Goal: Task Accomplishment & Management: Manage account settings

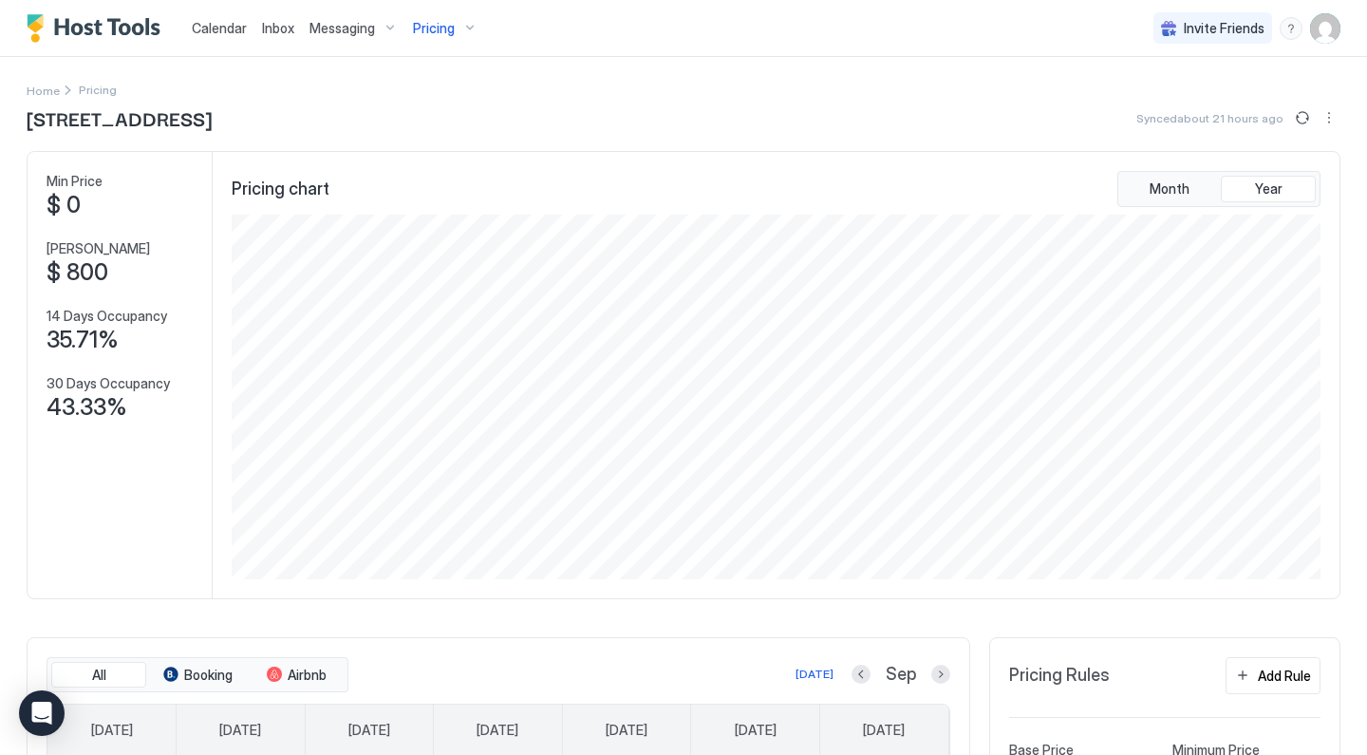
scroll to position [364, 1092]
click at [461, 28] on div "Pricing" at bounding box center [445, 28] width 80 height 32
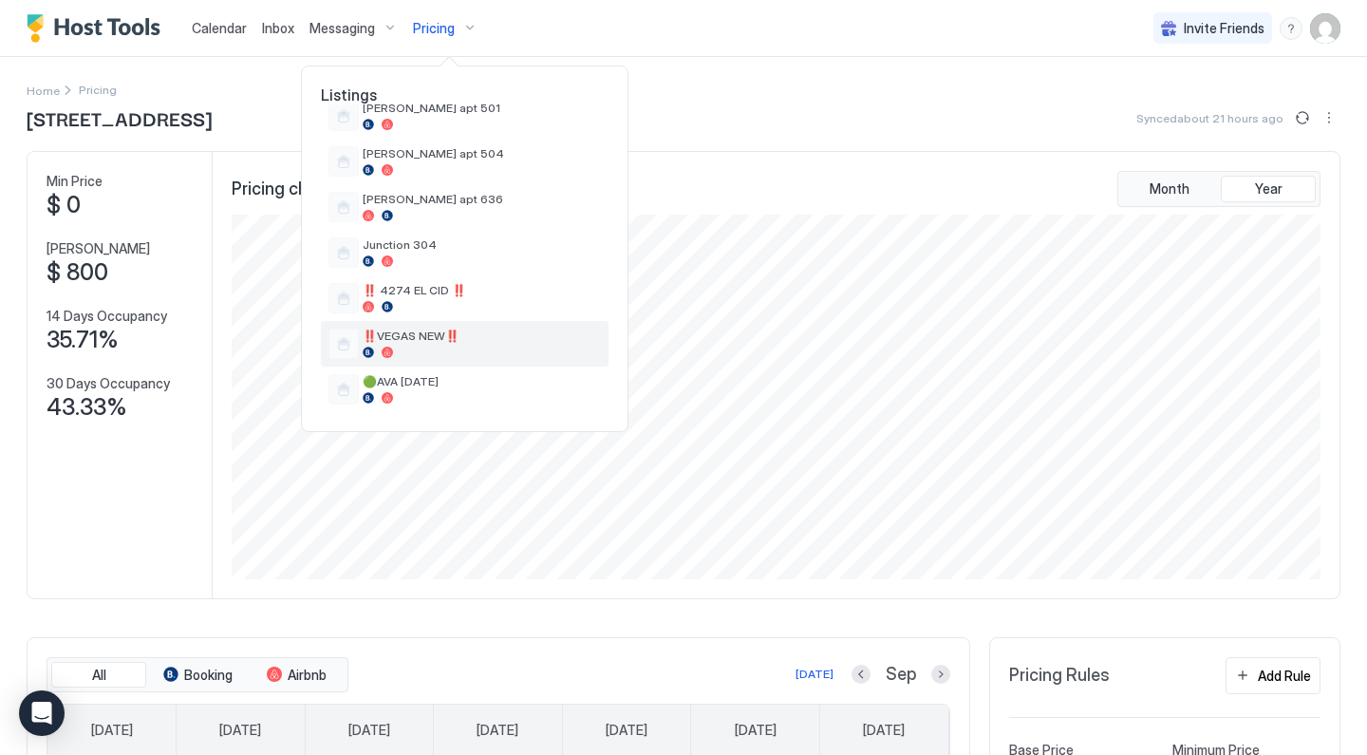
scroll to position [668, 0]
click at [422, 341] on span "‼️VEGAS NEW‼️" at bounding box center [482, 335] width 238 height 14
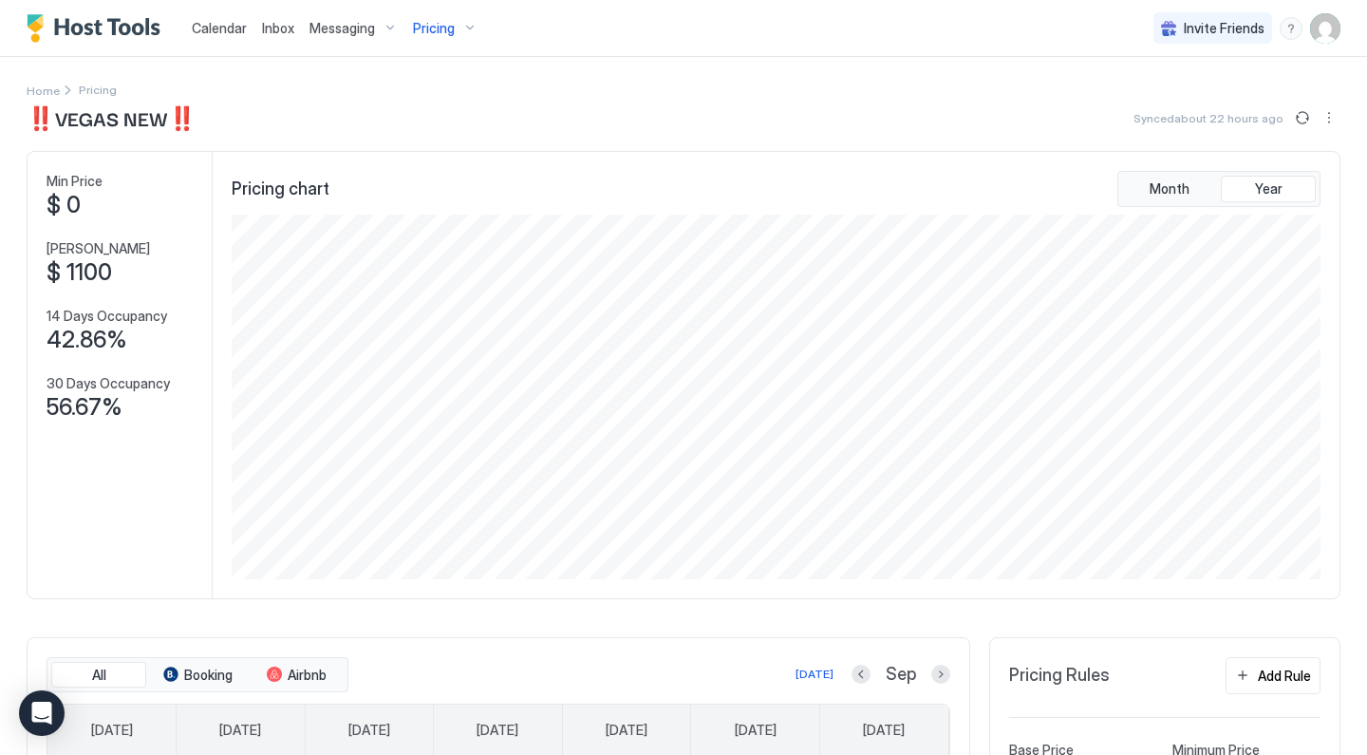
scroll to position [22, 0]
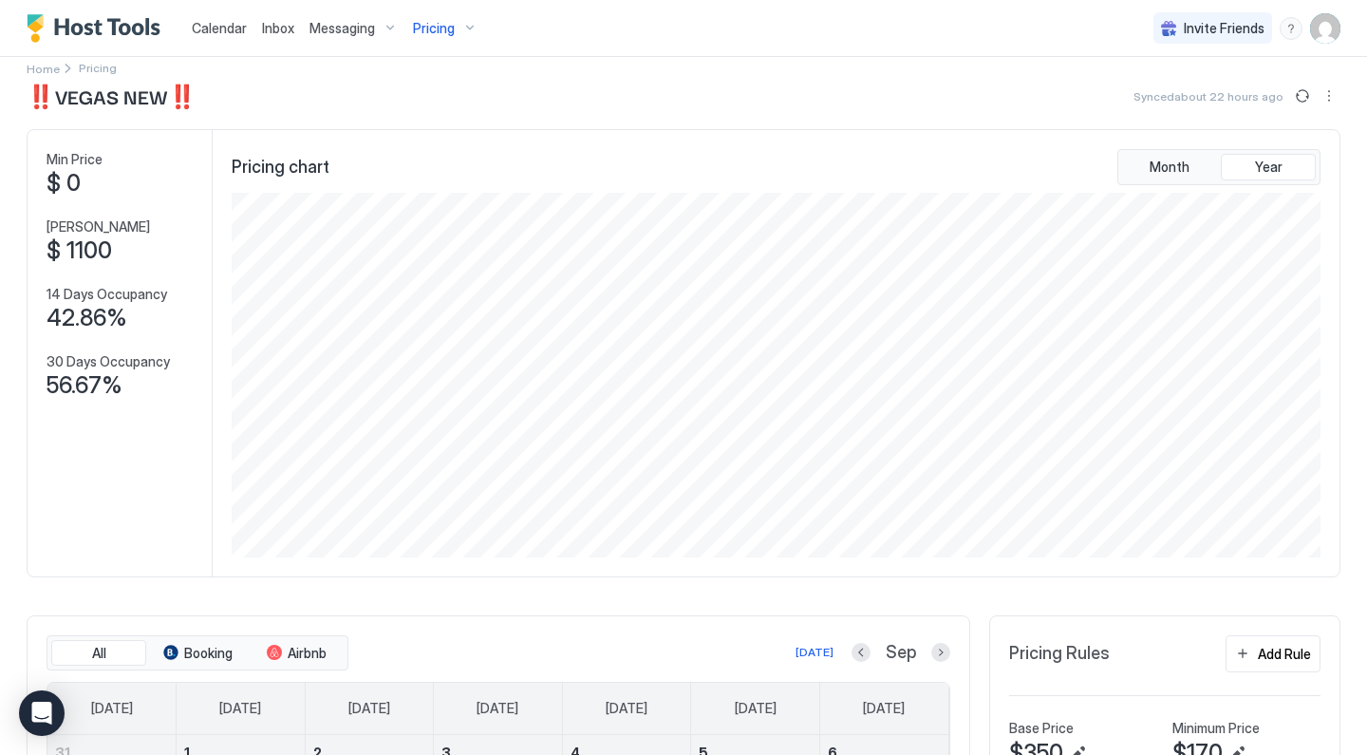
click at [446, 29] on span "Pricing" at bounding box center [434, 28] width 42 height 17
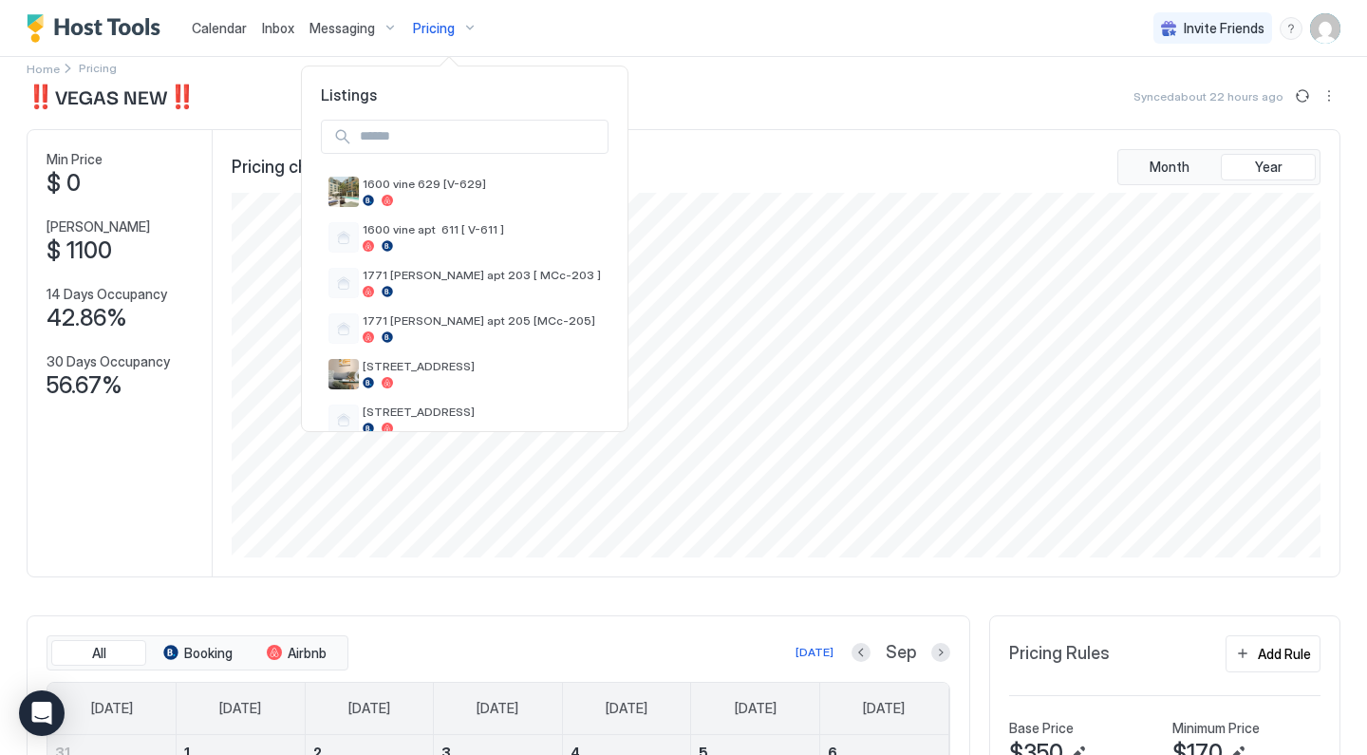
click at [377, 28] on div at bounding box center [683, 377] width 1367 height 755
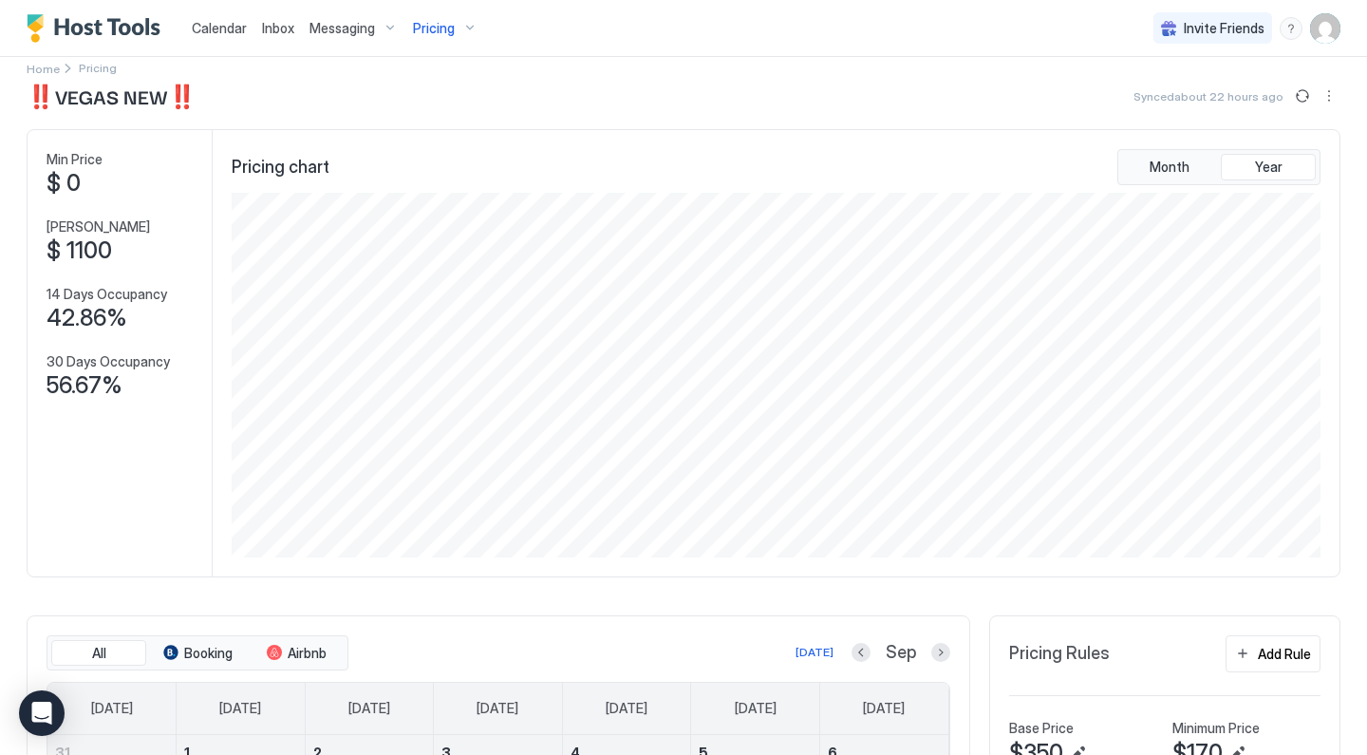
click at [386, 27] on div "Messaging" at bounding box center [353, 28] width 103 height 32
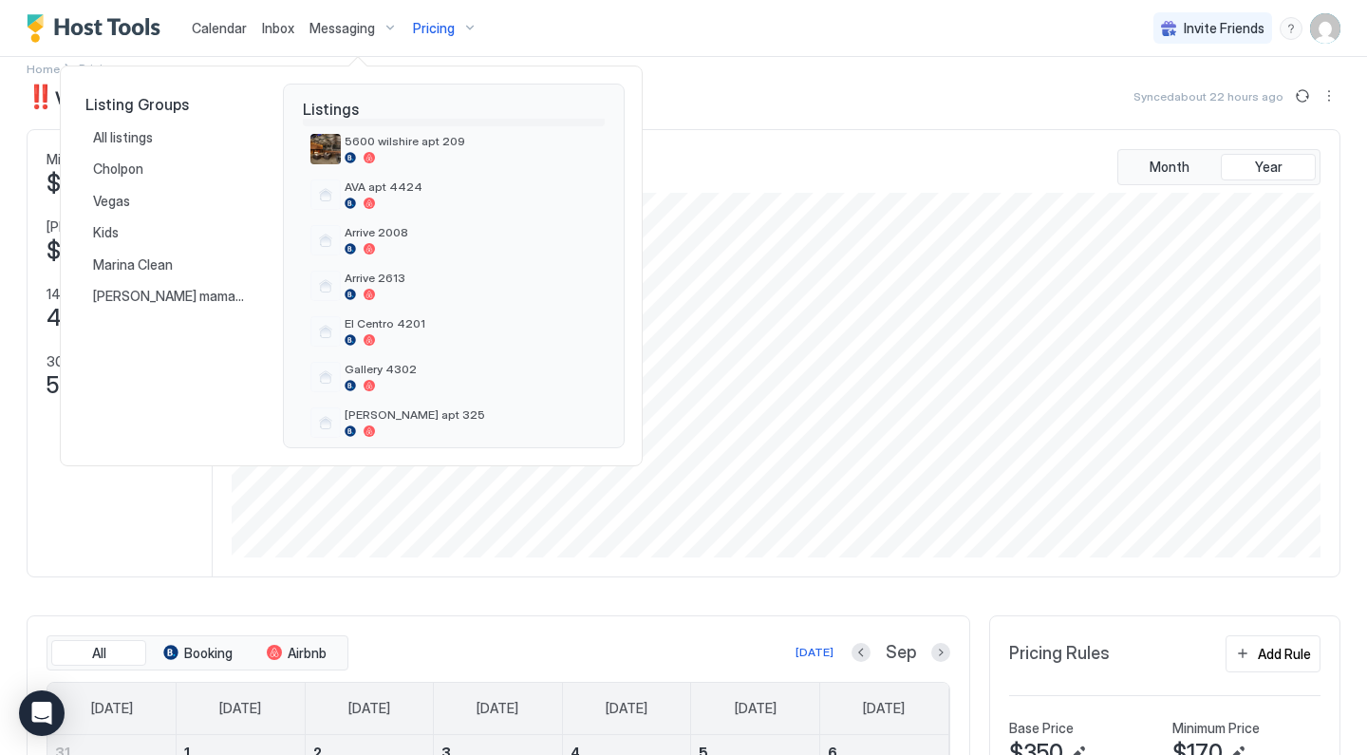
scroll to position [333, 0]
click at [402, 235] on span "Arrive 2008" at bounding box center [471, 229] width 252 height 14
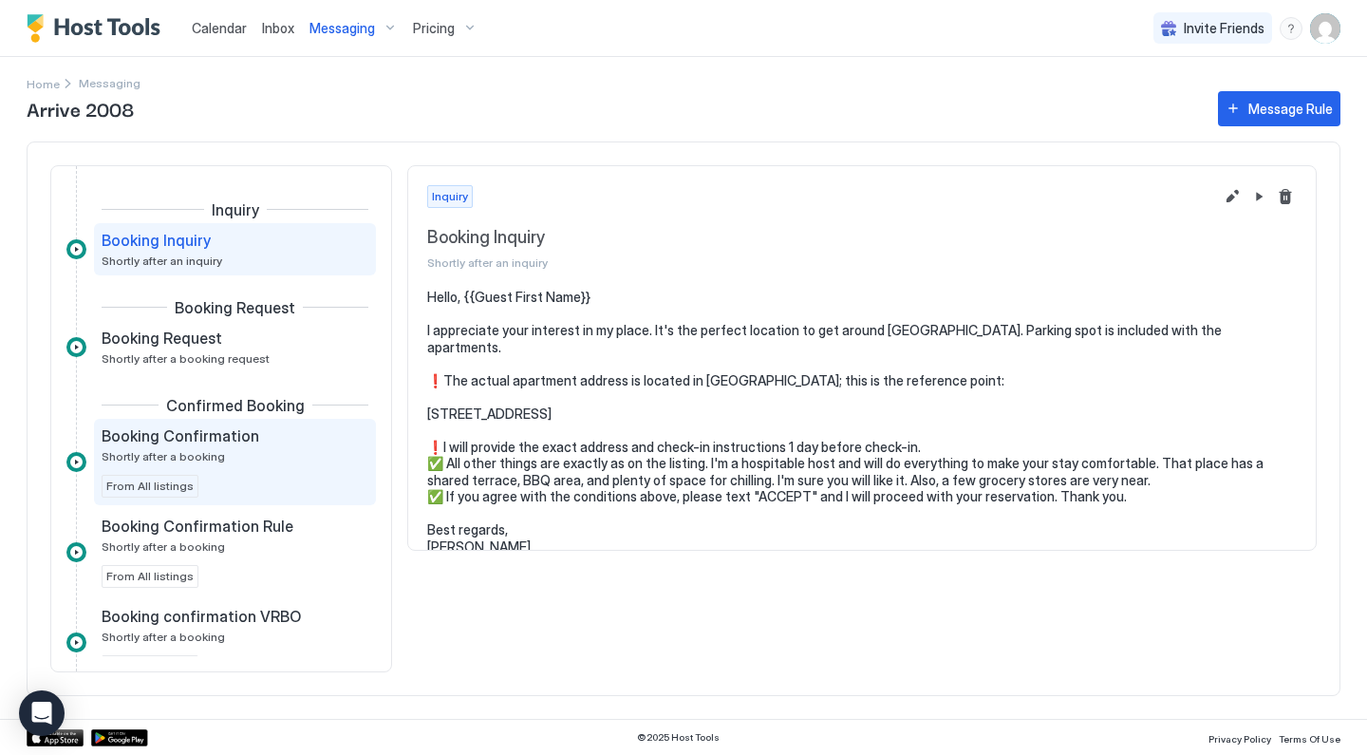
click at [178, 455] on span "Shortly after a booking" at bounding box center [163, 456] width 123 height 14
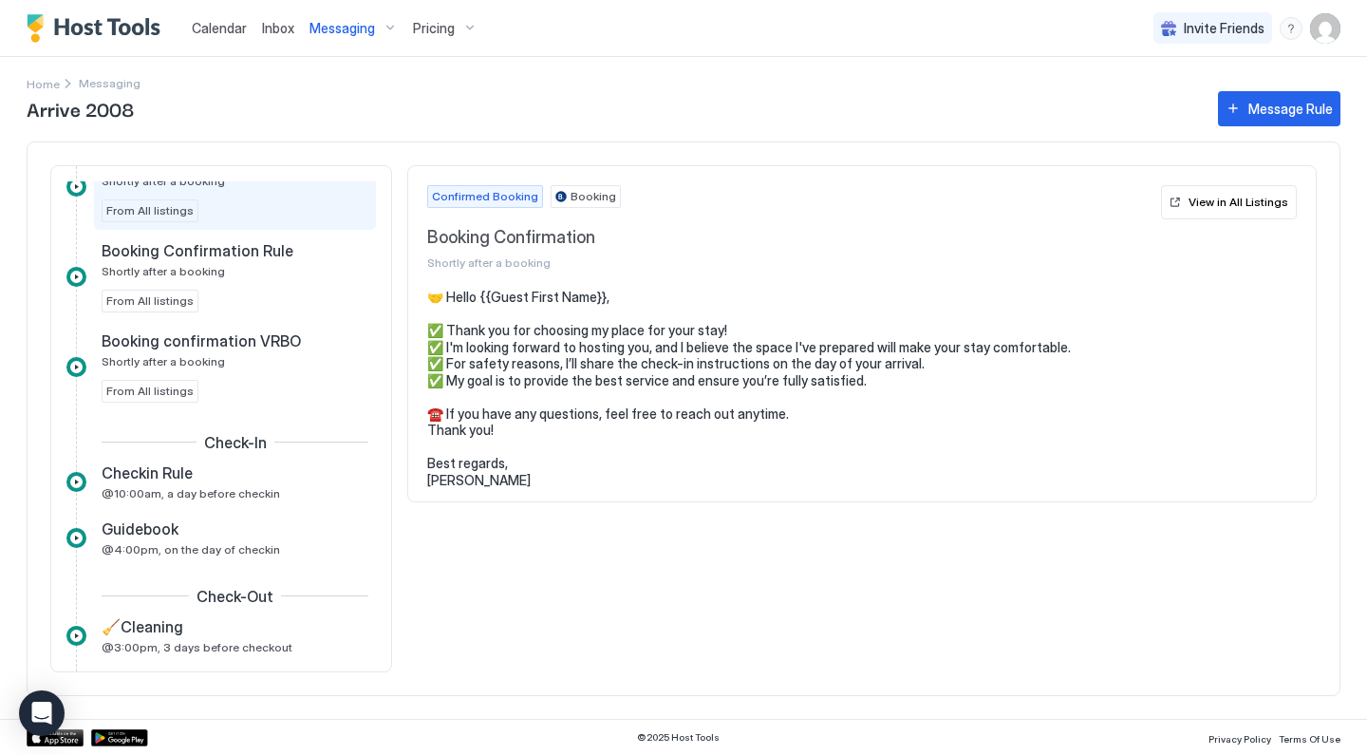
scroll to position [314, 0]
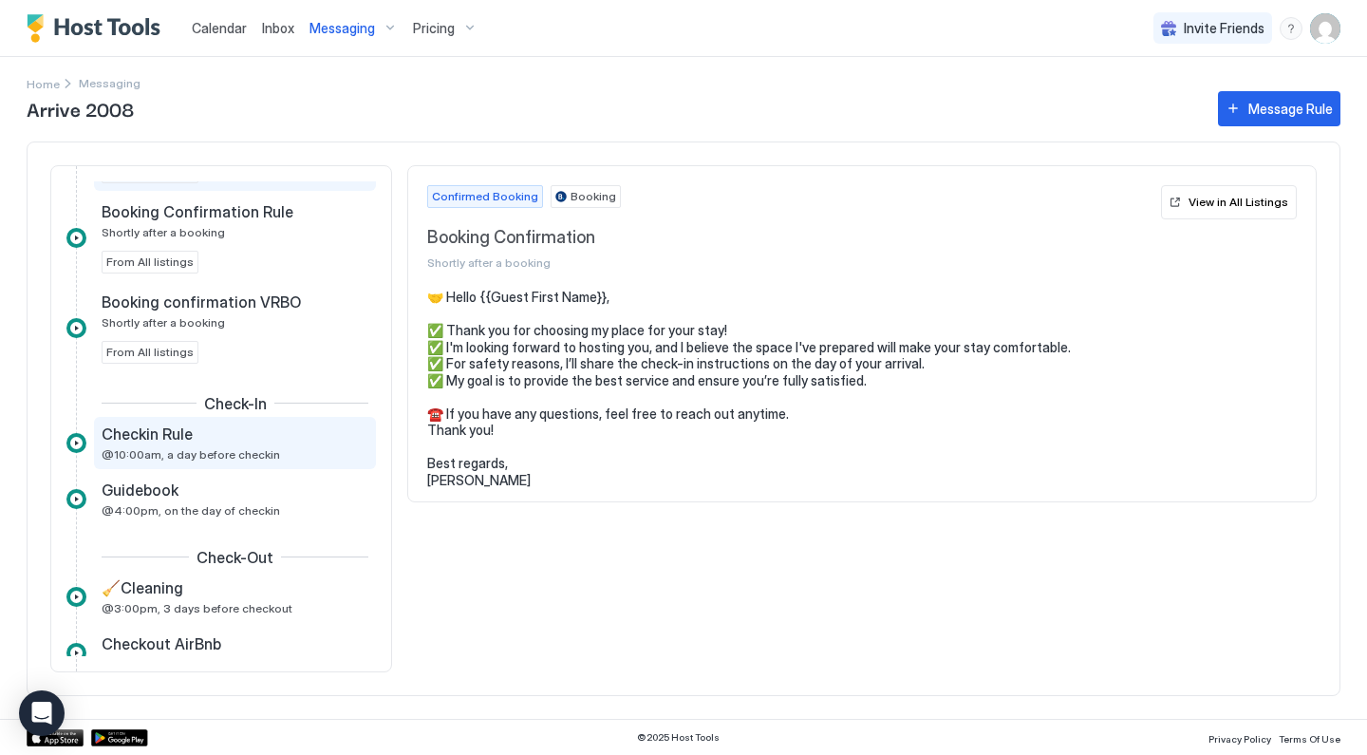
click at [275, 441] on div "Checkin Rule" at bounding box center [222, 433] width 240 height 19
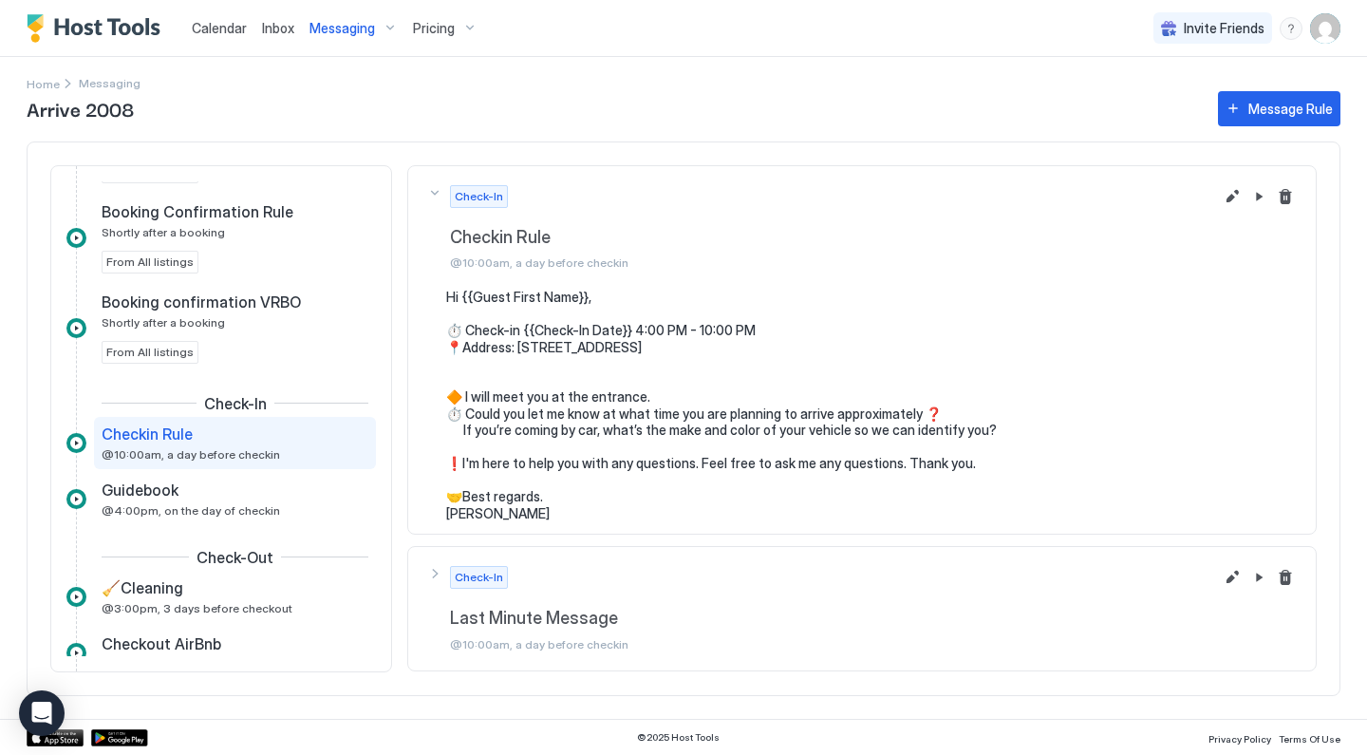
drag, startPoint x: 500, startPoint y: 507, endPoint x: 441, endPoint y: 287, distance: 227.9
click at [441, 287] on div "Check-In Checkin Rule @10:00am, a day before checkin Hi {{Guest First Name}}, ⏱…" at bounding box center [861, 350] width 909 height 370
copy div "Hi {{Guest First Name}}, ⏱️ Check-in {{Check-In Date}} 4:00 PM - 10:00 PM 📍Addr…"
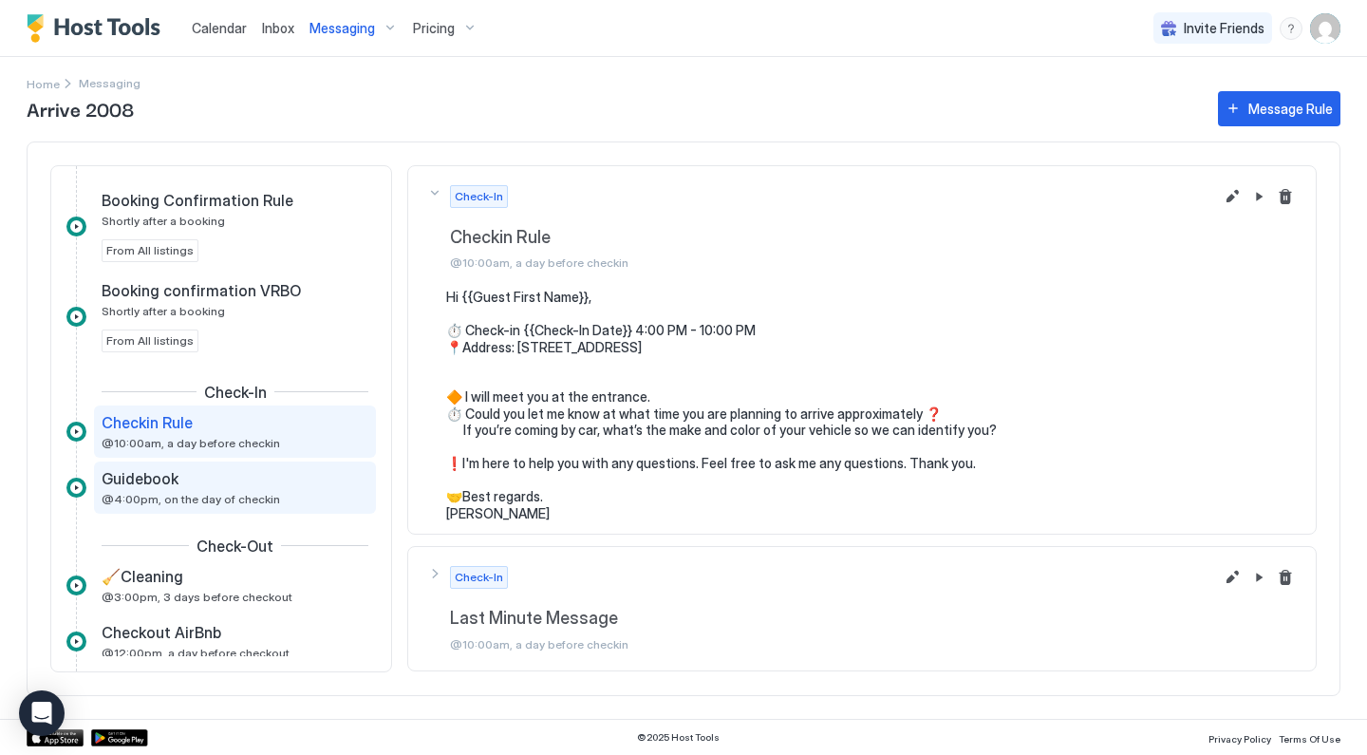
click at [244, 489] on div "Guidebook @4:00pm, on the day of checkin" at bounding box center [222, 487] width 240 height 37
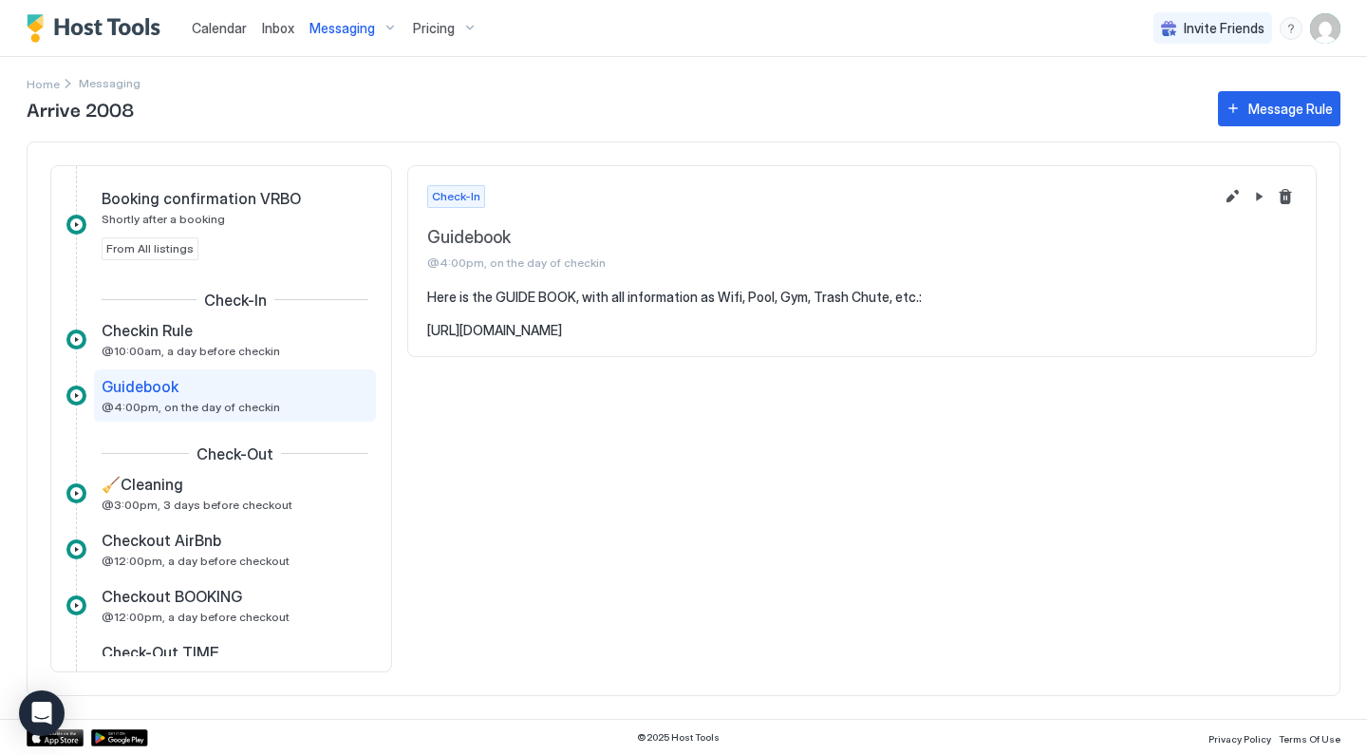
scroll to position [426, 0]
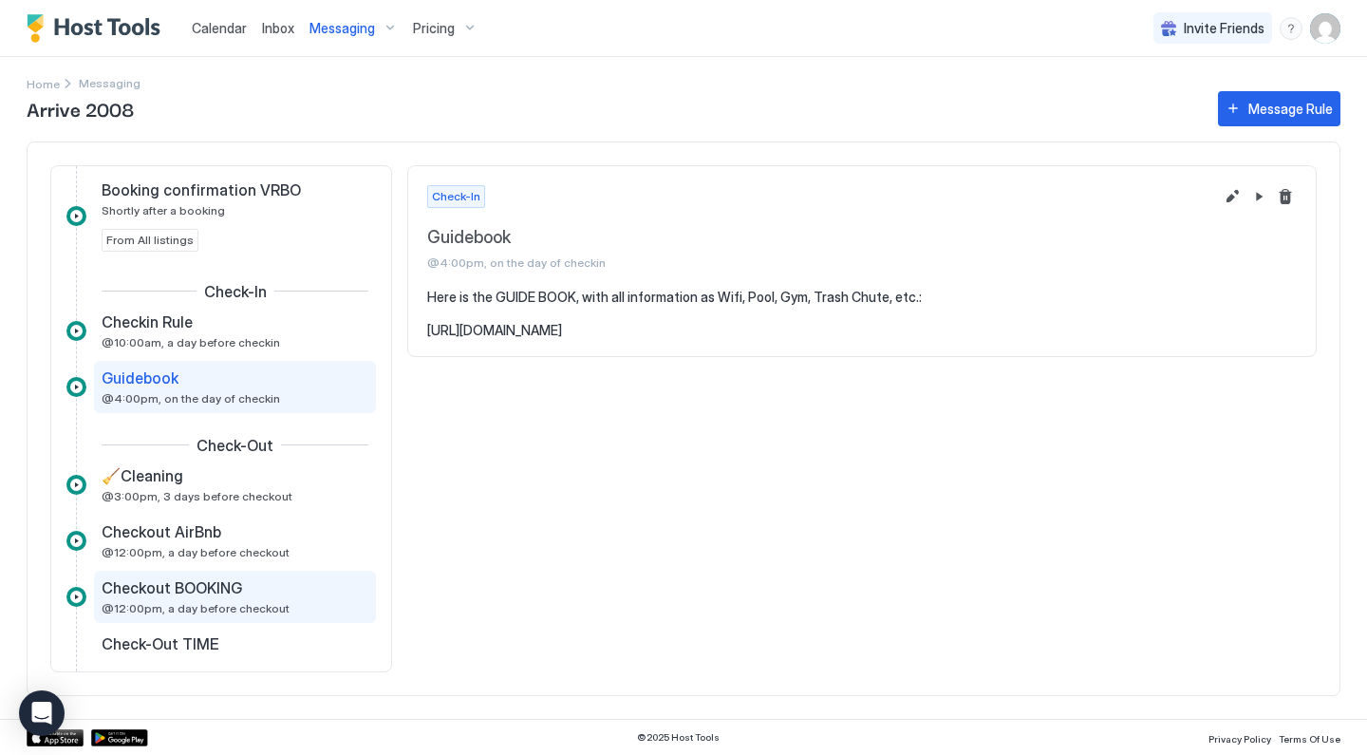
click at [240, 581] on div "Checkout BOOKING" at bounding box center [222, 587] width 240 height 19
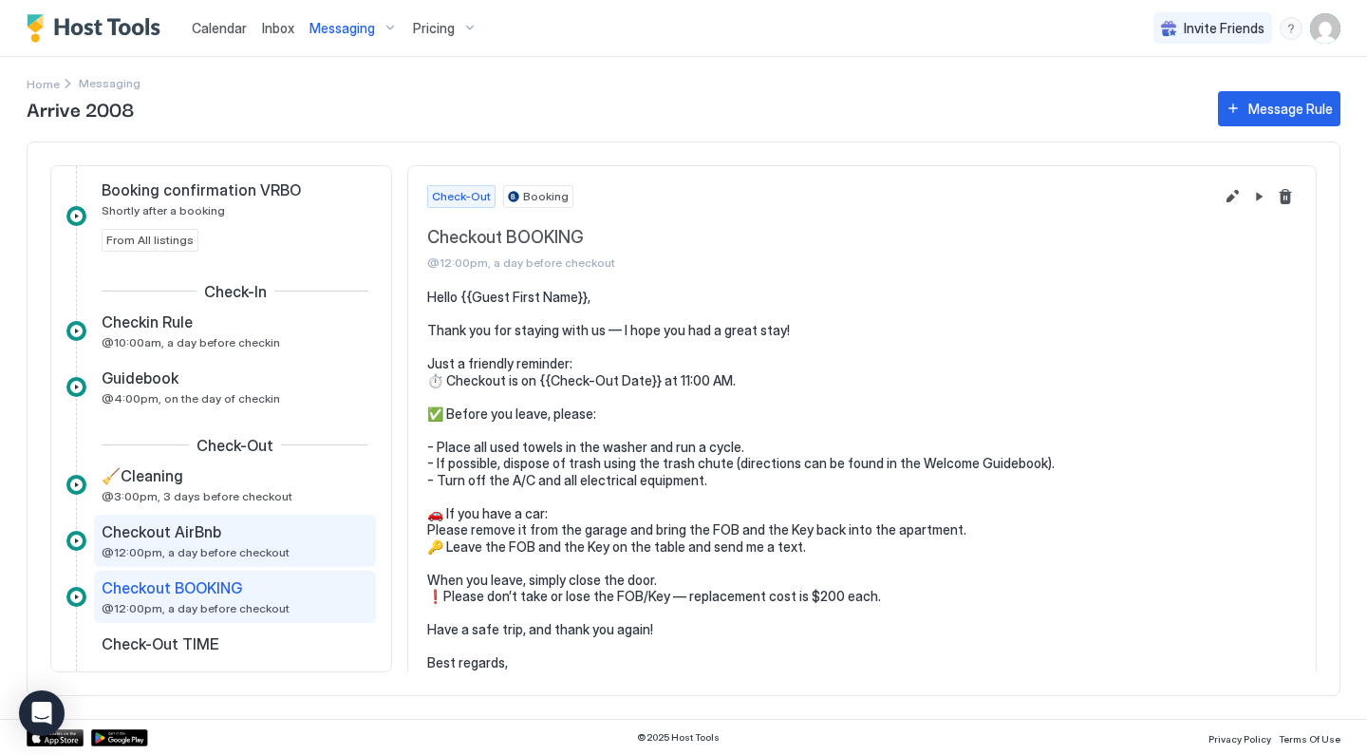
click at [262, 548] on span "@12:00pm, a day before checkout" at bounding box center [196, 552] width 188 height 14
click at [195, 587] on span "Checkout BOOKING" at bounding box center [172, 587] width 140 height 19
click at [213, 556] on span "@12:00pm, a day before checkout" at bounding box center [196, 552] width 188 height 14
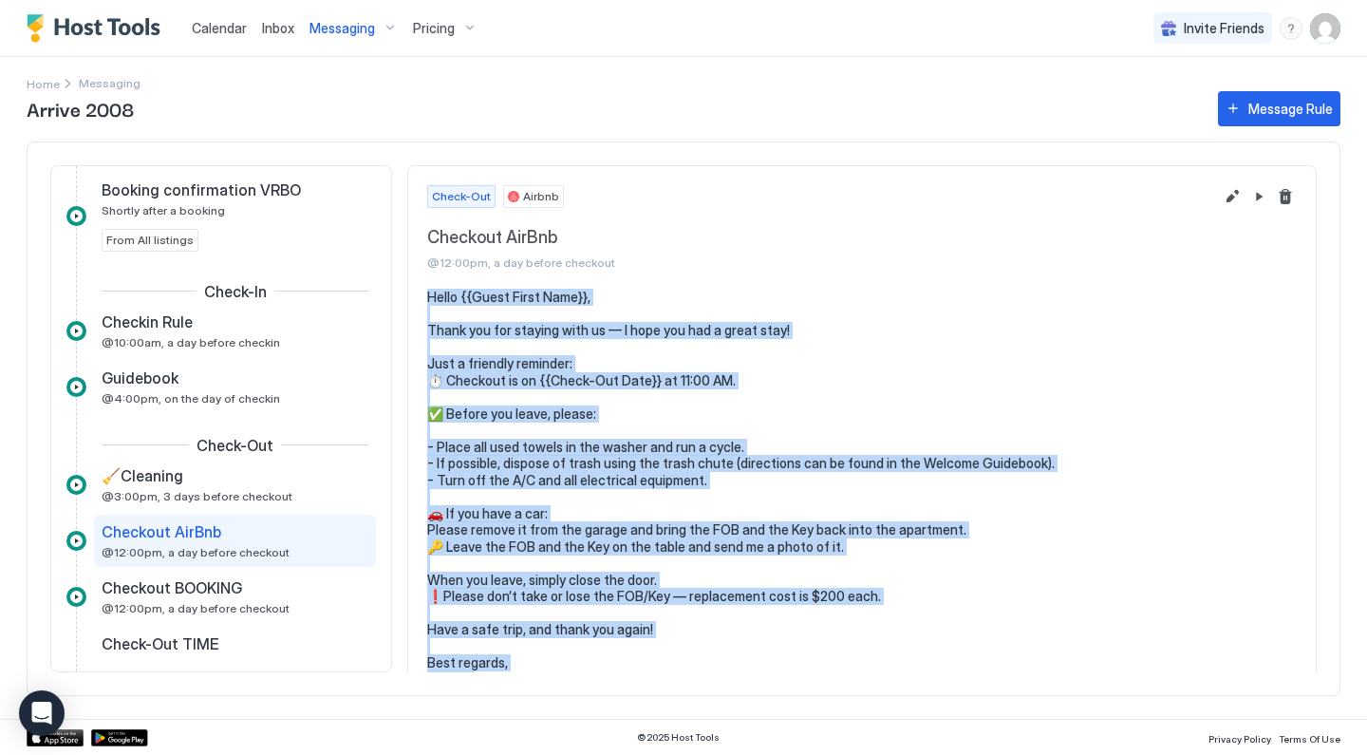
scroll to position [24, 0]
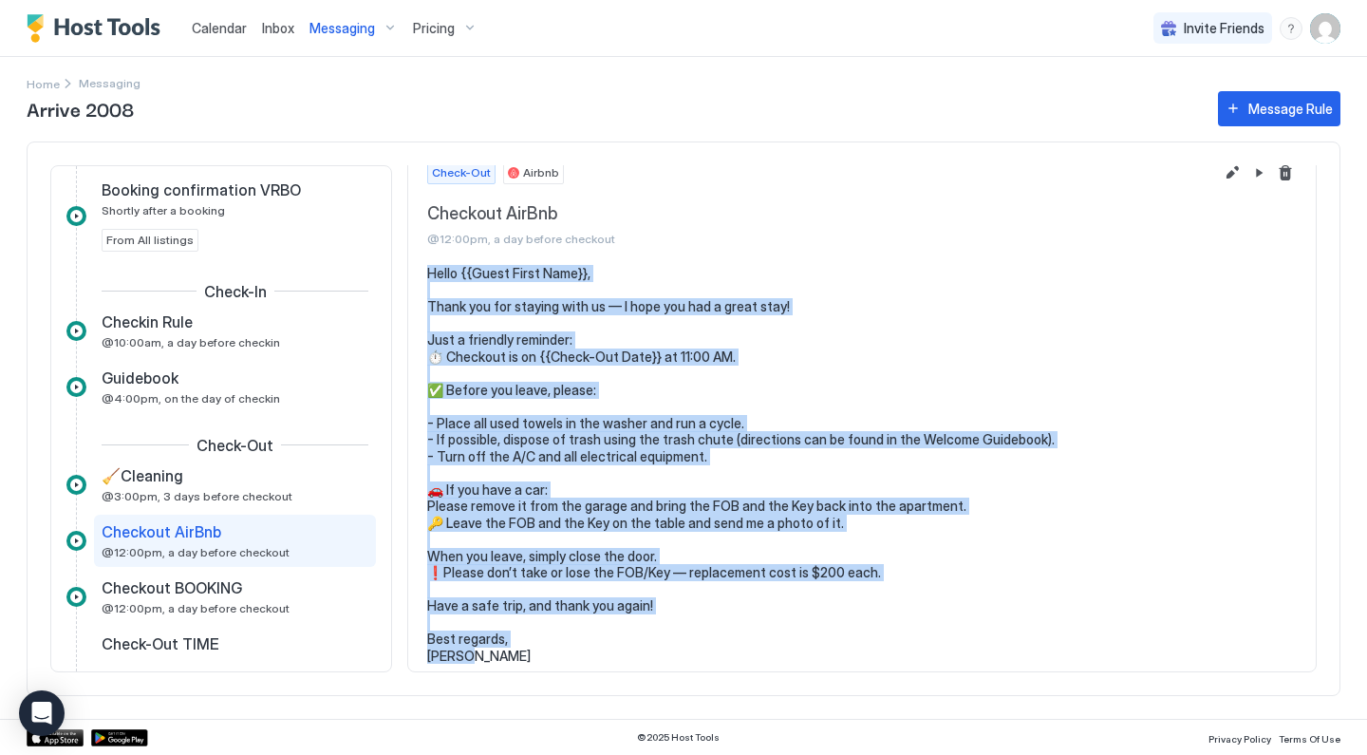
drag, startPoint x: 427, startPoint y: 297, endPoint x: 567, endPoint y: 636, distance: 366.4
click at [567, 636] on pre "Hello {{Guest First Name}}, Thank you for staying with us — I hope you had a gr…" at bounding box center [861, 464] width 869 height 399
copy pre "Hello {{Guest First Name}}, Thank you for staying with us — I hope you had a gr…"
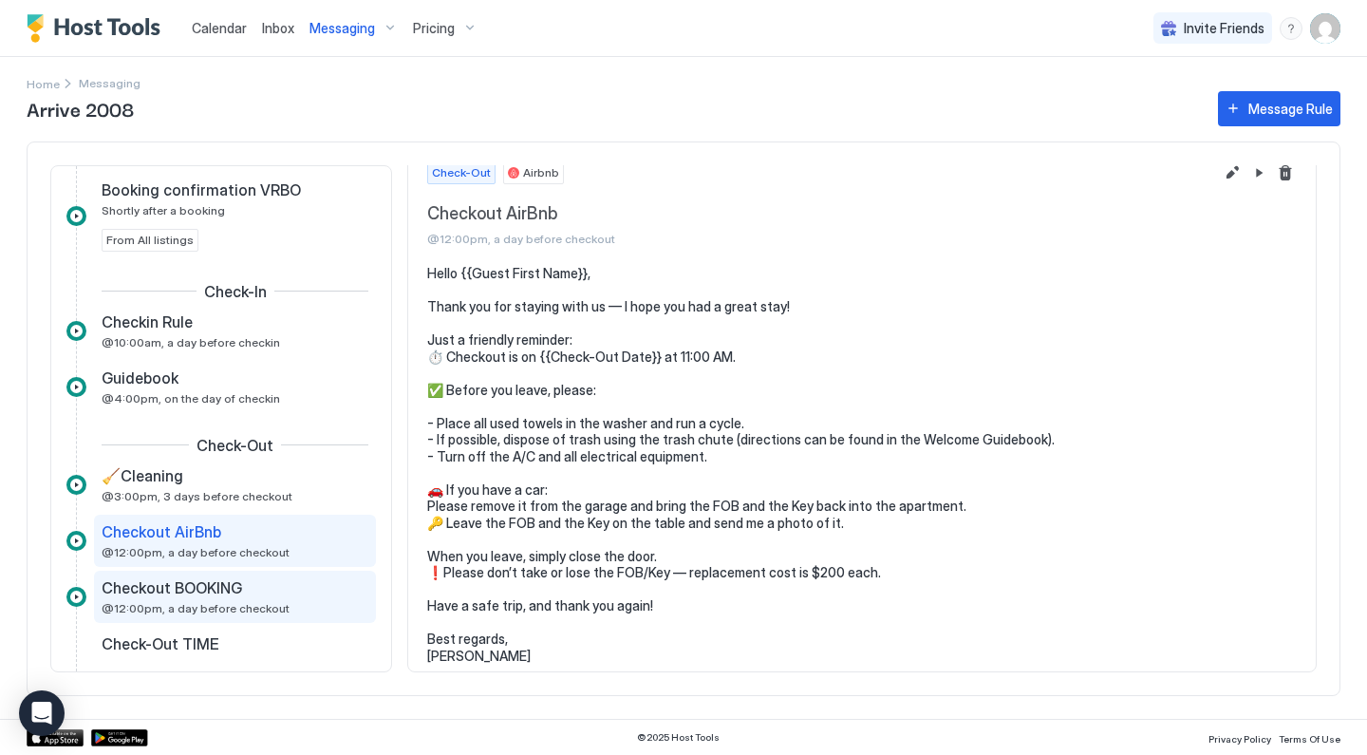
click at [228, 592] on span "Checkout BOOKING" at bounding box center [172, 587] width 140 height 19
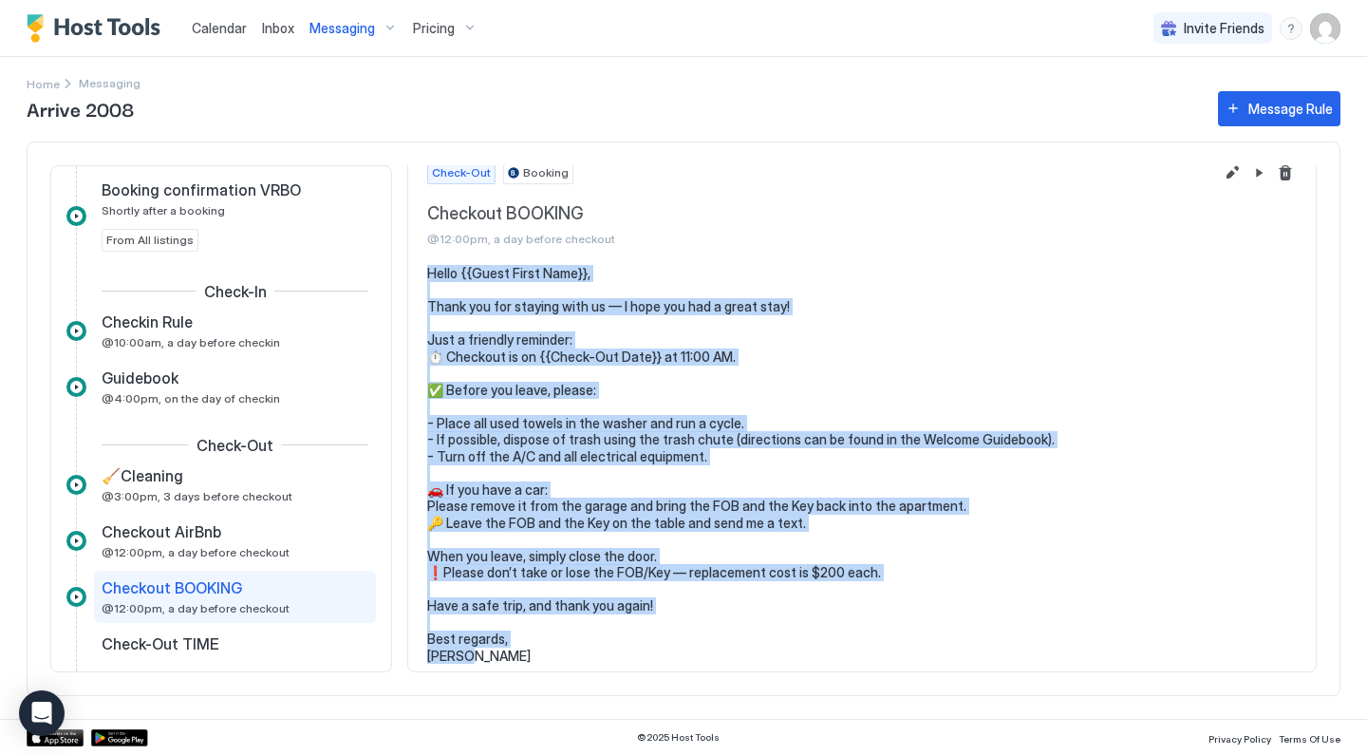
drag, startPoint x: 499, startPoint y: 644, endPoint x: 428, endPoint y: 278, distance: 373.2
click at [428, 277] on pre "Hello {{Guest First Name}}, Thank you for staying with us — I hope you had a gr…" at bounding box center [861, 464] width 869 height 399
copy pre "Hello {{Guest First Name}}, Thank you for staying with us — I hope you had a gr…"
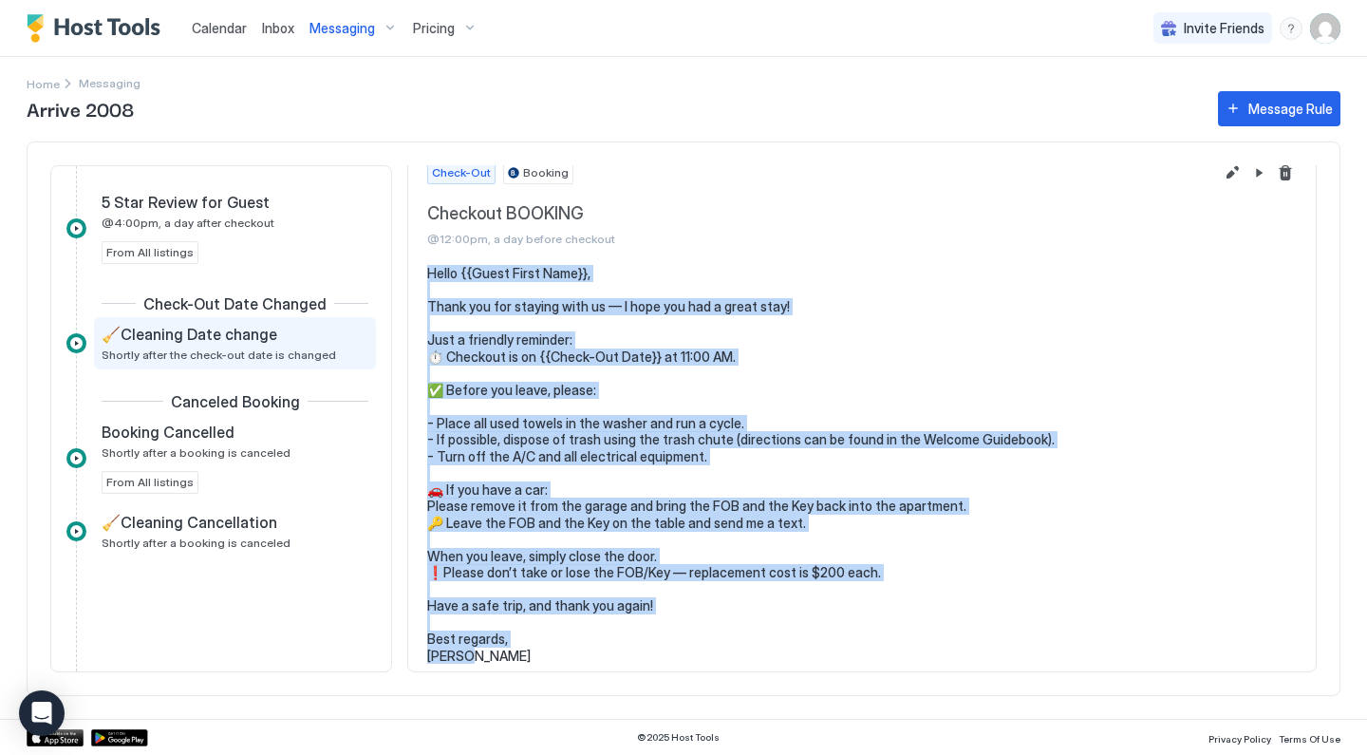
scroll to position [1048, 0]
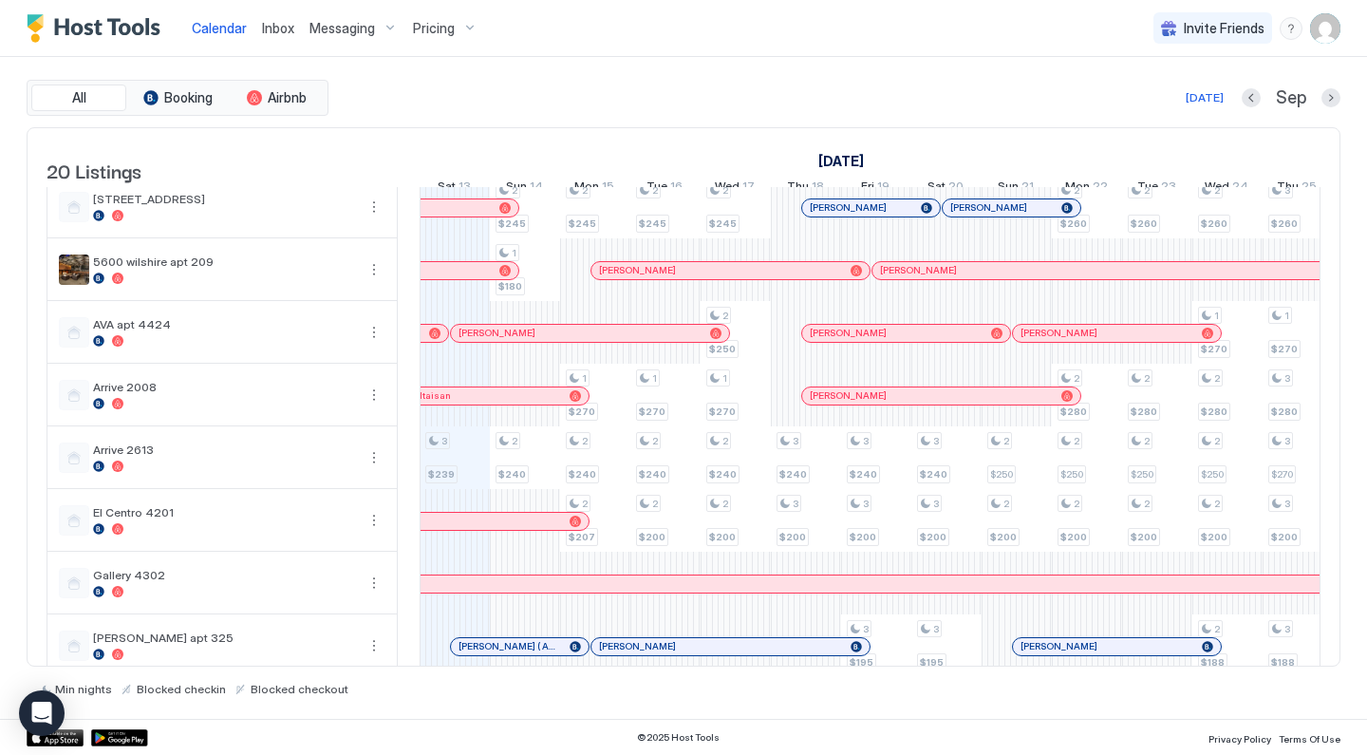
scroll to position [325, 0]
click at [372, 27] on span "Messaging" at bounding box center [341, 28] width 65 height 17
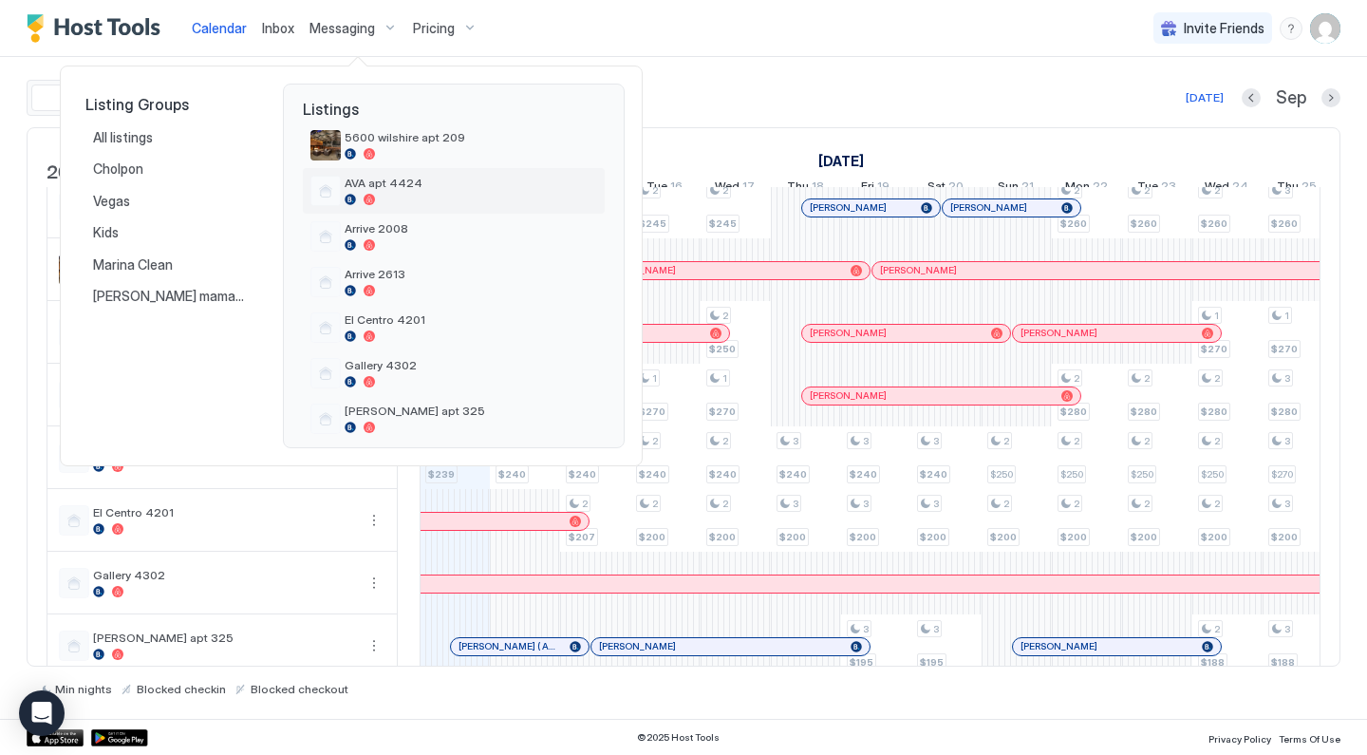
scroll to position [358, 0]
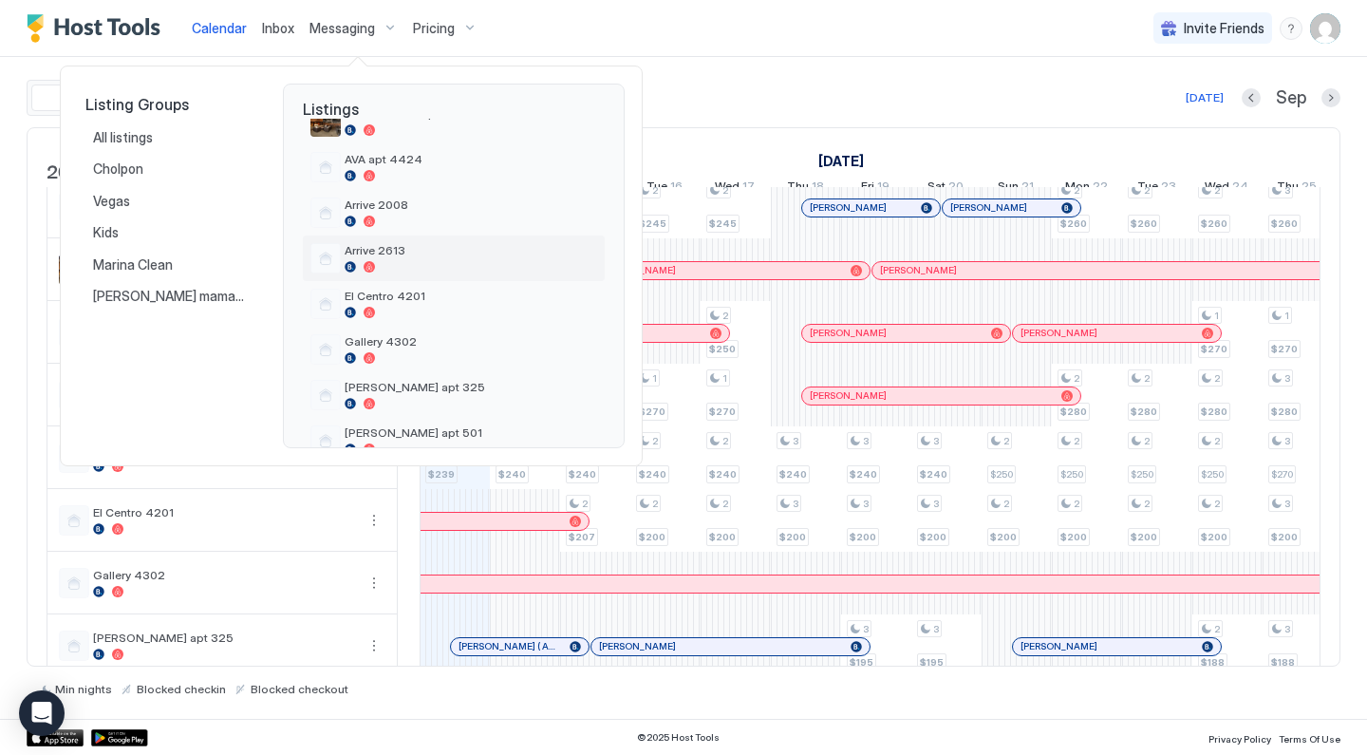
click at [410, 252] on span "Arrive 2613" at bounding box center [471, 250] width 252 height 14
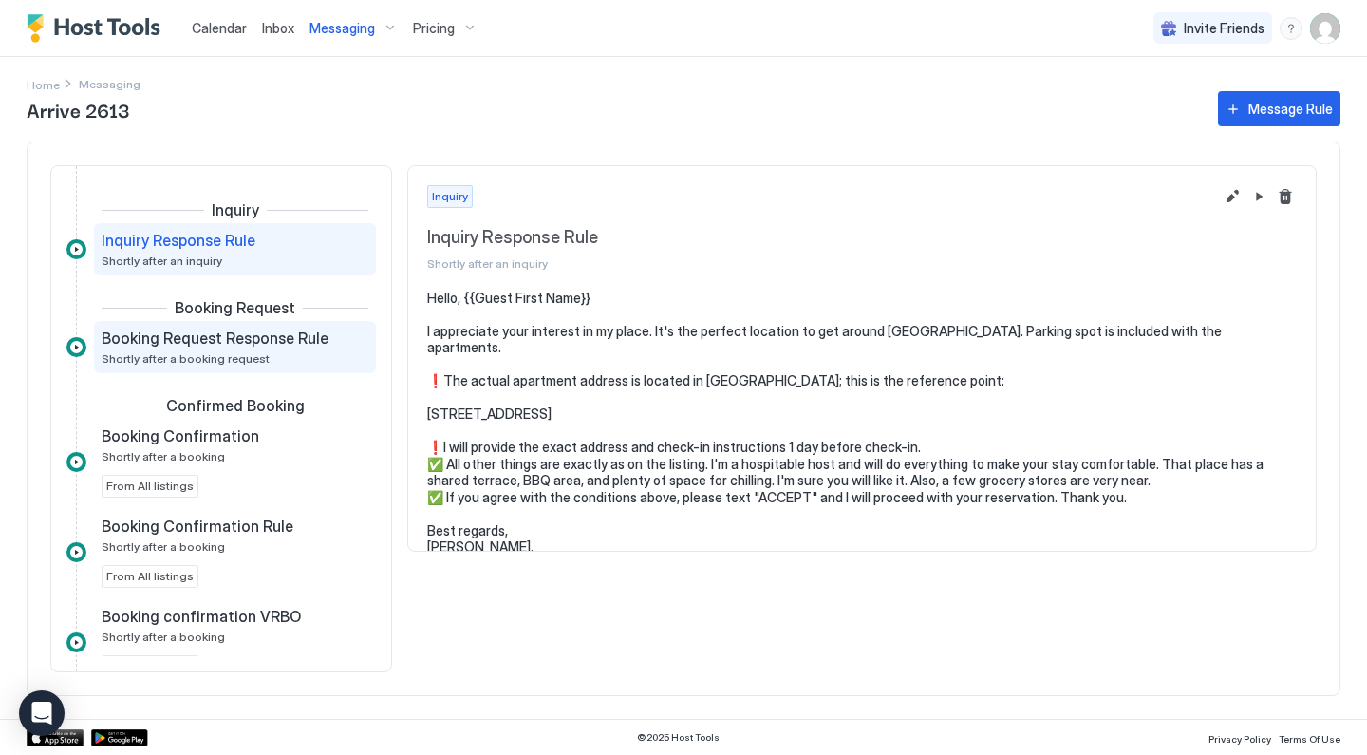
click at [317, 324] on div "Booking Request Response Rule Shortly after a booking request" at bounding box center [235, 347] width 282 height 52
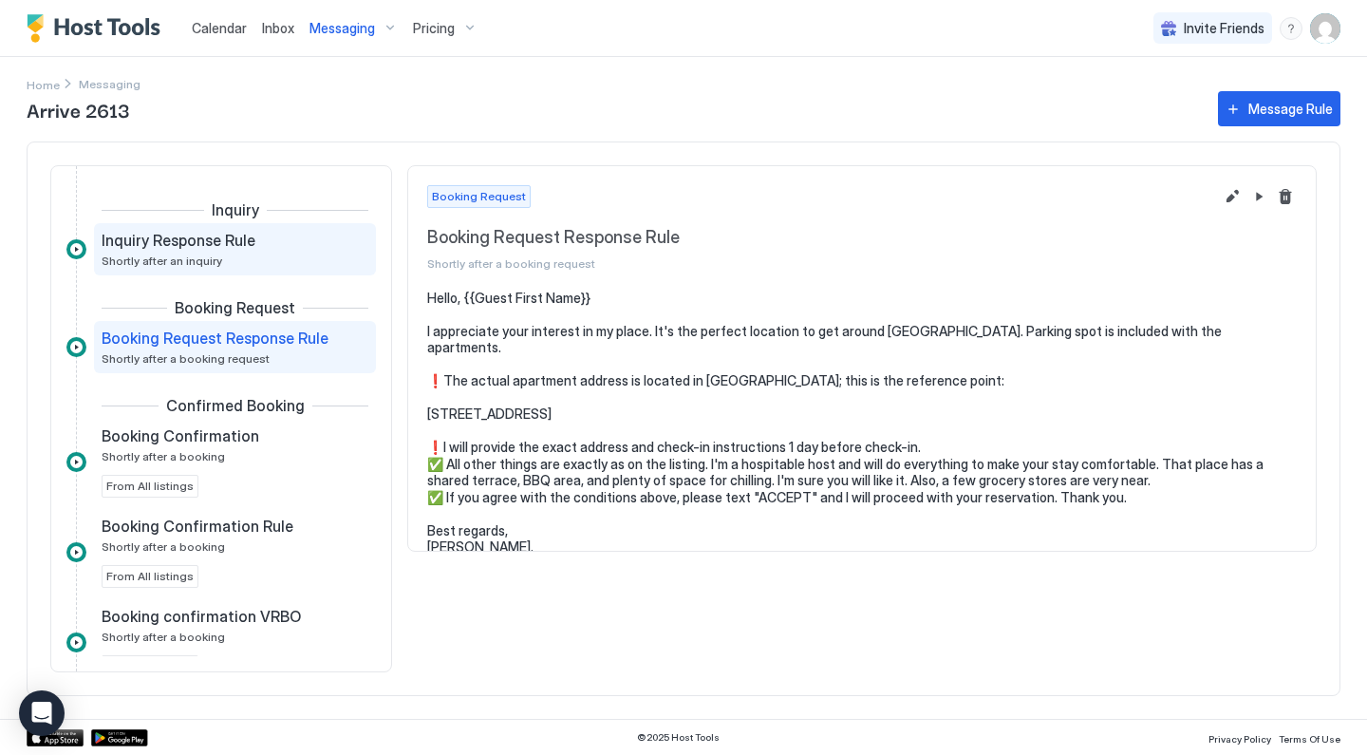
click at [328, 233] on div "Inquiry Response Rule" at bounding box center [222, 240] width 240 height 19
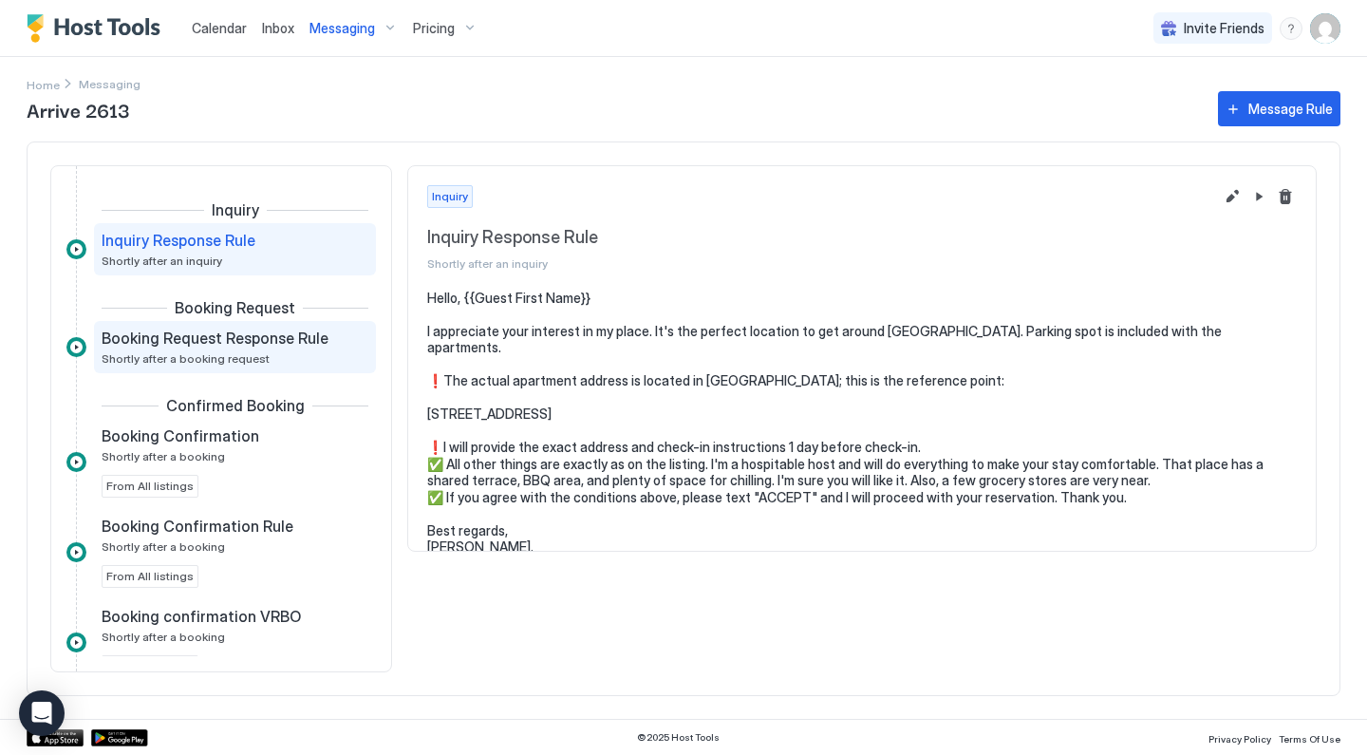
click at [300, 340] on span "Booking Request Response Rule" at bounding box center [215, 337] width 227 height 19
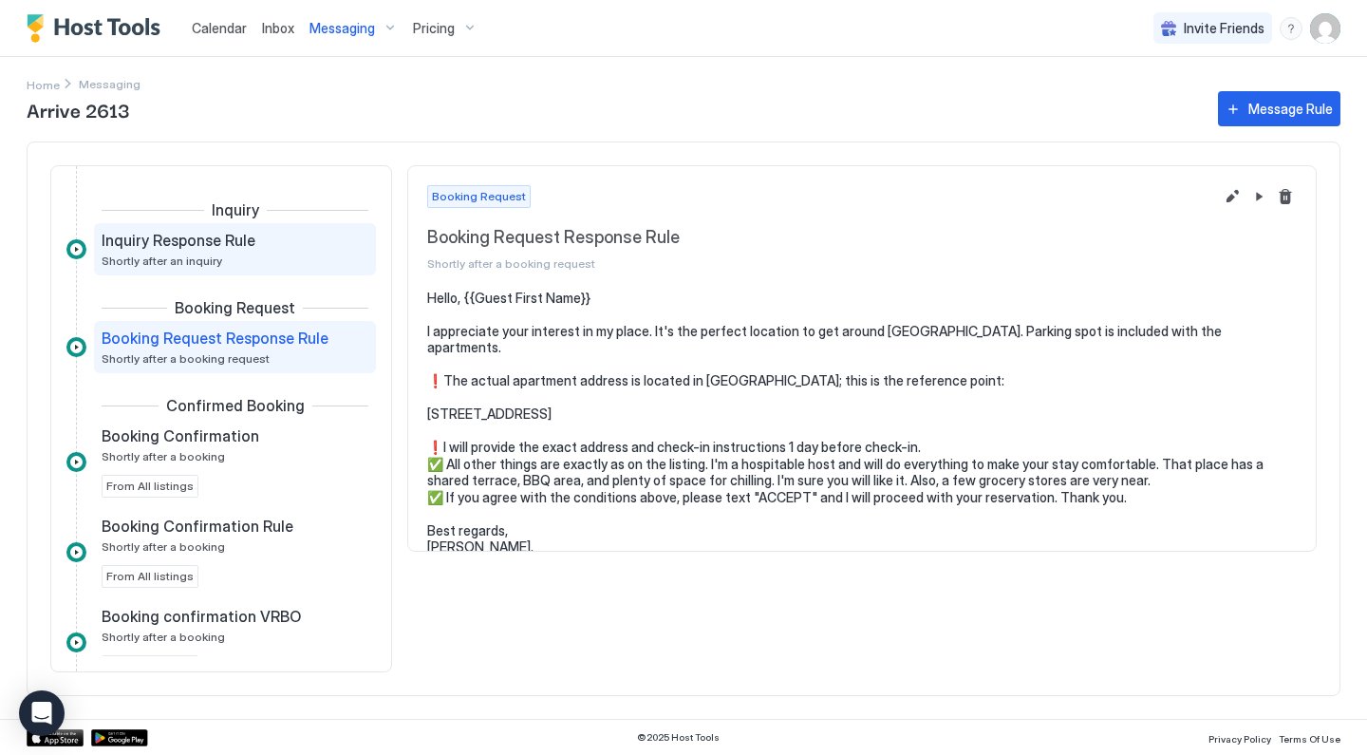
click at [315, 259] on div "Inquiry Response Rule Shortly after an inquiry" at bounding box center [222, 249] width 240 height 37
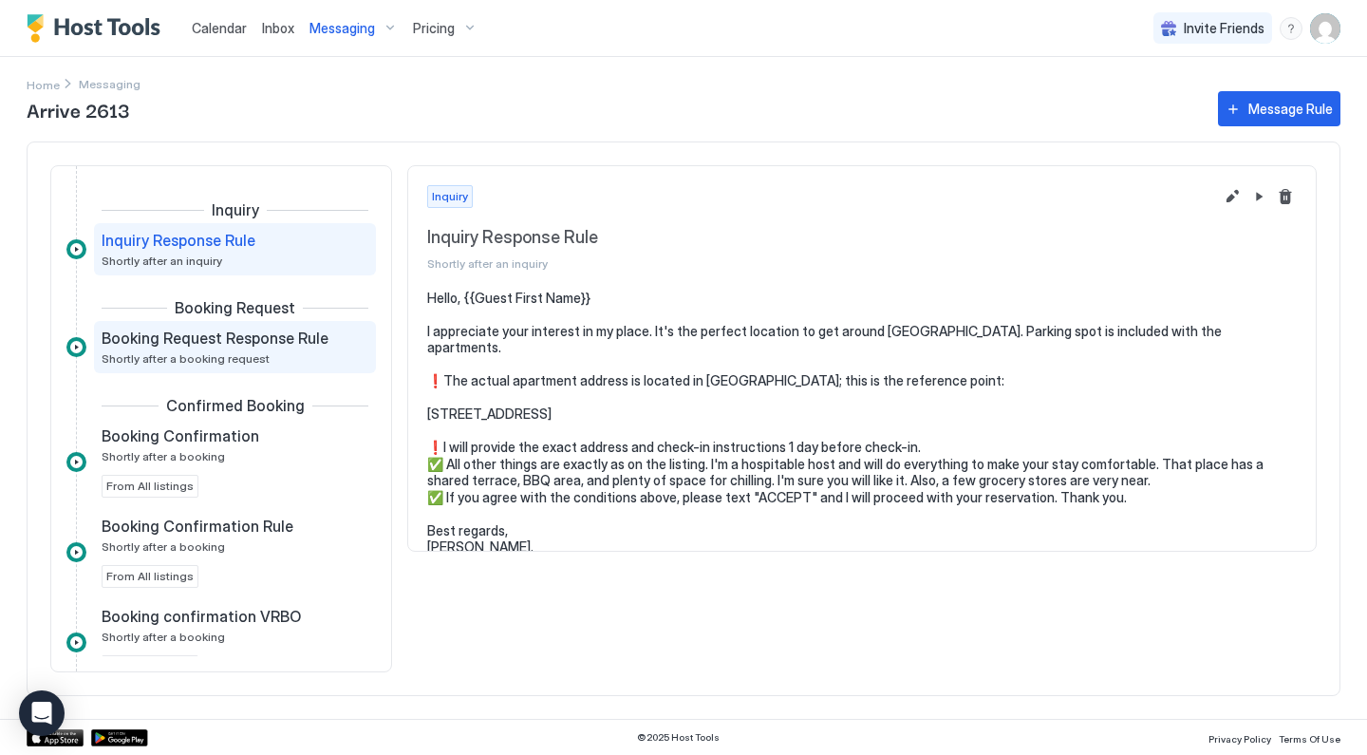
click at [312, 345] on span "Booking Request Response Rule" at bounding box center [215, 337] width 227 height 19
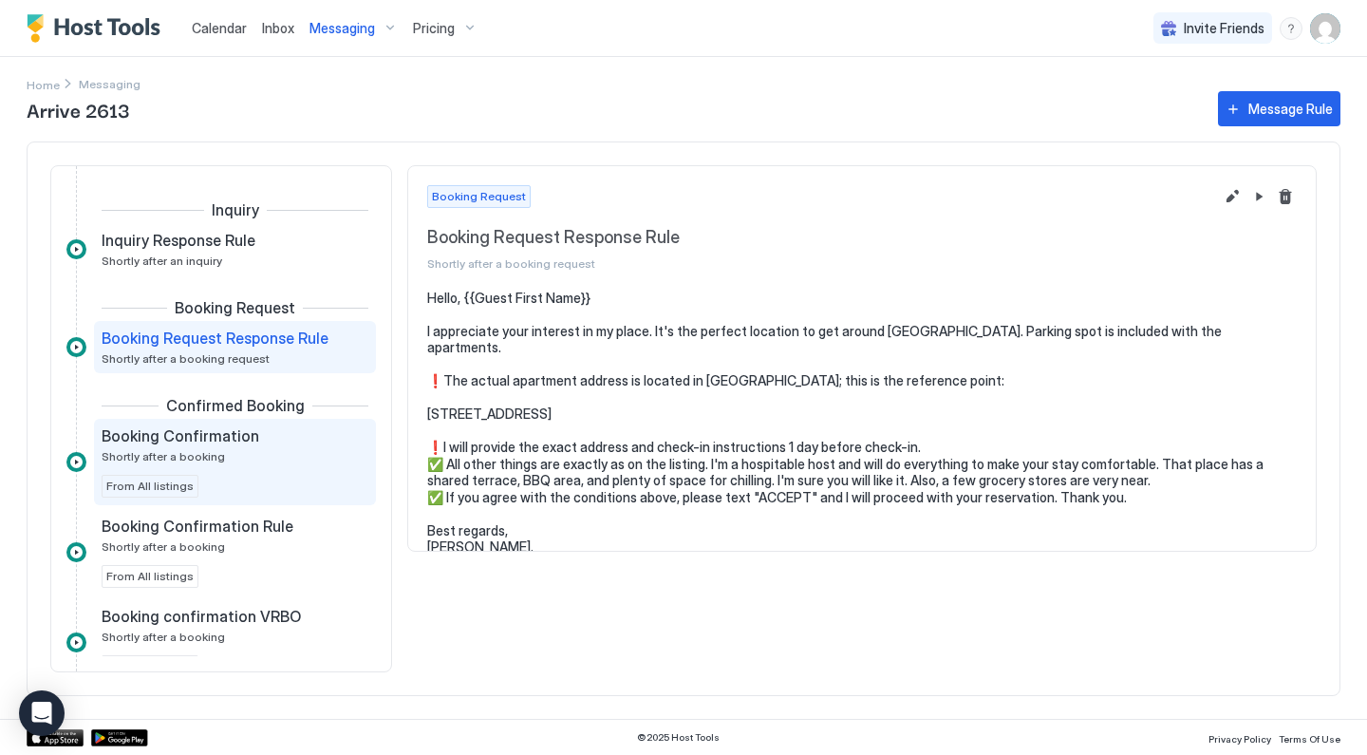
click at [299, 444] on div "Booking Confirmation" at bounding box center [222, 435] width 240 height 19
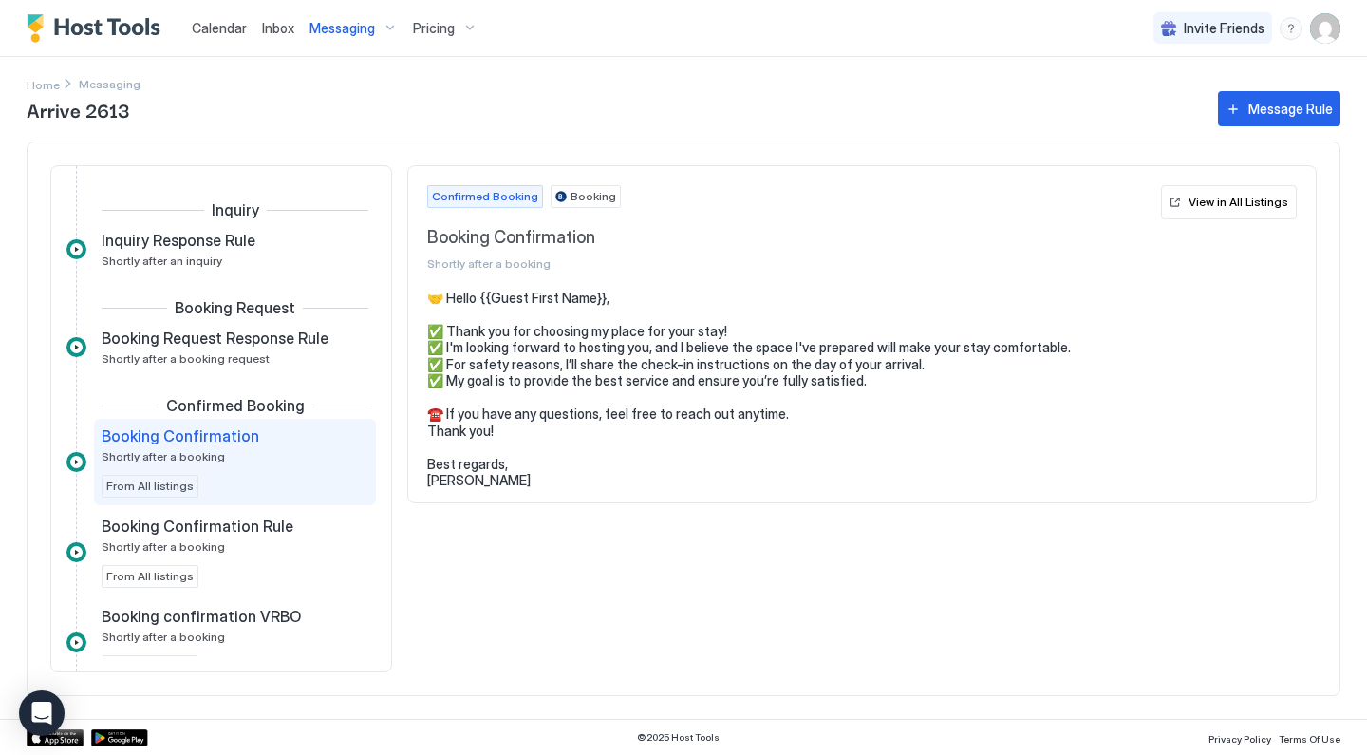
click at [328, 440] on div "Booking Confirmation" at bounding box center [222, 435] width 240 height 19
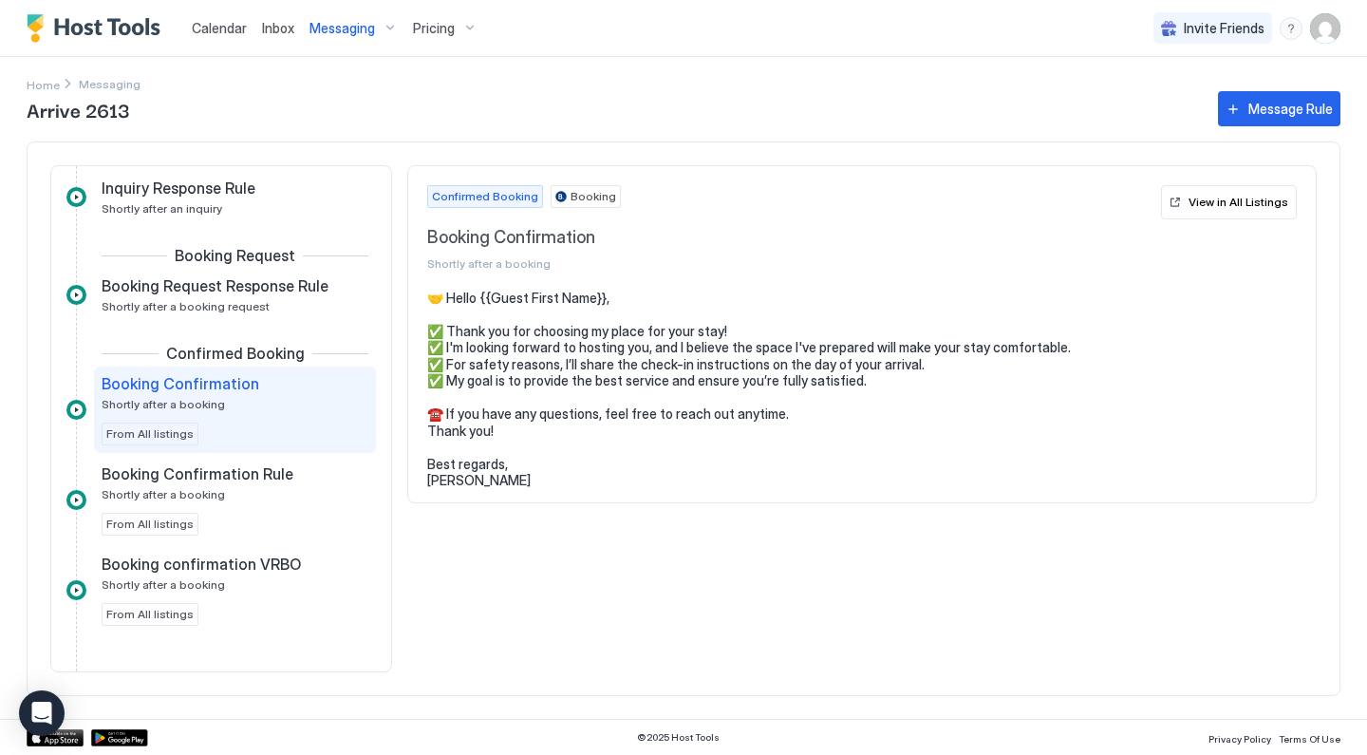
scroll to position [56, 0]
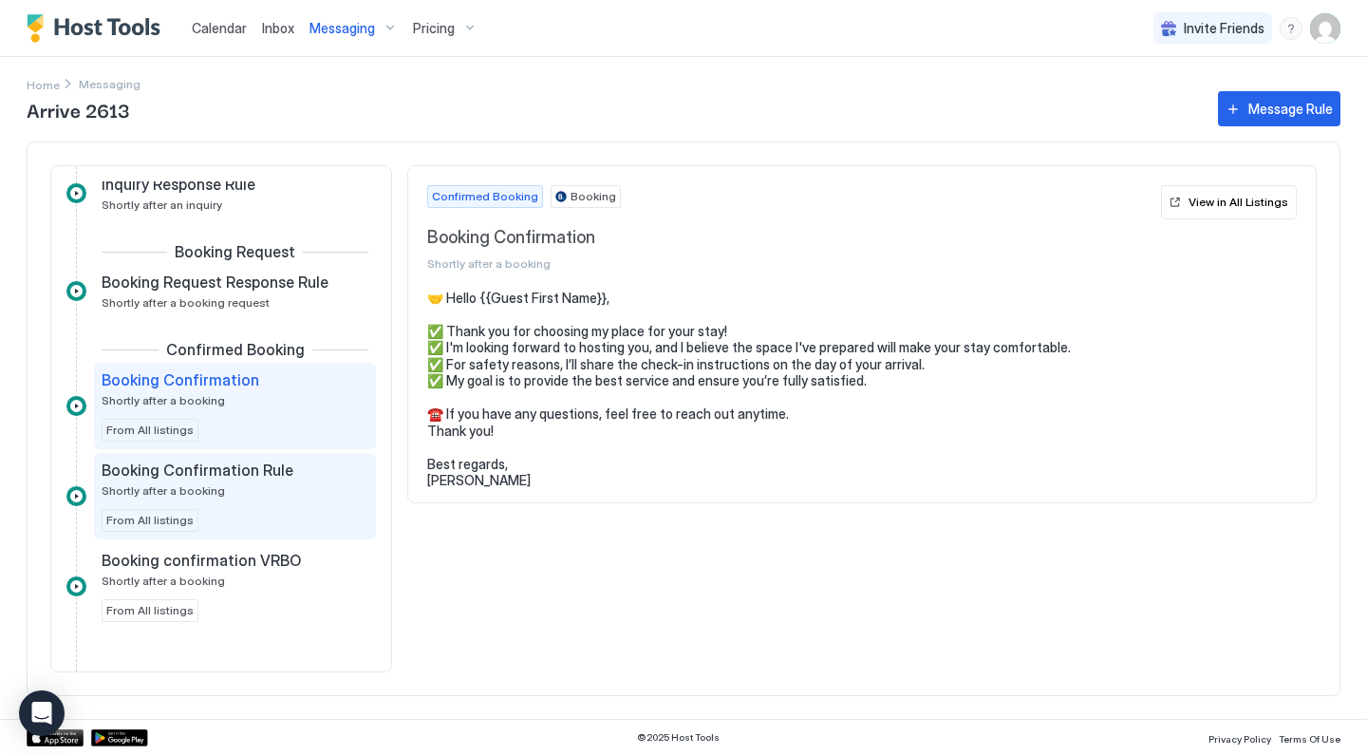
click at [288, 493] on div "Booking Confirmation Rule Shortly after a booking" at bounding box center [222, 478] width 240 height 37
click at [294, 437] on div "Booking Confirmation Shortly after a booking From All listings" at bounding box center [235, 405] width 267 height 71
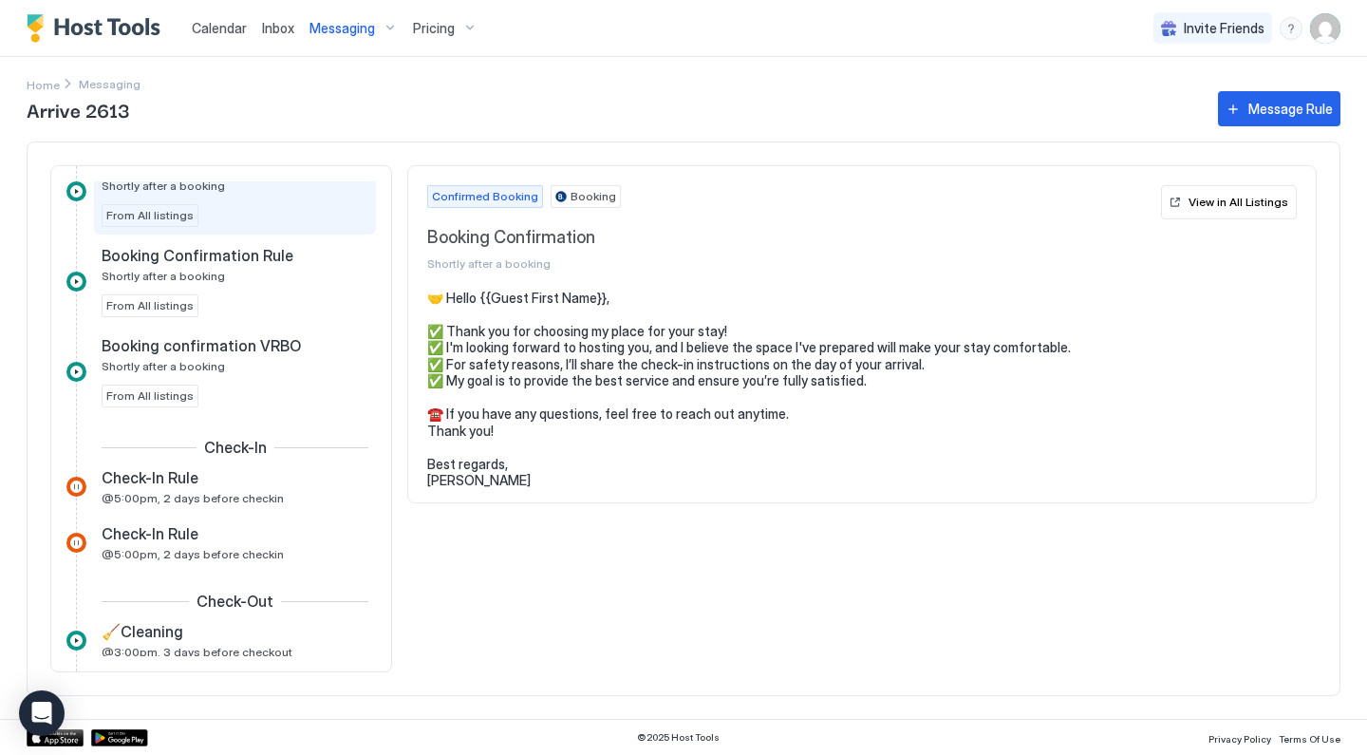
scroll to position [297, 0]
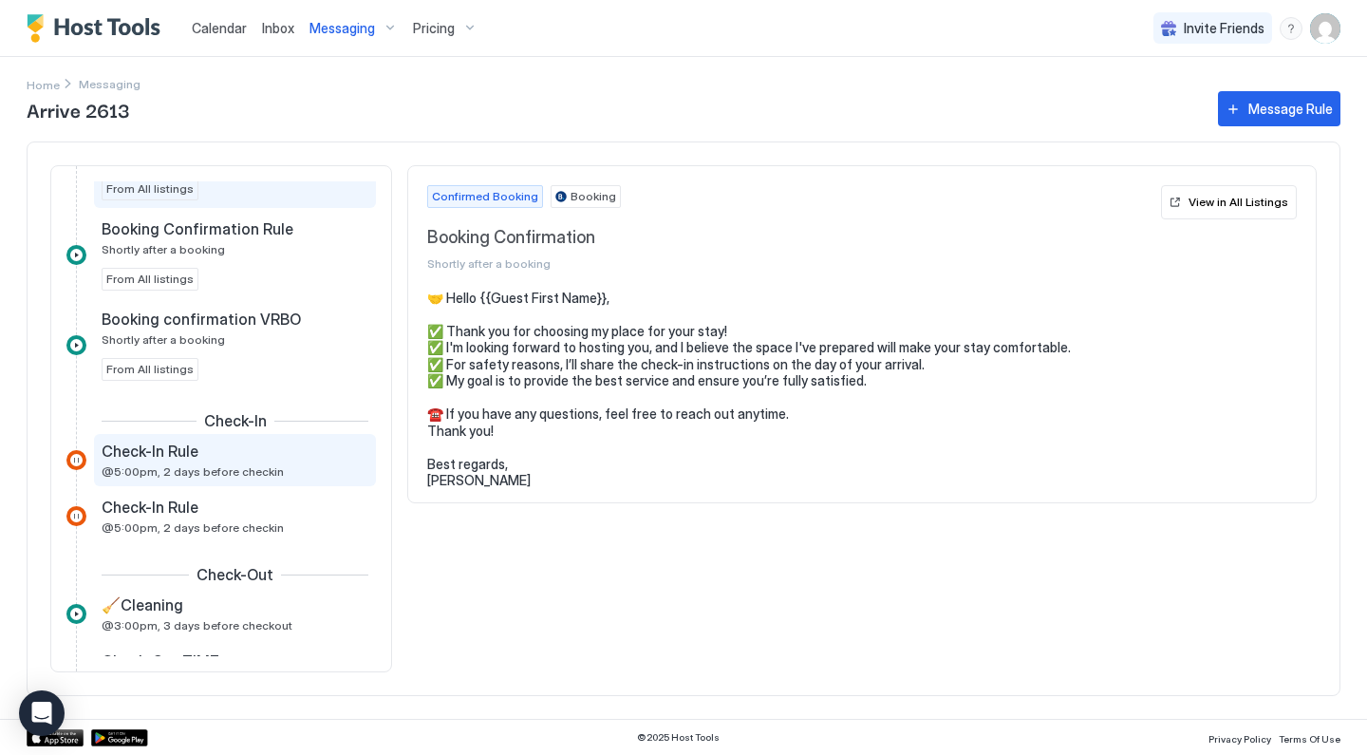
click at [269, 441] on div "Check-In Rule @5:00pm, 2 days before checkin" at bounding box center [235, 460] width 282 height 52
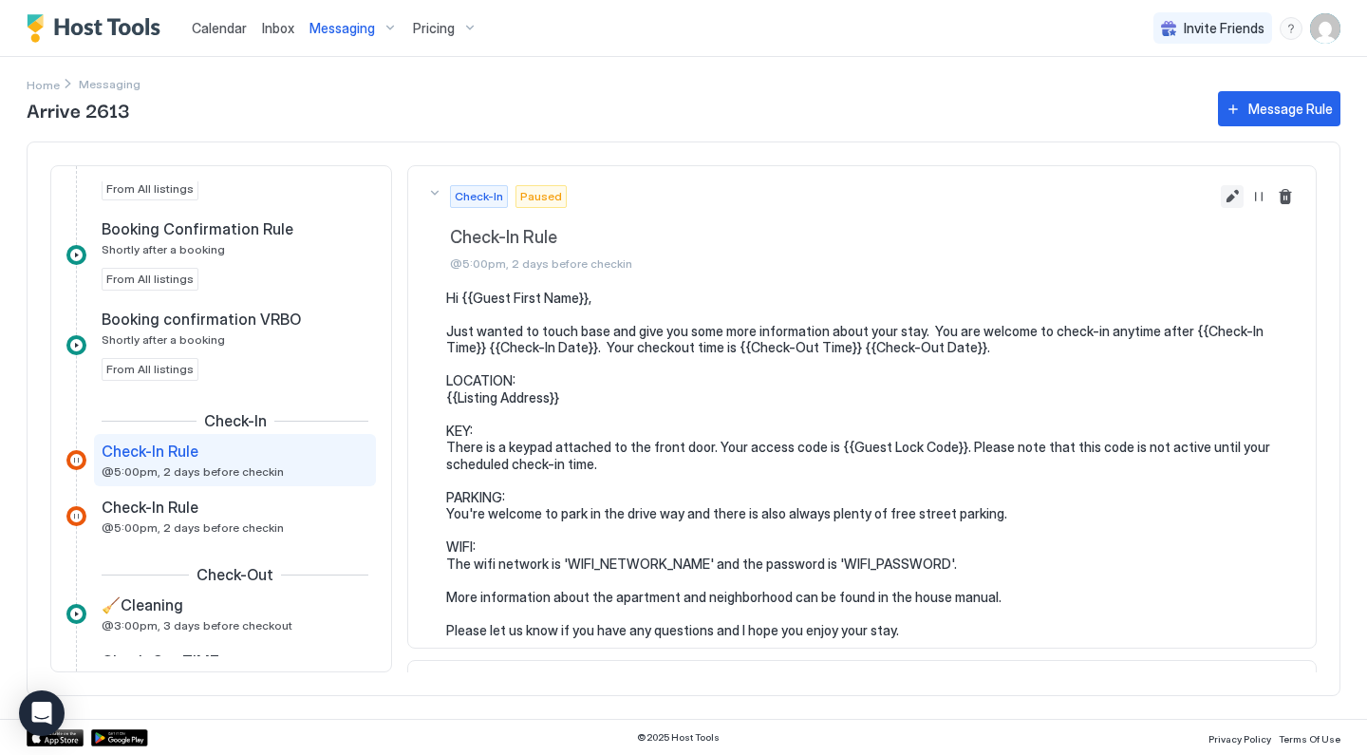
click at [1231, 190] on button "Edit message rule" at bounding box center [1232, 196] width 23 height 23
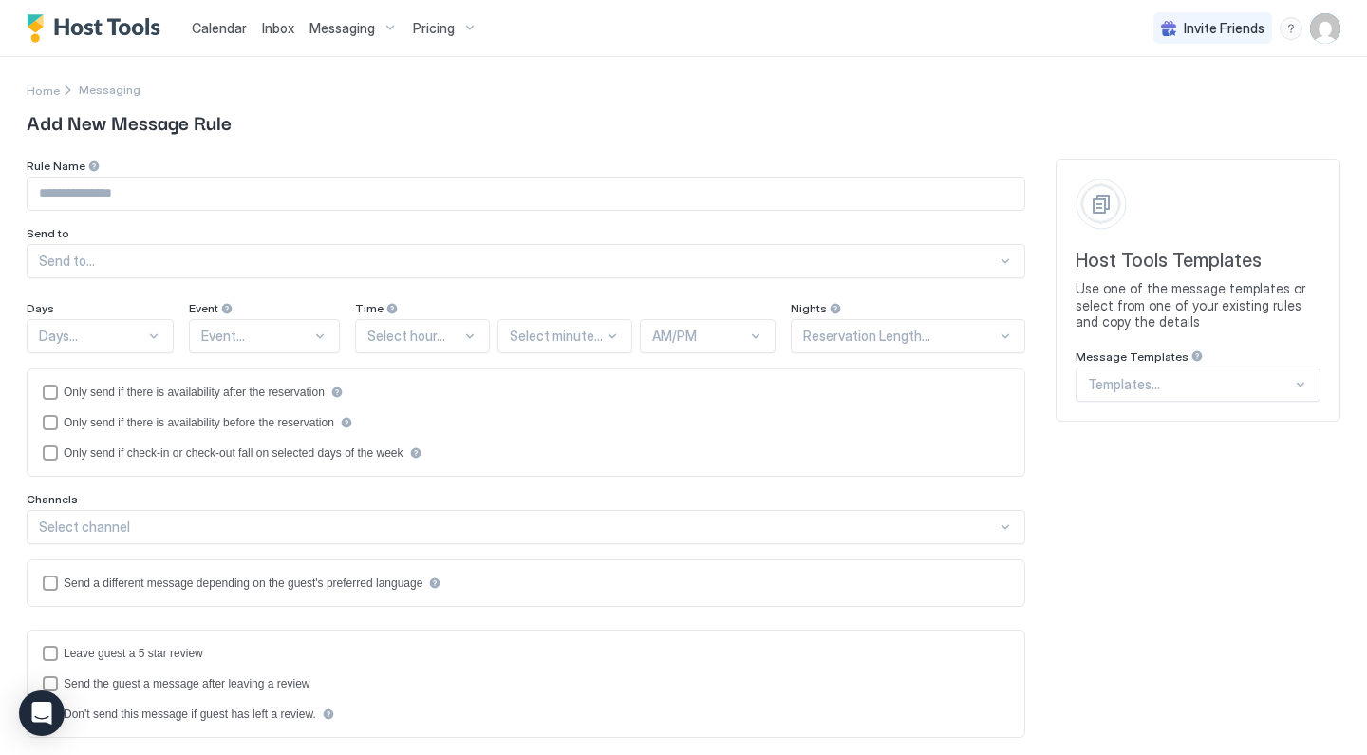
type input "**********"
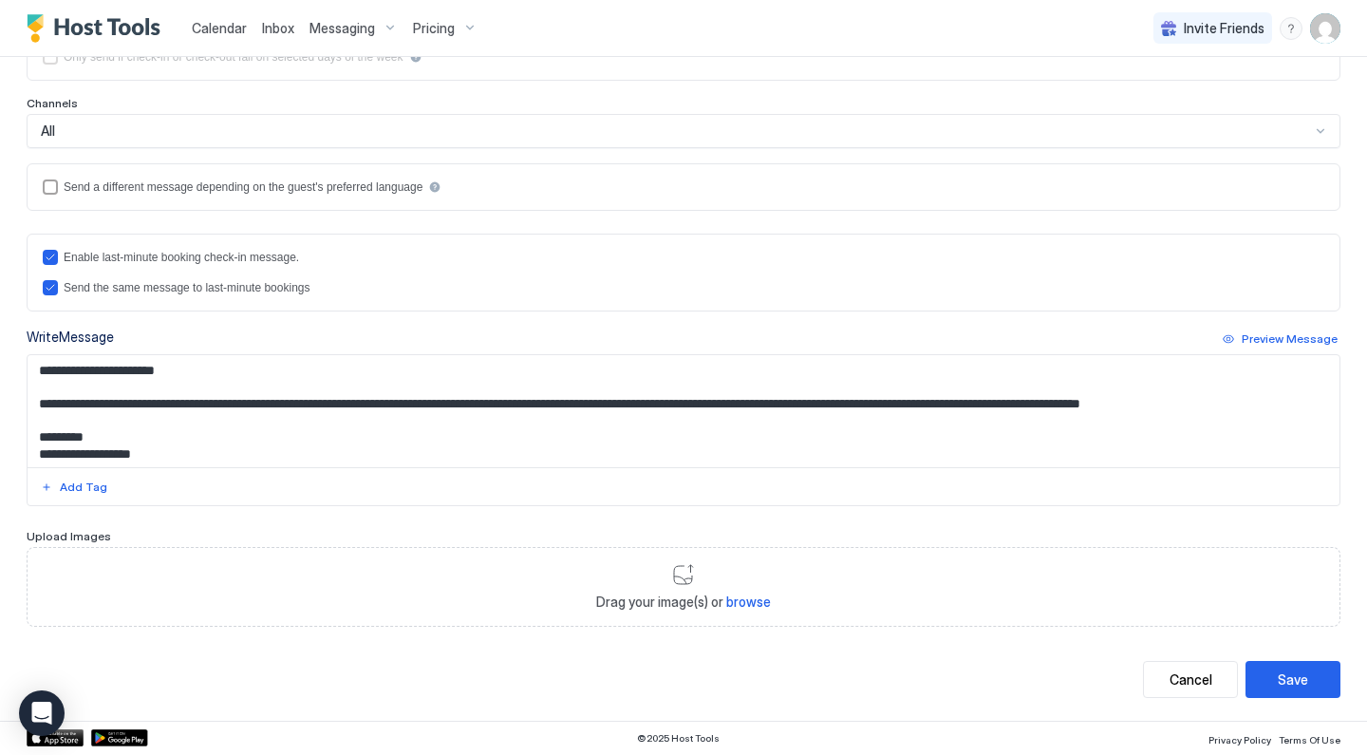
scroll to position [395, 0]
click at [396, 411] on textarea "**********" at bounding box center [684, 412] width 1312 height 112
paste textarea "**********"
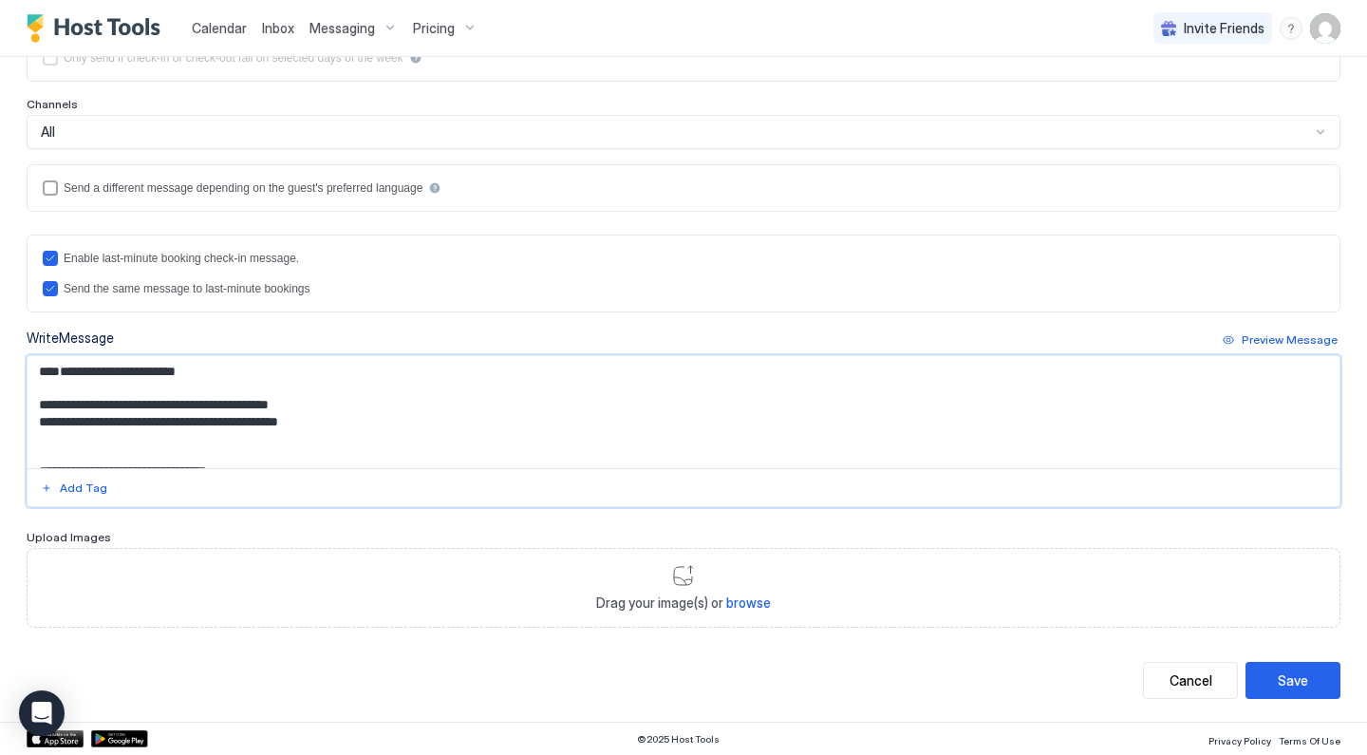
scroll to position [0, 0]
drag, startPoint x: 270, startPoint y: 395, endPoint x: 267, endPoint y: 276, distance: 118.7
click at [267, 276] on div "**********" at bounding box center [684, 370] width 1314 height 272
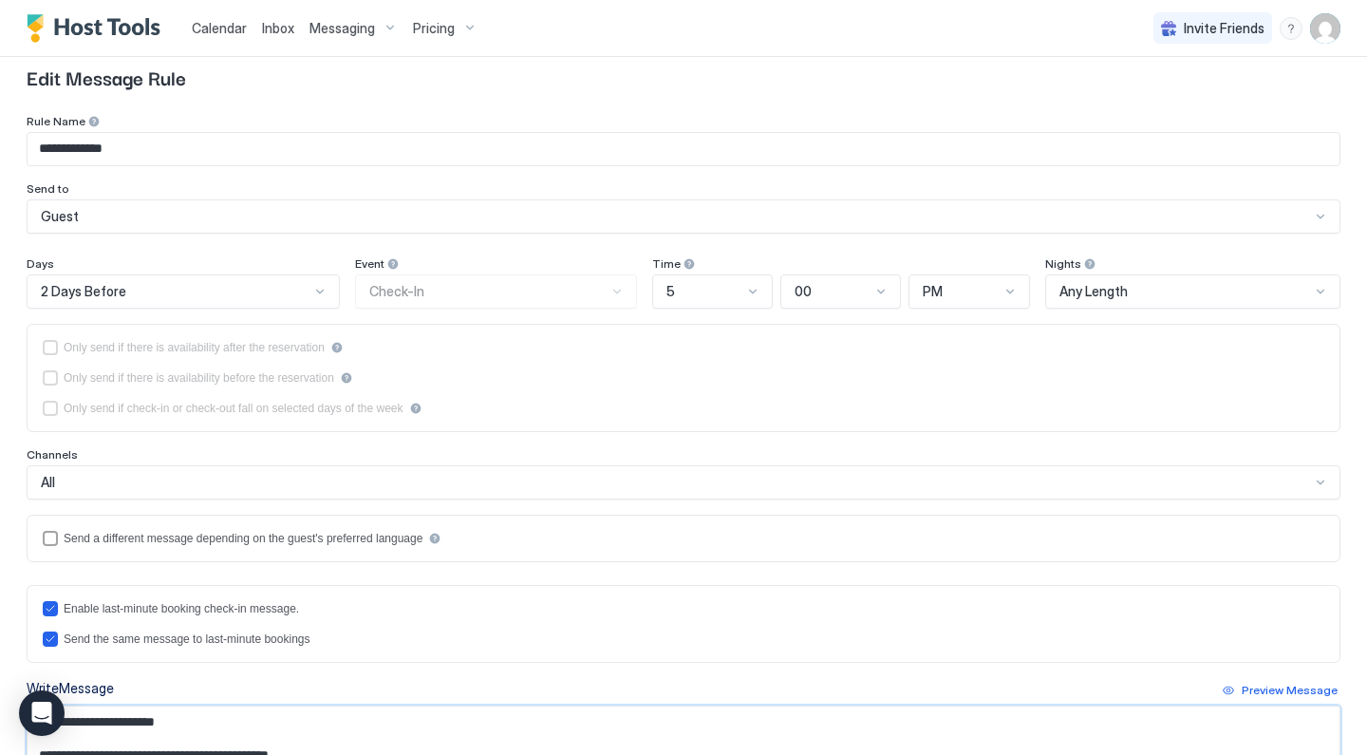
scroll to position [43, 0]
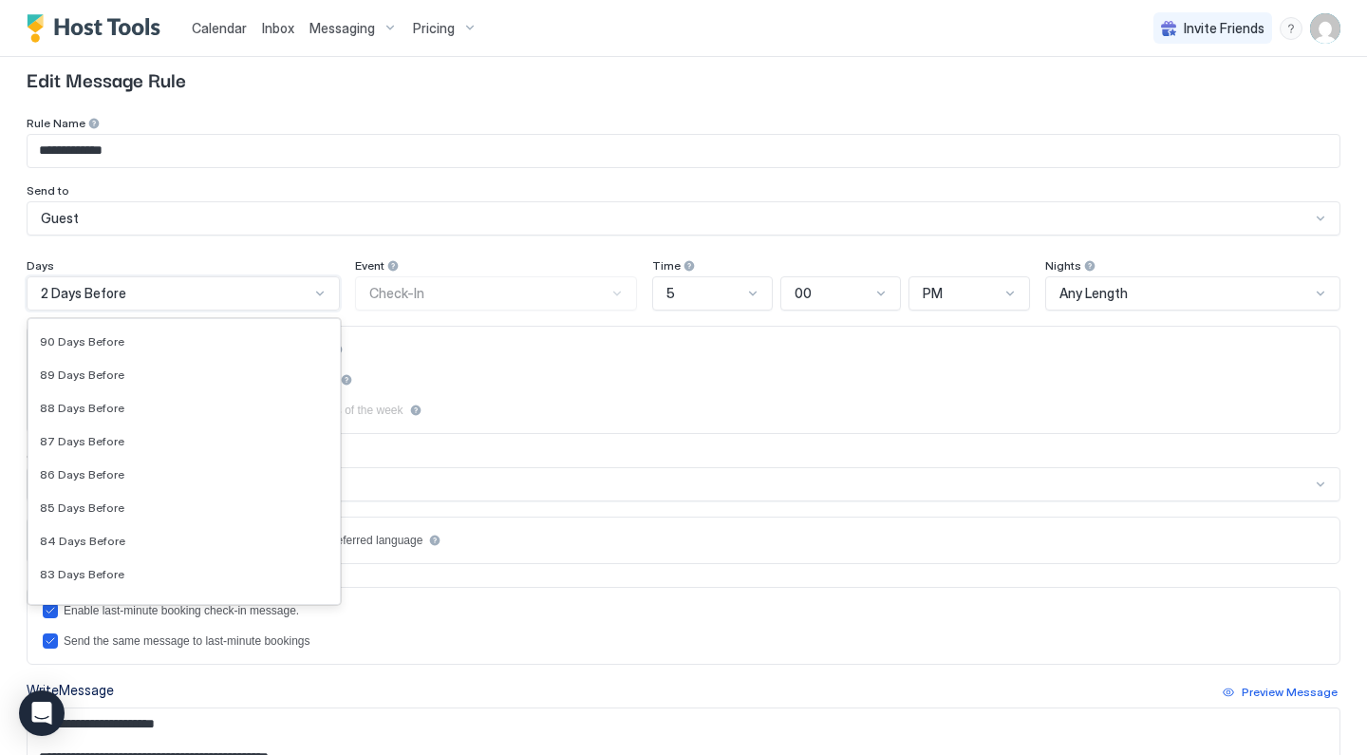
click at [170, 292] on div "2 Days Before" at bounding box center [175, 293] width 269 height 17
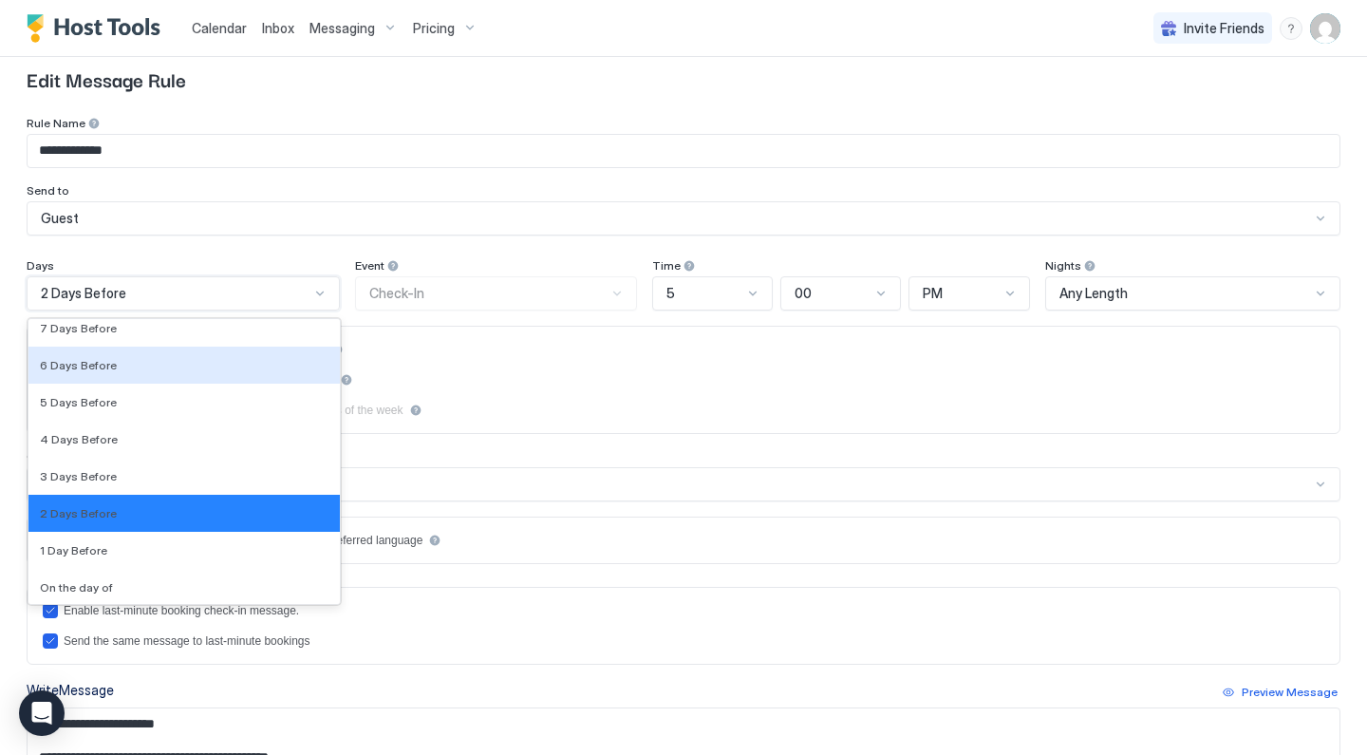
scroll to position [2791, 0]
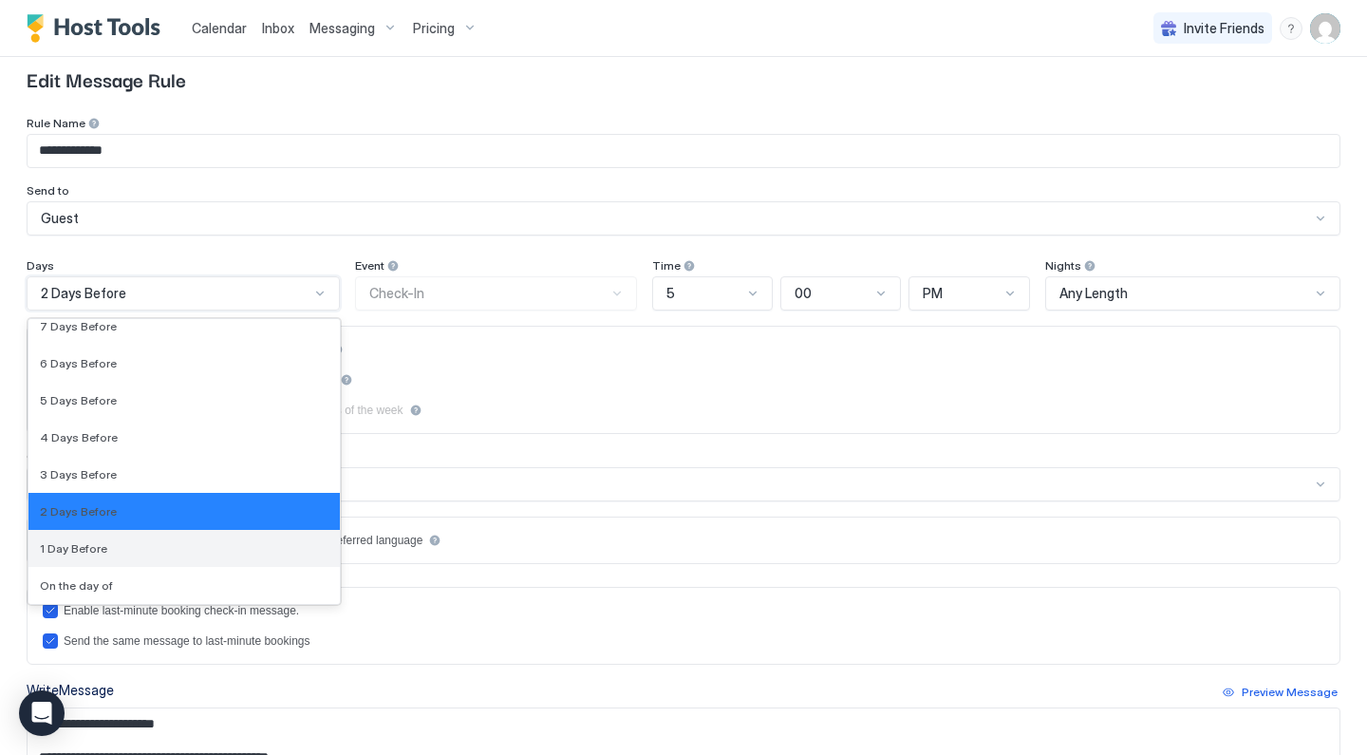
click at [129, 548] on div "1 Day Before" at bounding box center [184, 548] width 289 height 14
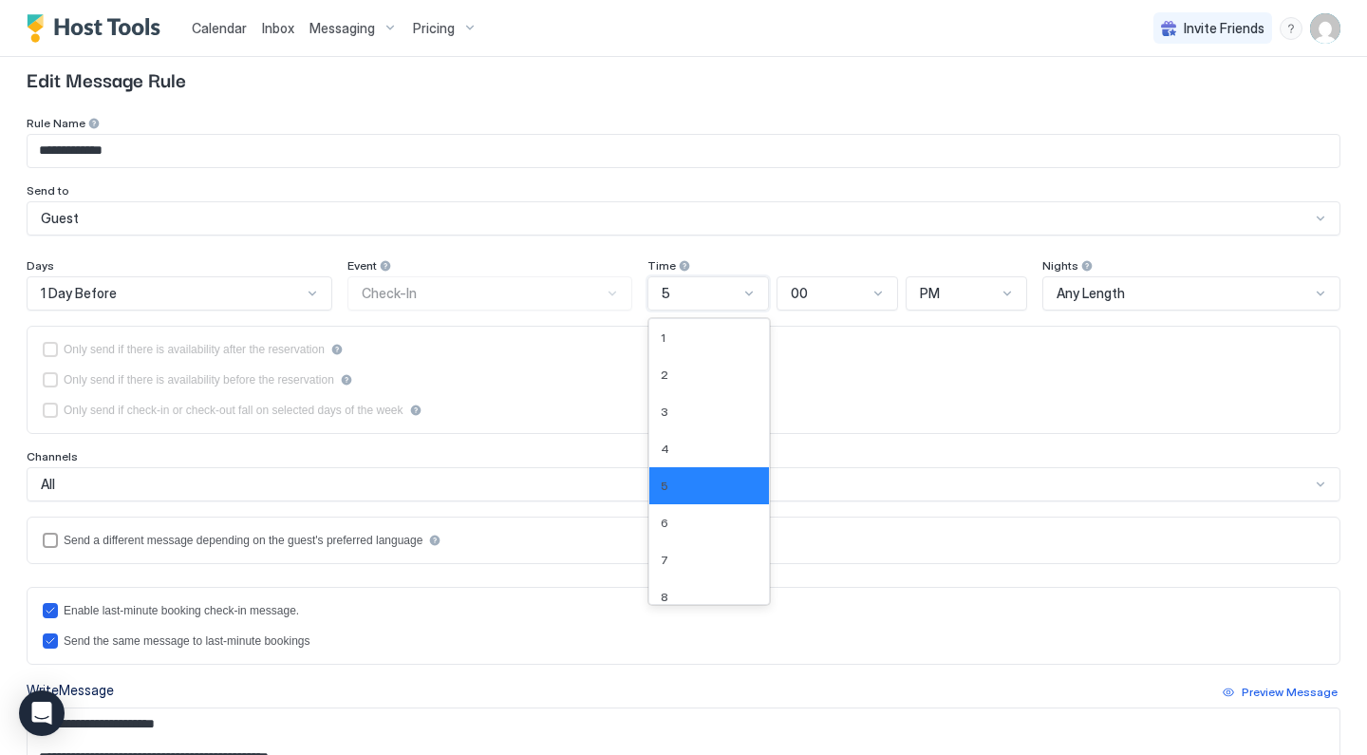
click at [716, 295] on div "5" at bounding box center [700, 293] width 77 height 17
click at [949, 290] on div "PM" at bounding box center [961, 293] width 76 height 17
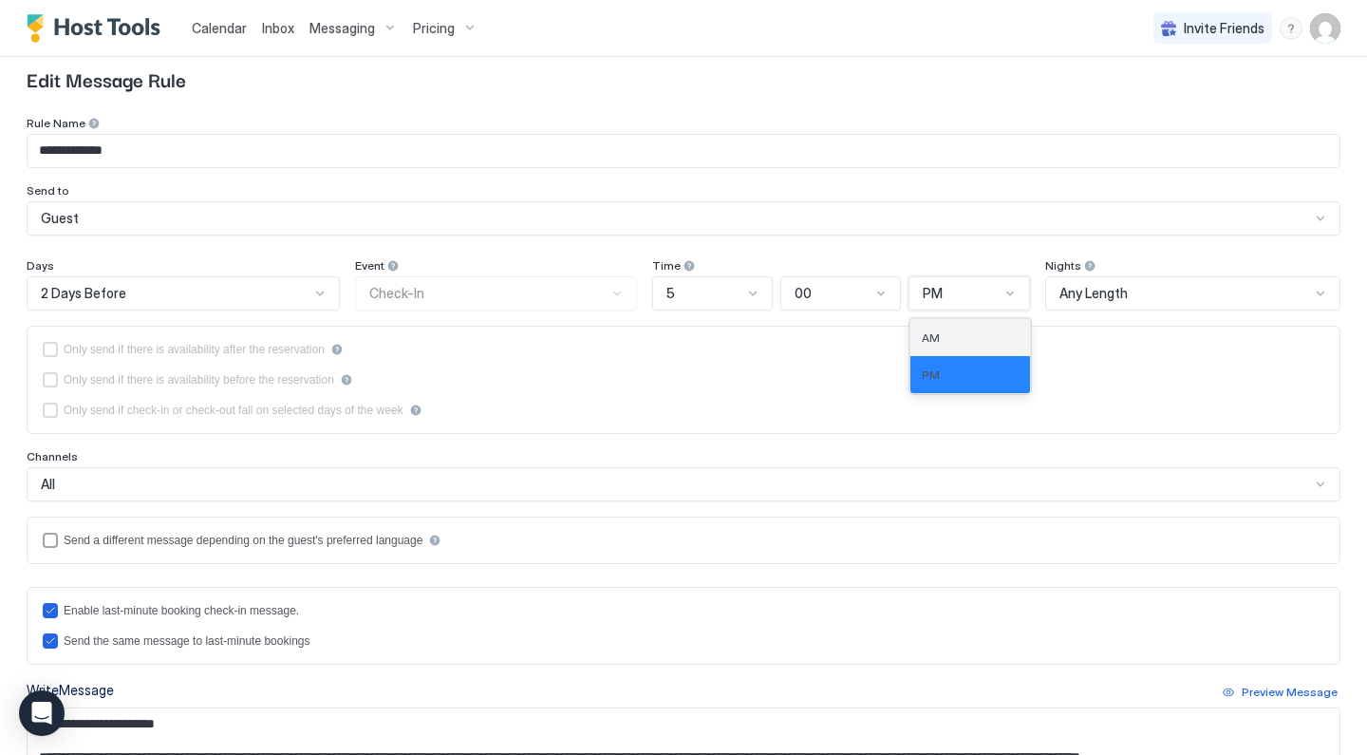
click at [933, 342] on span "AM" at bounding box center [931, 337] width 18 height 14
click at [706, 300] on div "5" at bounding box center [704, 293] width 76 height 17
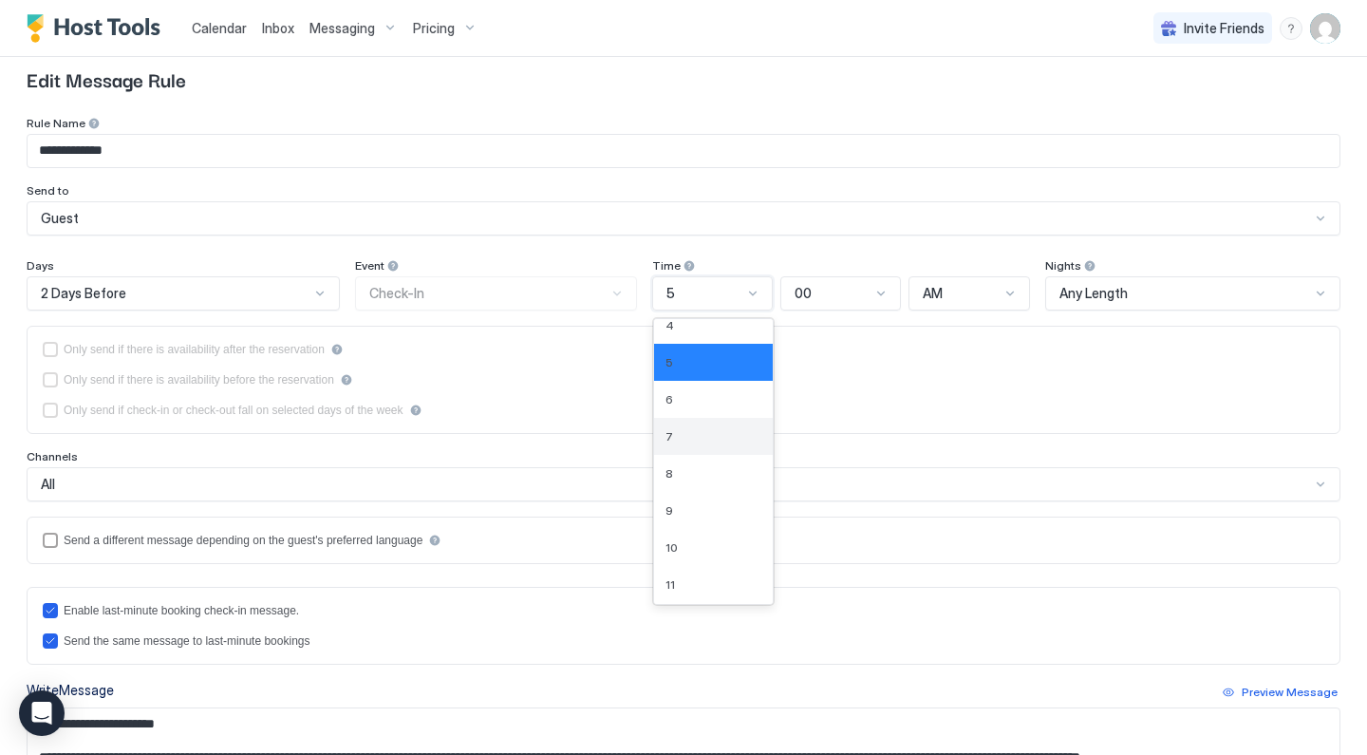
scroll to position [125, 0]
click at [704, 550] on div "10" at bounding box center [713, 545] width 96 height 14
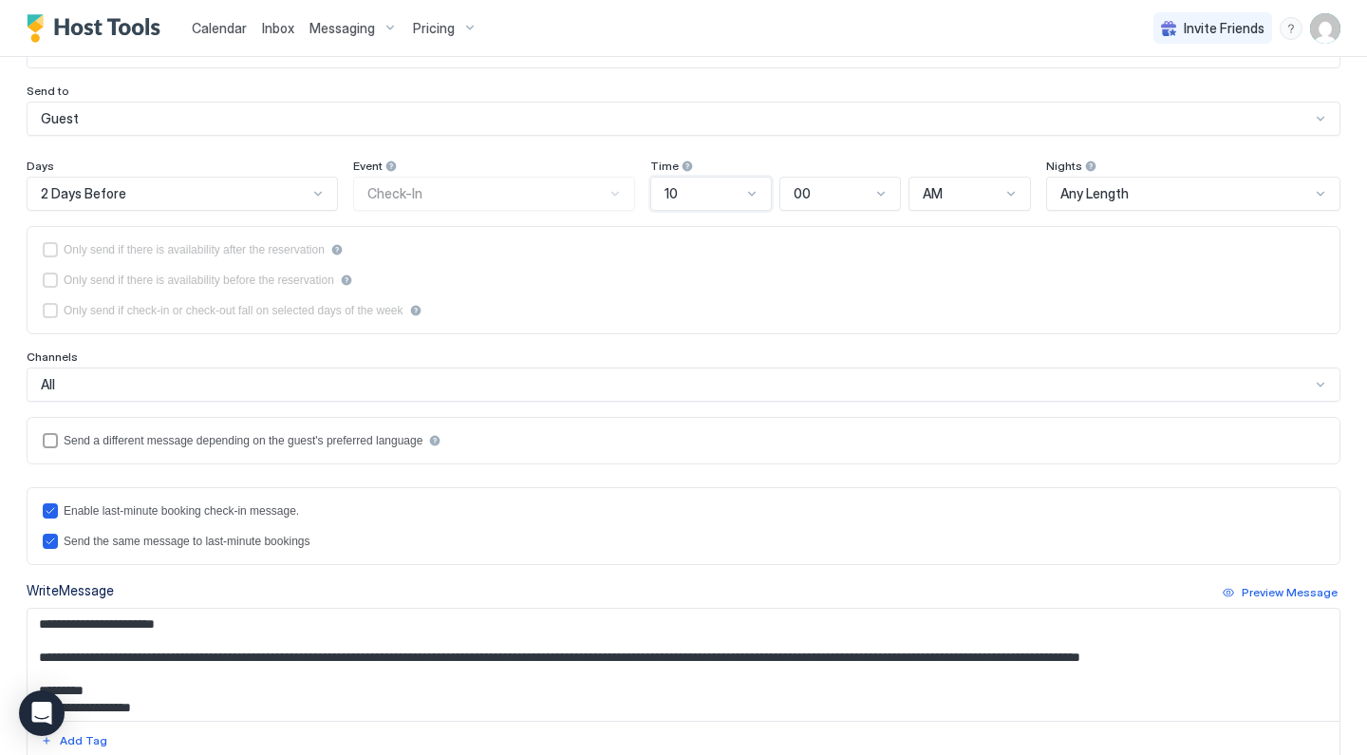
scroll to position [345, 0]
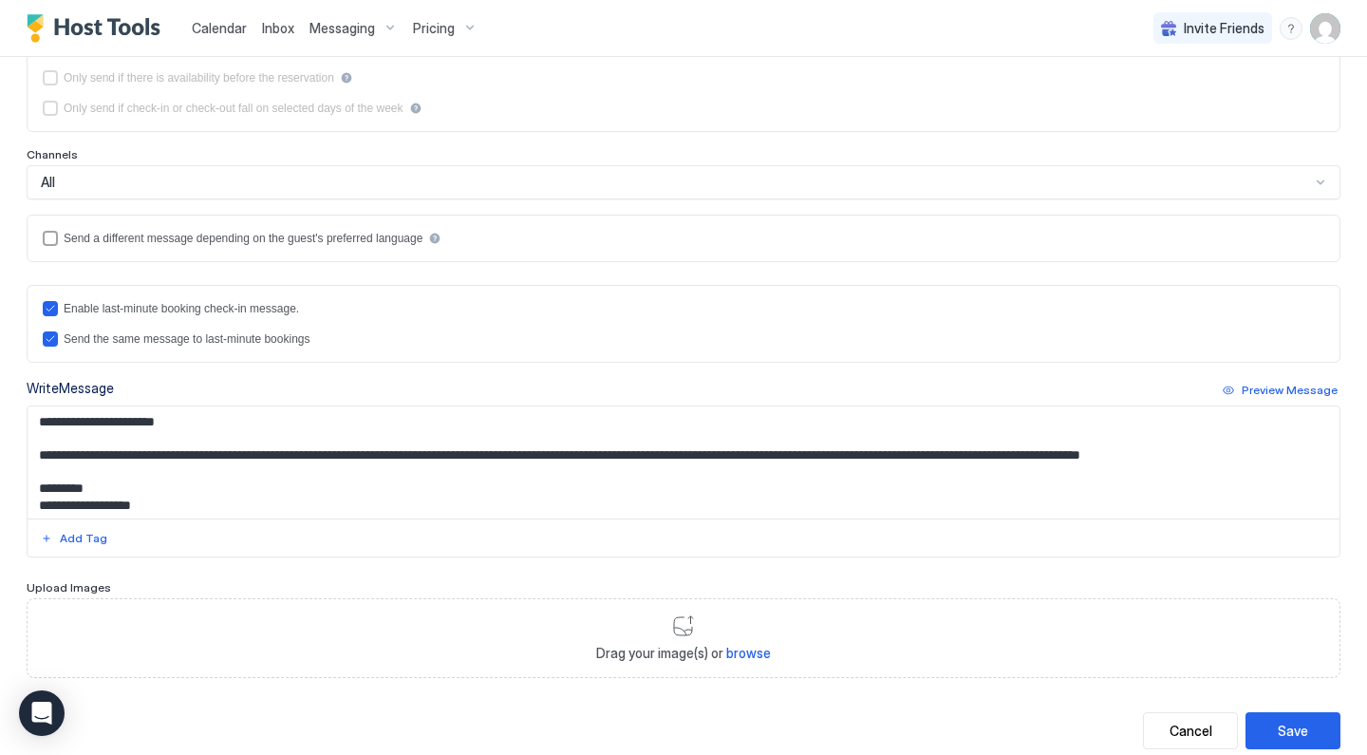
click at [494, 450] on textarea "**********" at bounding box center [684, 462] width 1312 height 112
paste textarea "**********"
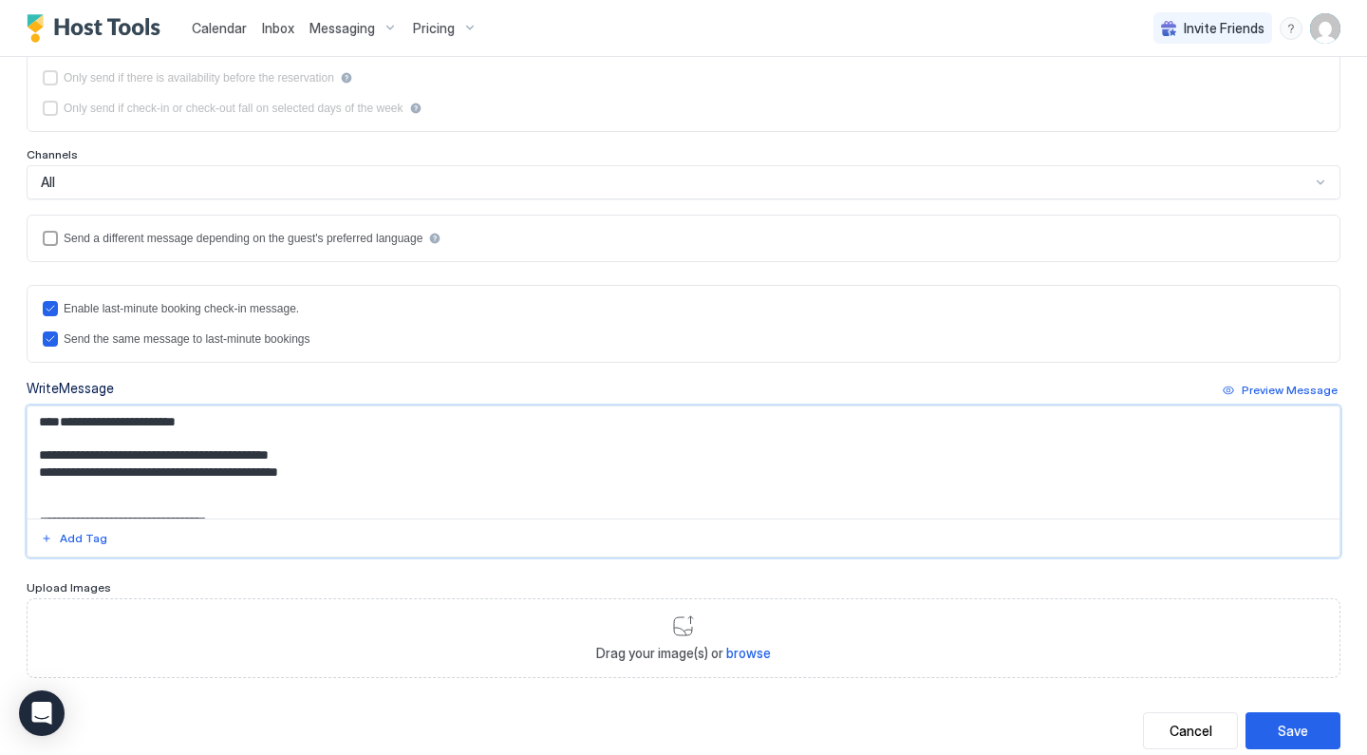
scroll to position [0, 0]
drag, startPoint x: 171, startPoint y: 469, endPoint x: 175, endPoint y: 335, distance: 133.9
click at [175, 335] on div "**********" at bounding box center [684, 421] width 1314 height 272
type textarea "**********"
click at [378, 385] on div "Write Message Preview Message" at bounding box center [684, 390] width 1314 height 24
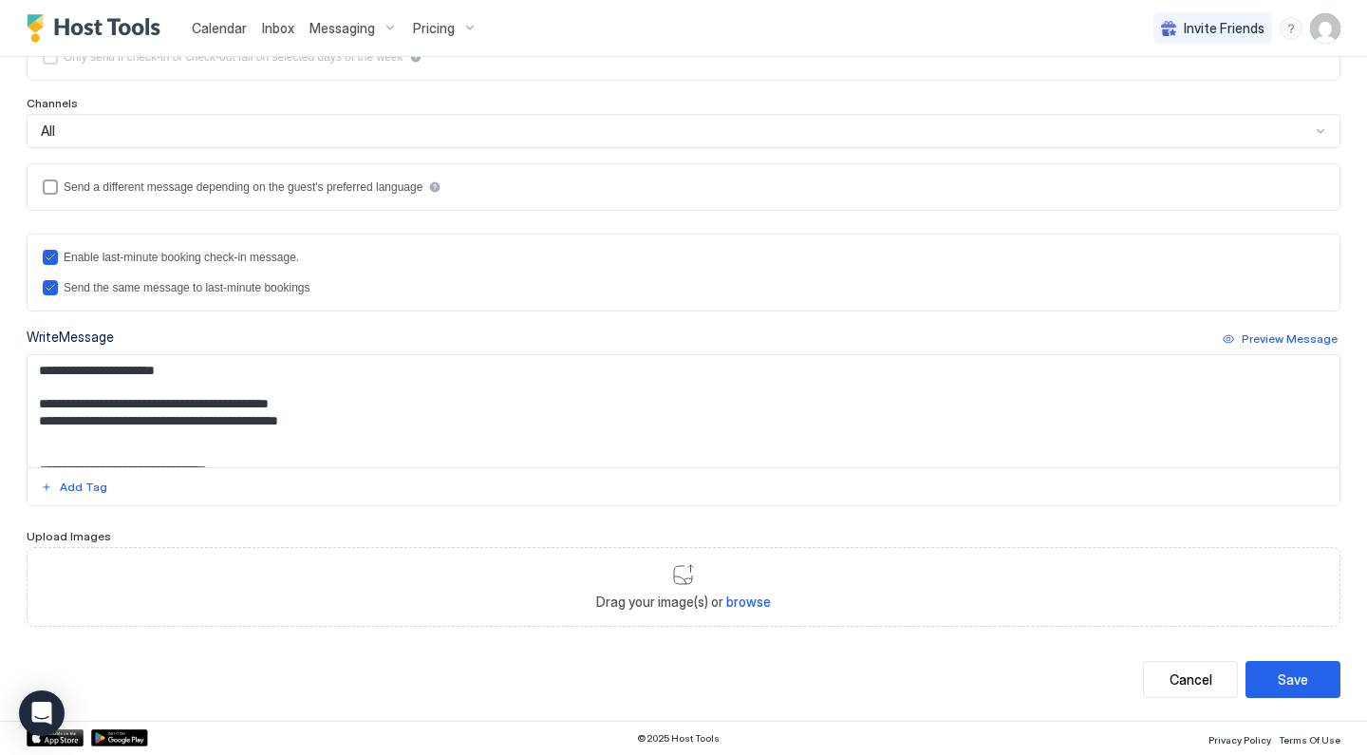
scroll to position [395, 0]
click at [1277, 675] on button "Save" at bounding box center [1292, 680] width 95 height 37
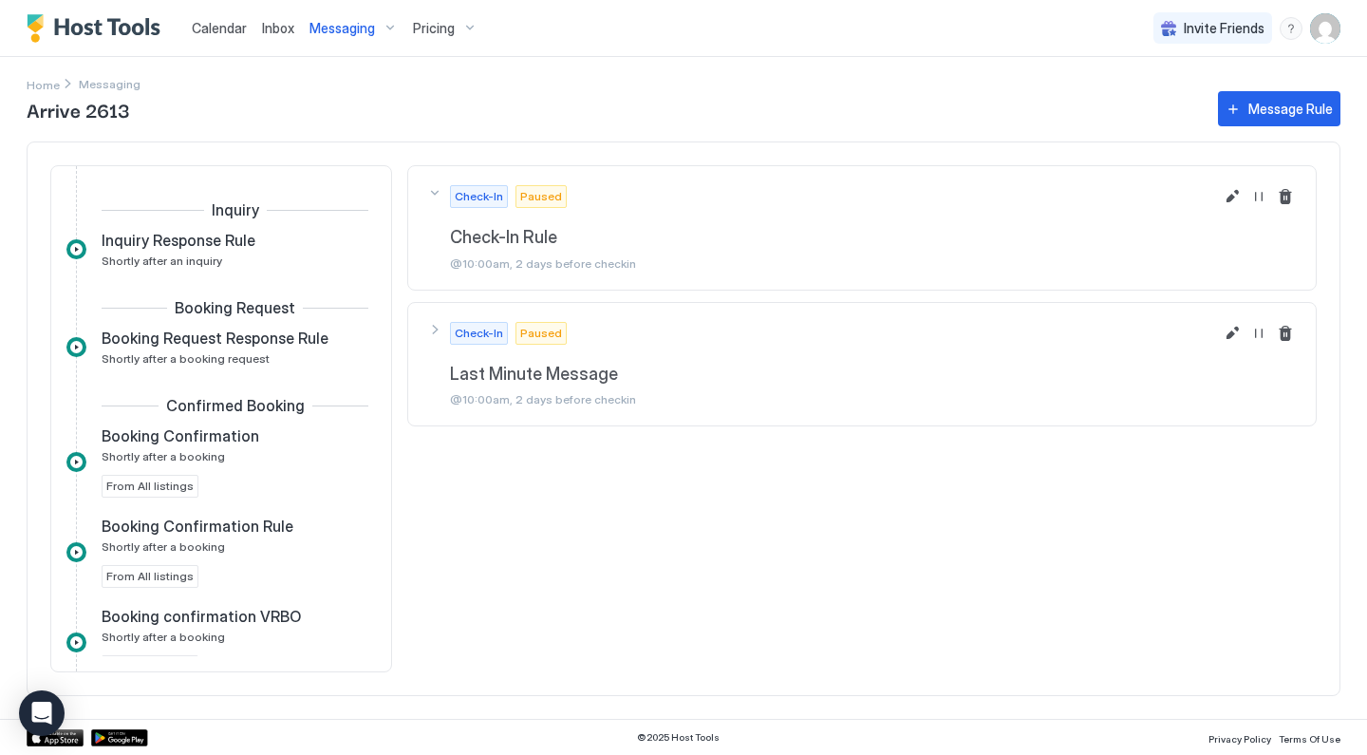
scroll to position [339, 0]
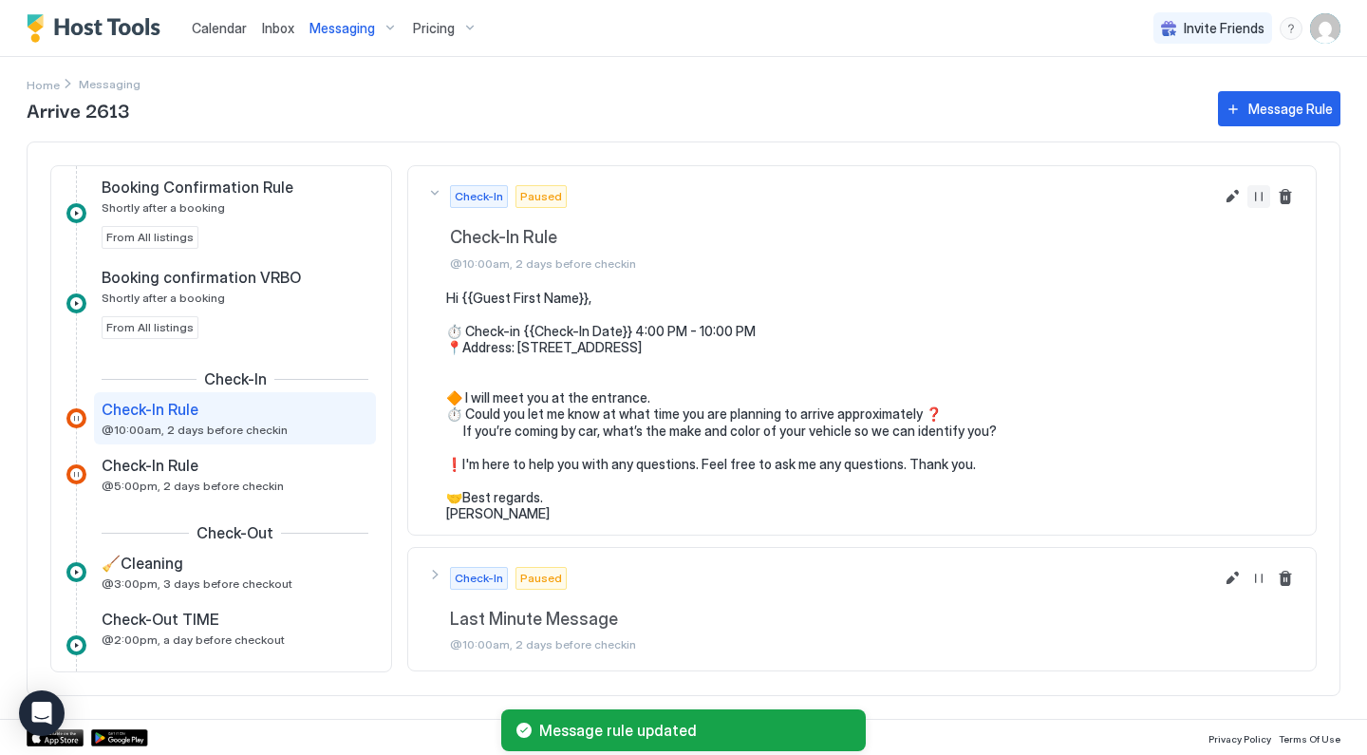
click at [1259, 203] on button "Resume Message Rule" at bounding box center [1258, 196] width 23 height 23
click at [291, 420] on div "Check-In Rule @10:00am, 2 days before checkin" at bounding box center [222, 418] width 240 height 37
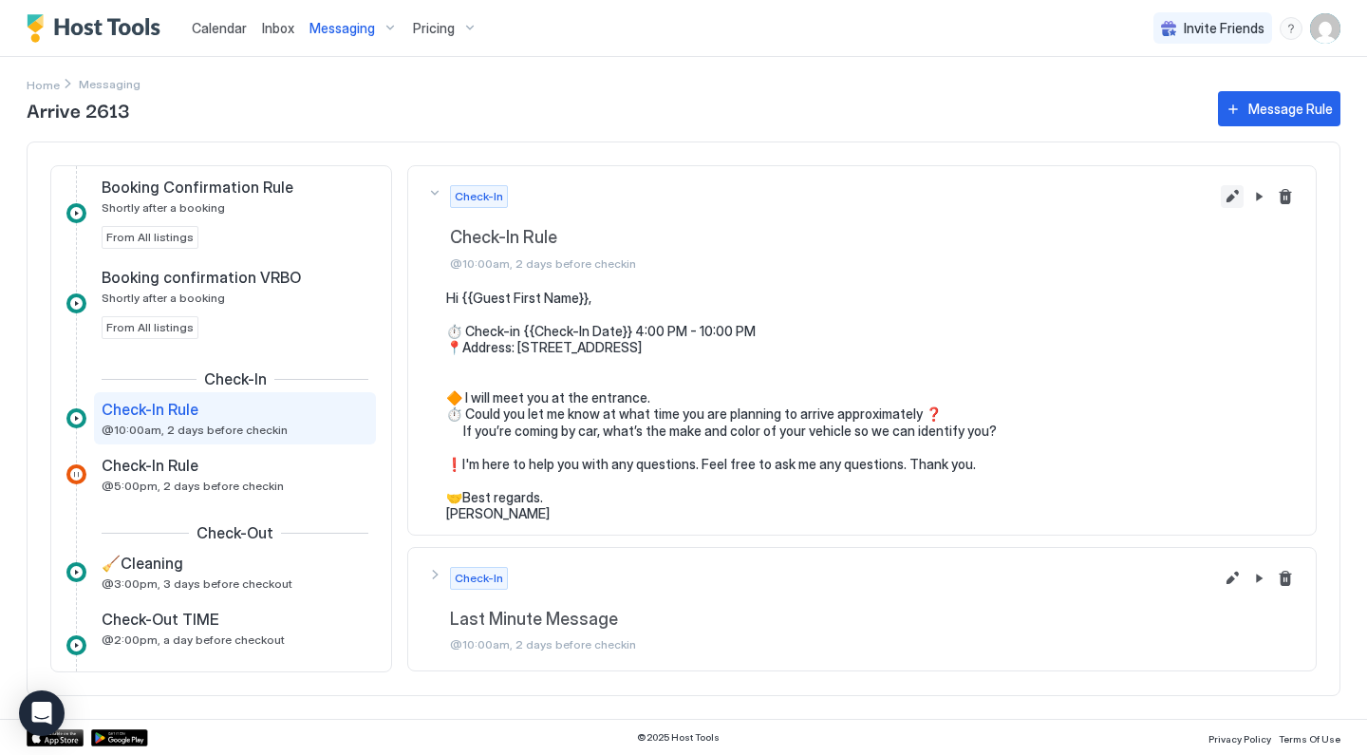
click at [1220, 198] on div "Check-In Check-In Rule @10:00am, 2 days before checkin" at bounding box center [861, 227] width 869 height 85
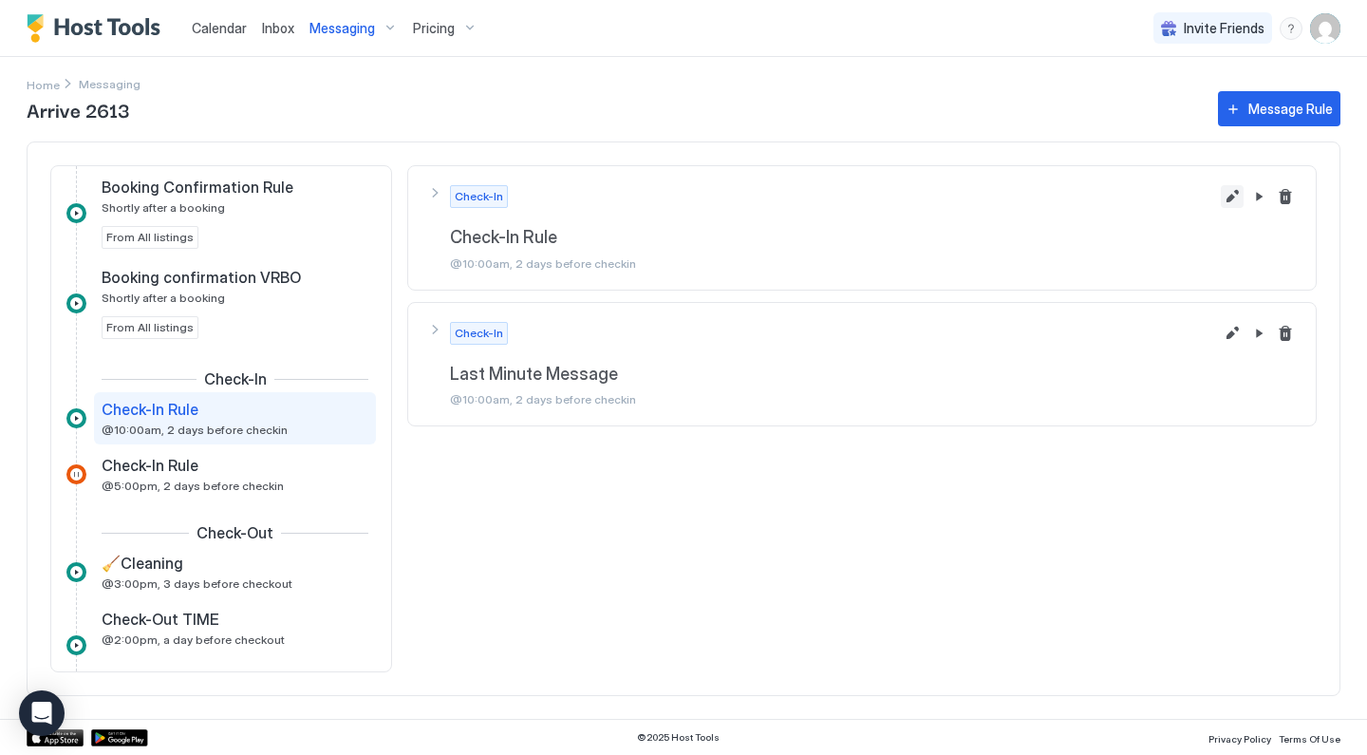
click at [1226, 199] on button "Edit message rule" at bounding box center [1232, 196] width 23 height 23
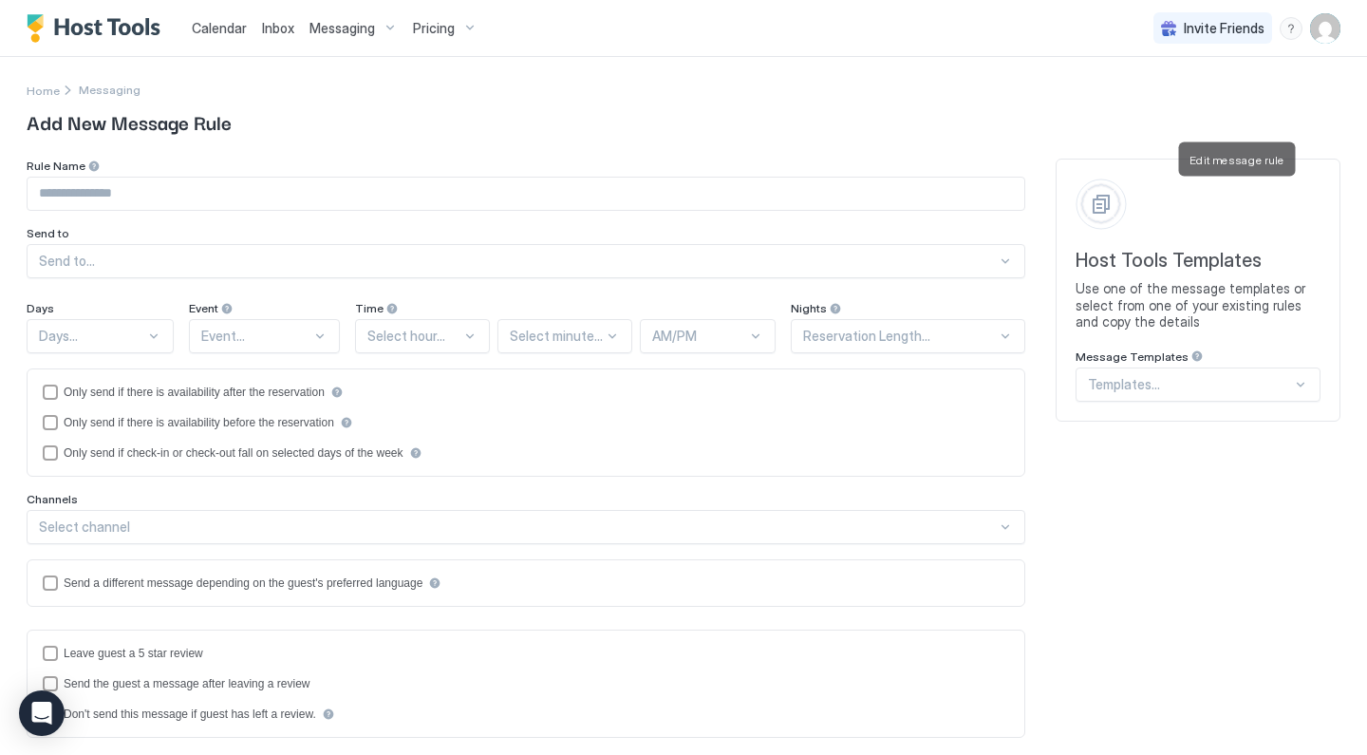
type input "**********"
type textarea "**********"
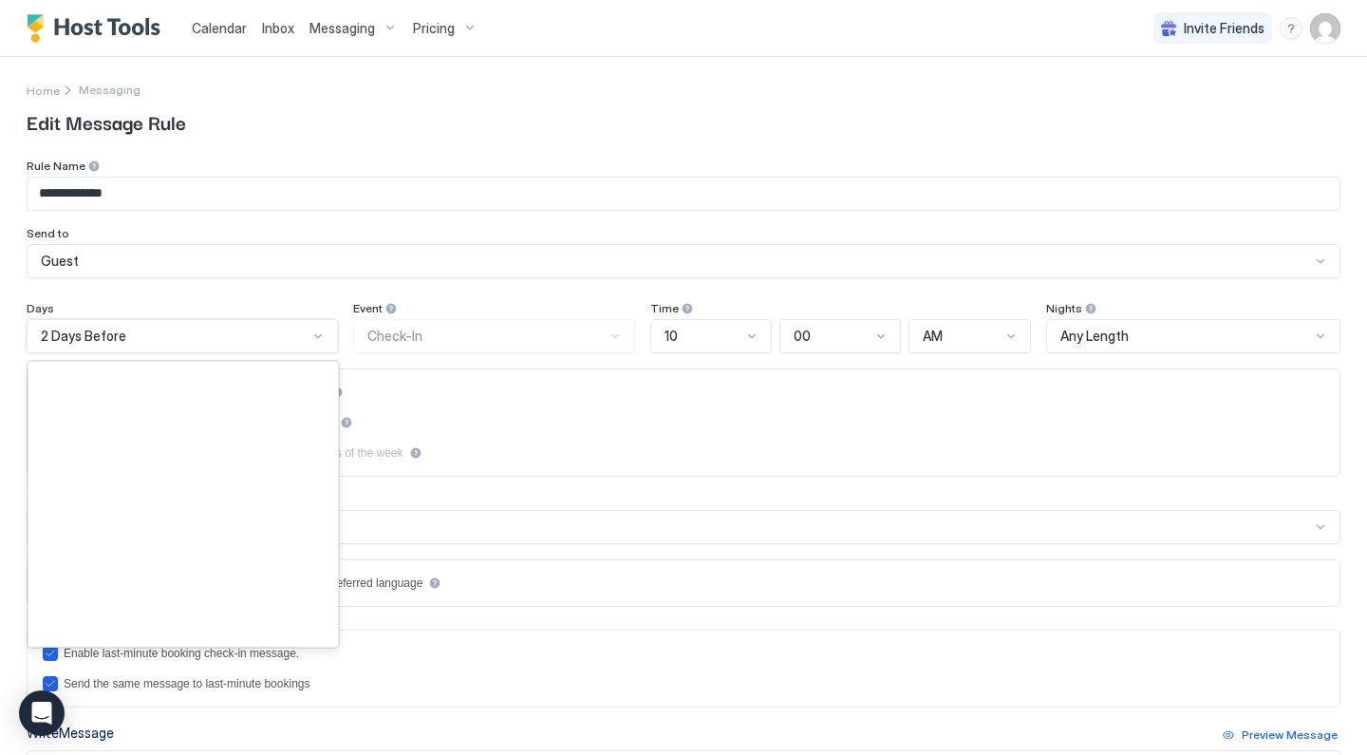
click at [240, 343] on div "2 Days Before" at bounding box center [174, 335] width 267 height 17
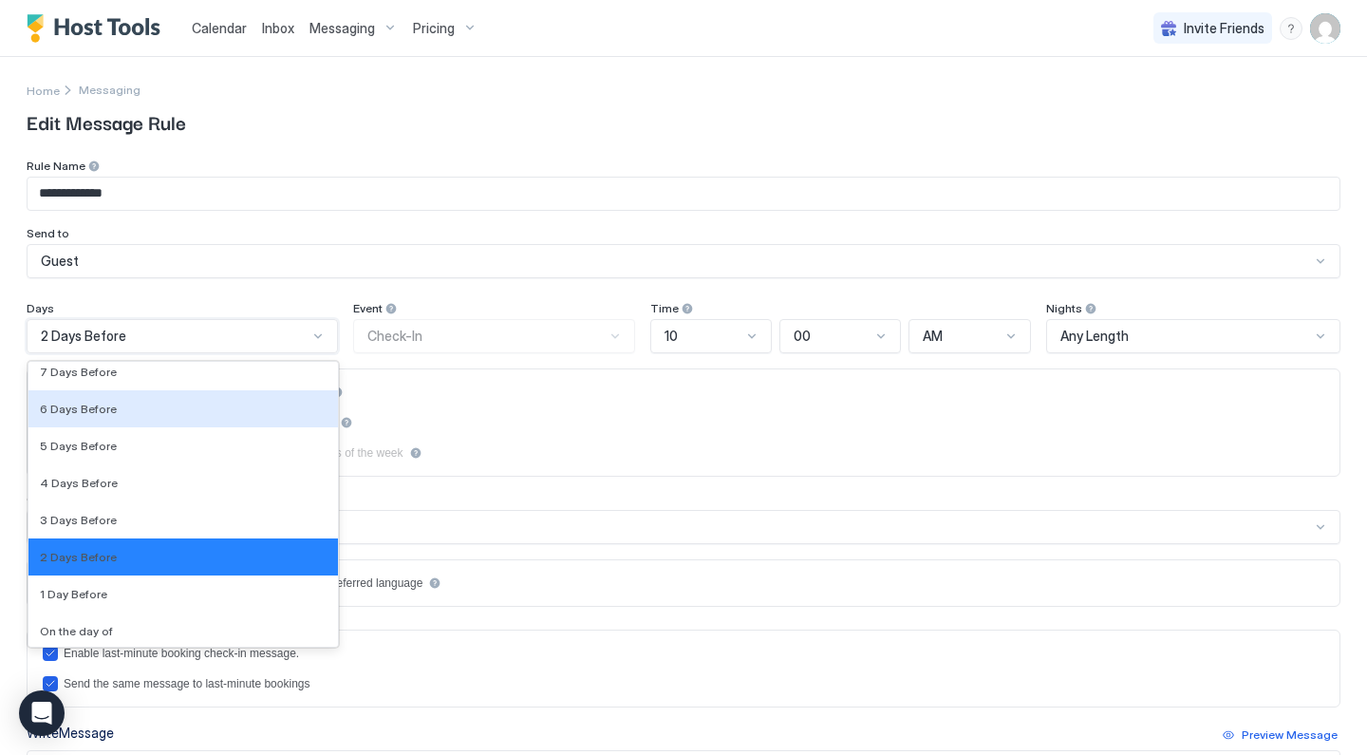
scroll to position [2791, 0]
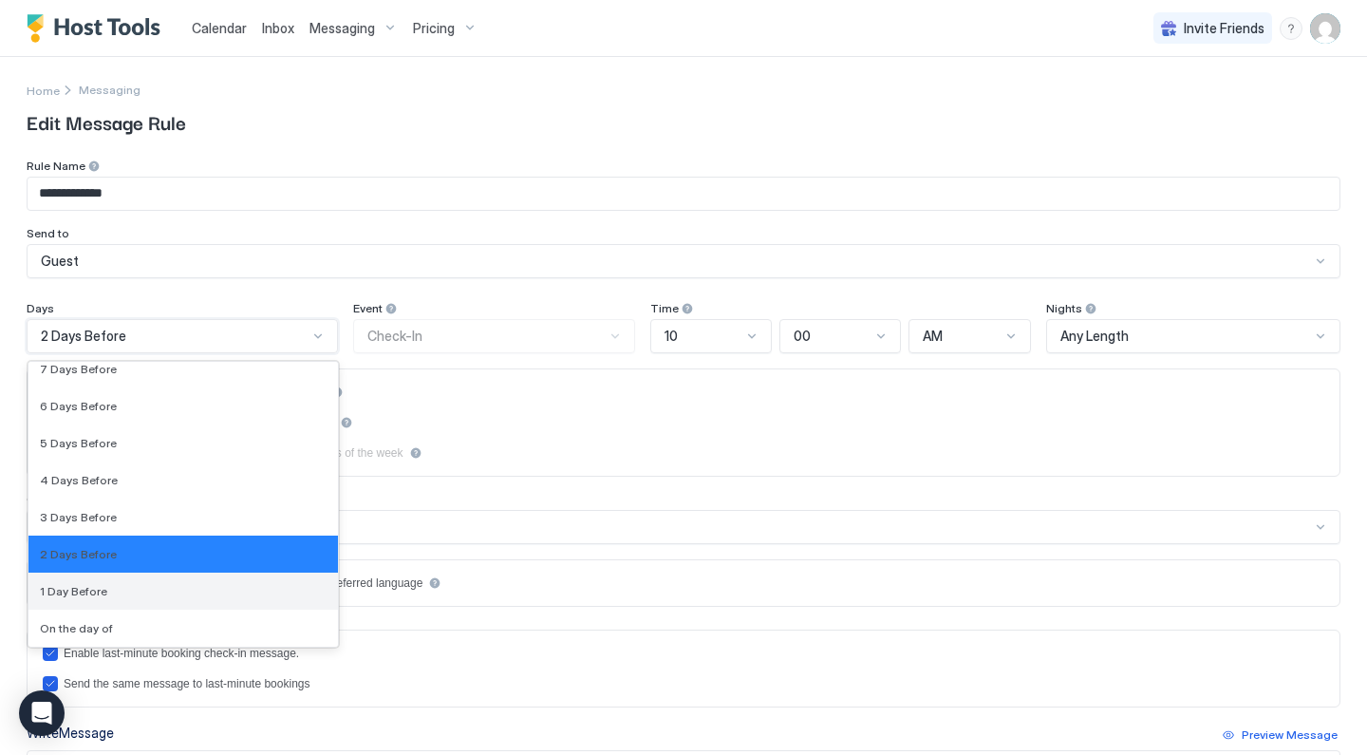
click at [132, 589] on div "1 Day Before" at bounding box center [183, 591] width 287 height 14
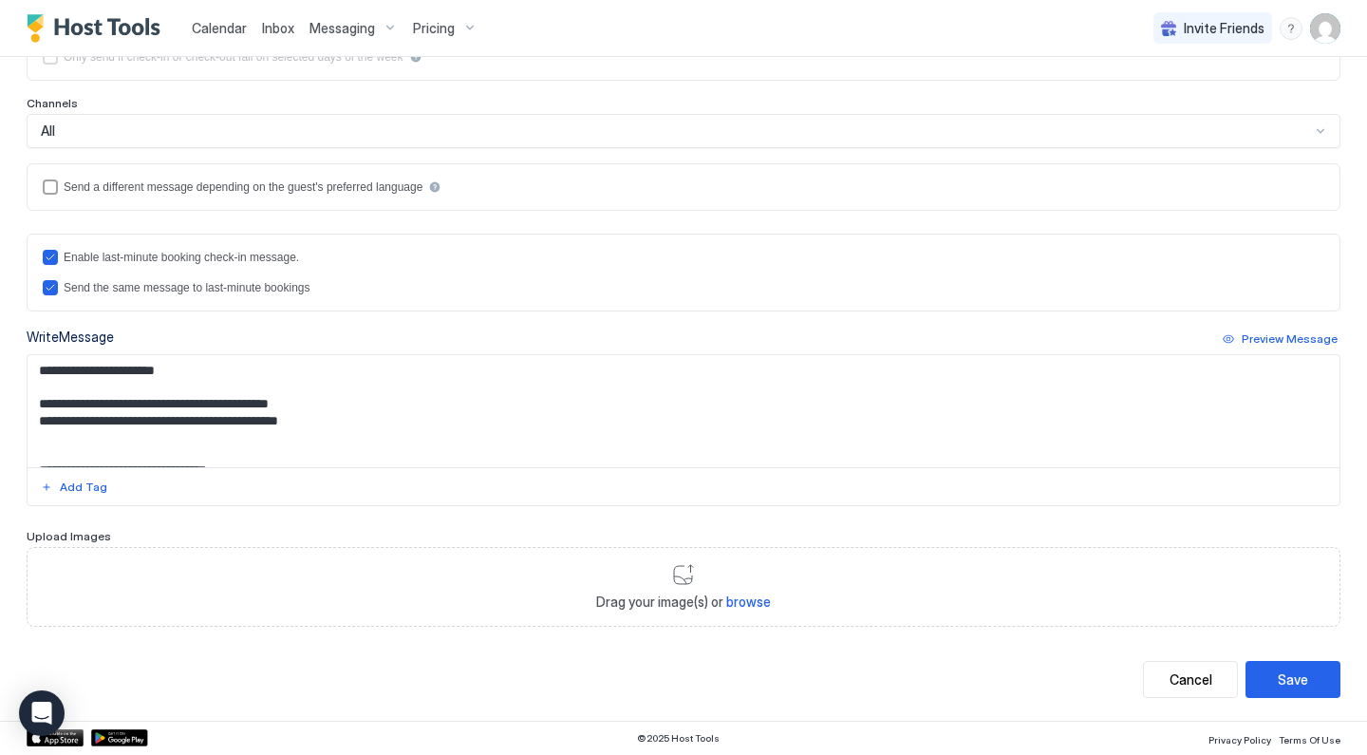
scroll to position [395, 0]
click at [1270, 677] on button "Save" at bounding box center [1292, 680] width 95 height 37
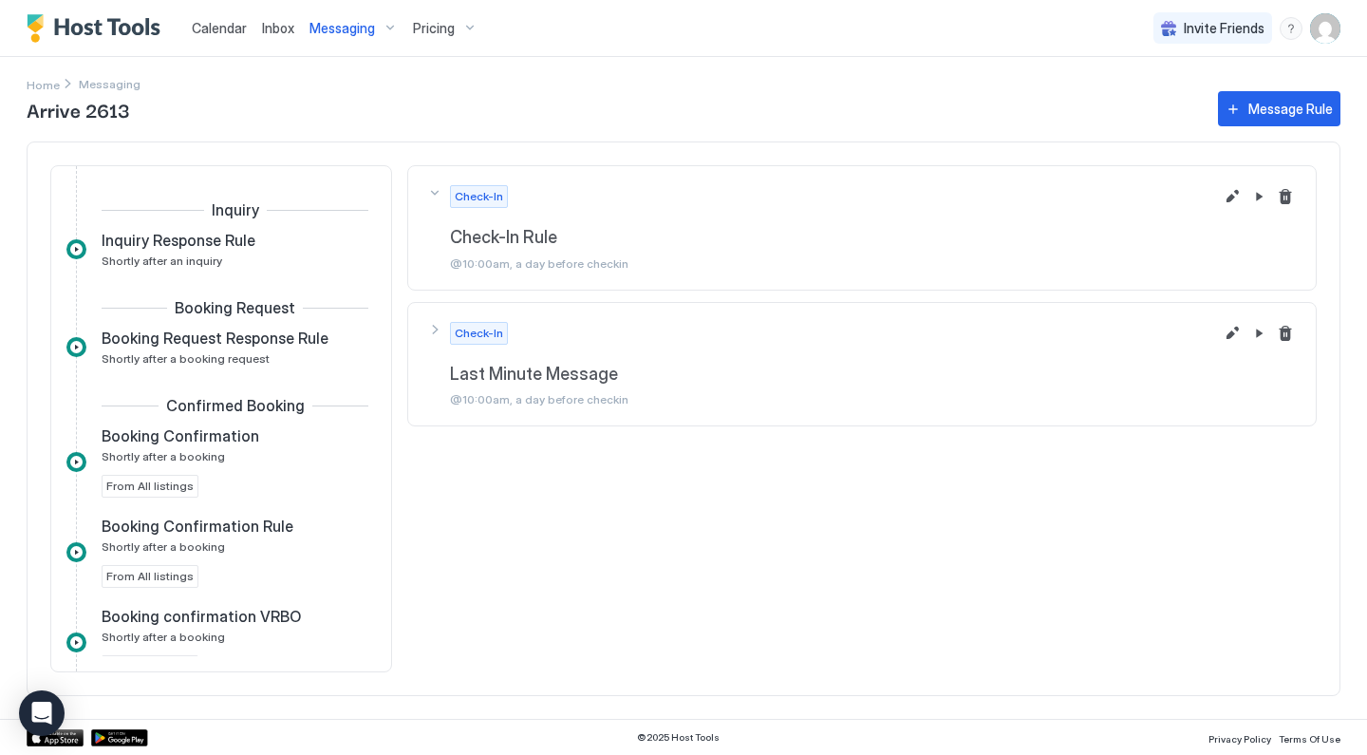
scroll to position [395, 0]
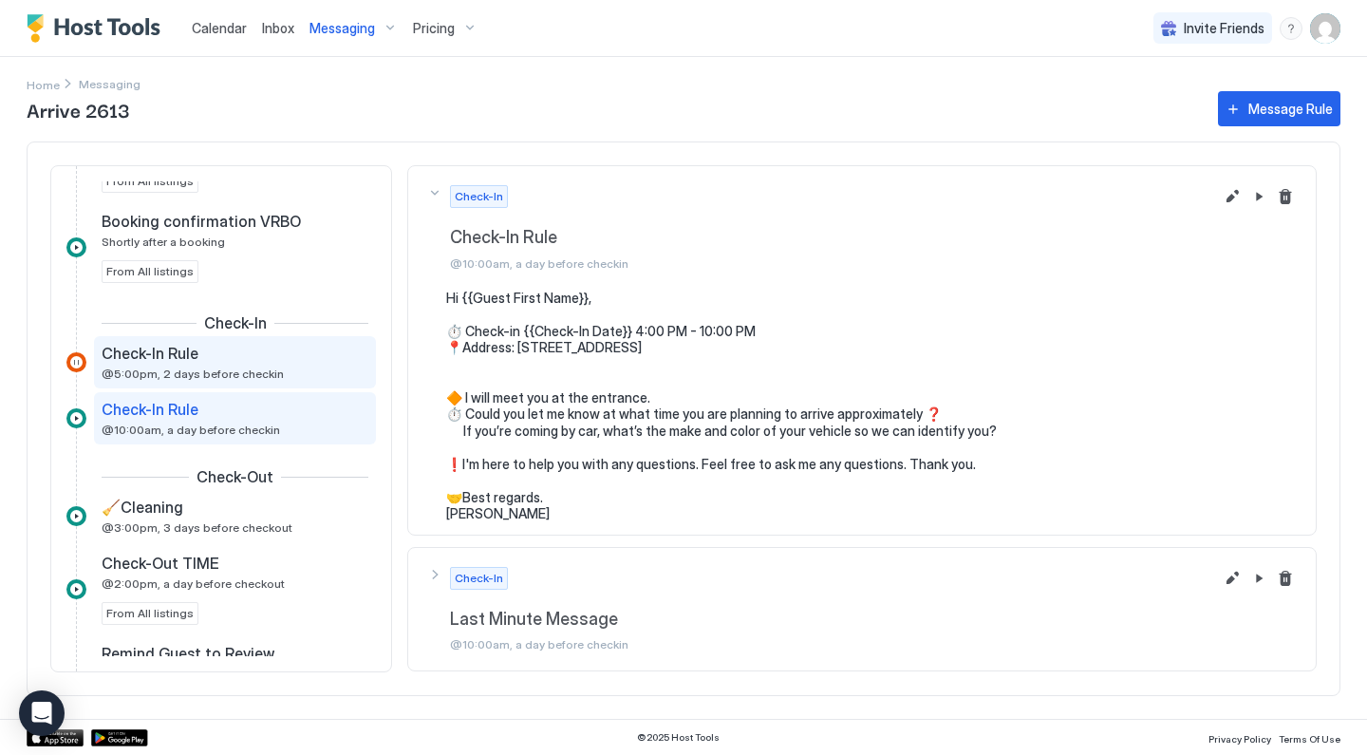
click at [355, 368] on div "Check-In Rule @5:00pm, 2 days before checkin" at bounding box center [235, 362] width 267 height 37
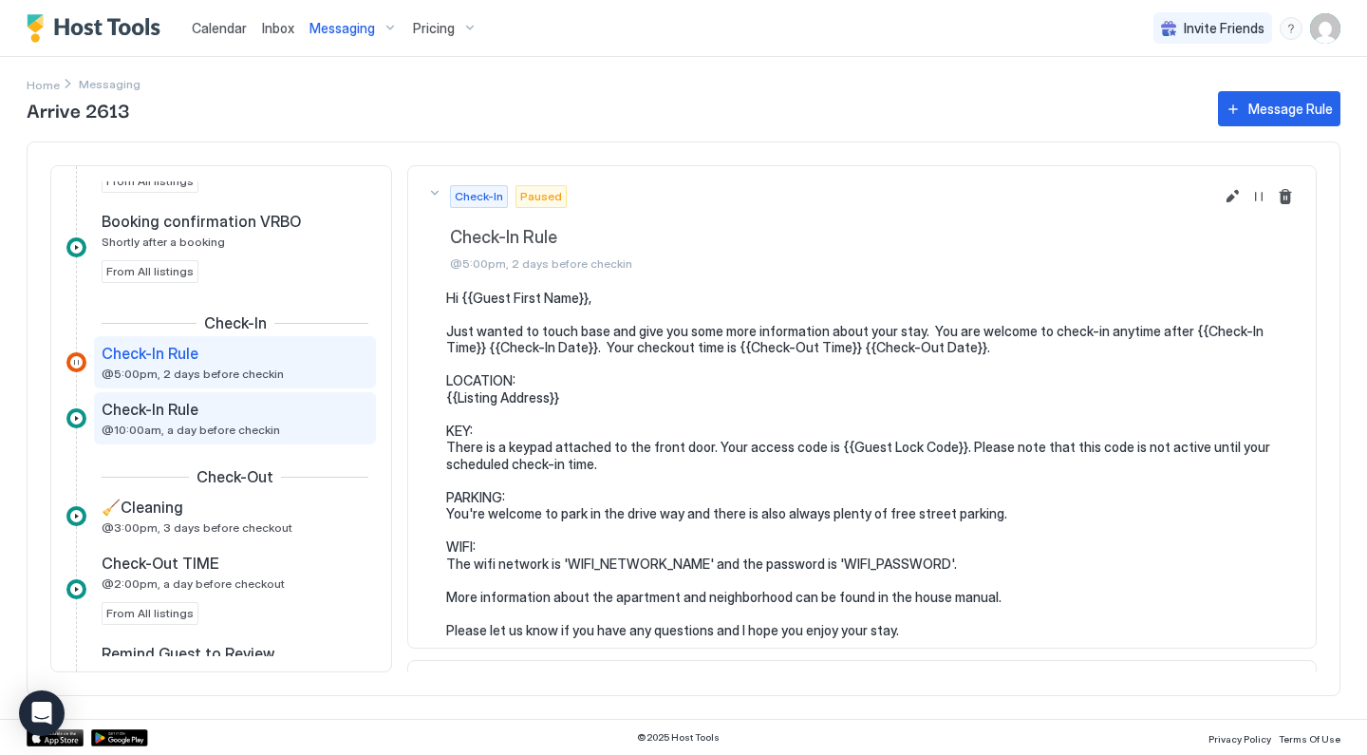
click at [353, 403] on div "Check-In Rule @10:00am, a day before checkin" at bounding box center [235, 418] width 267 height 37
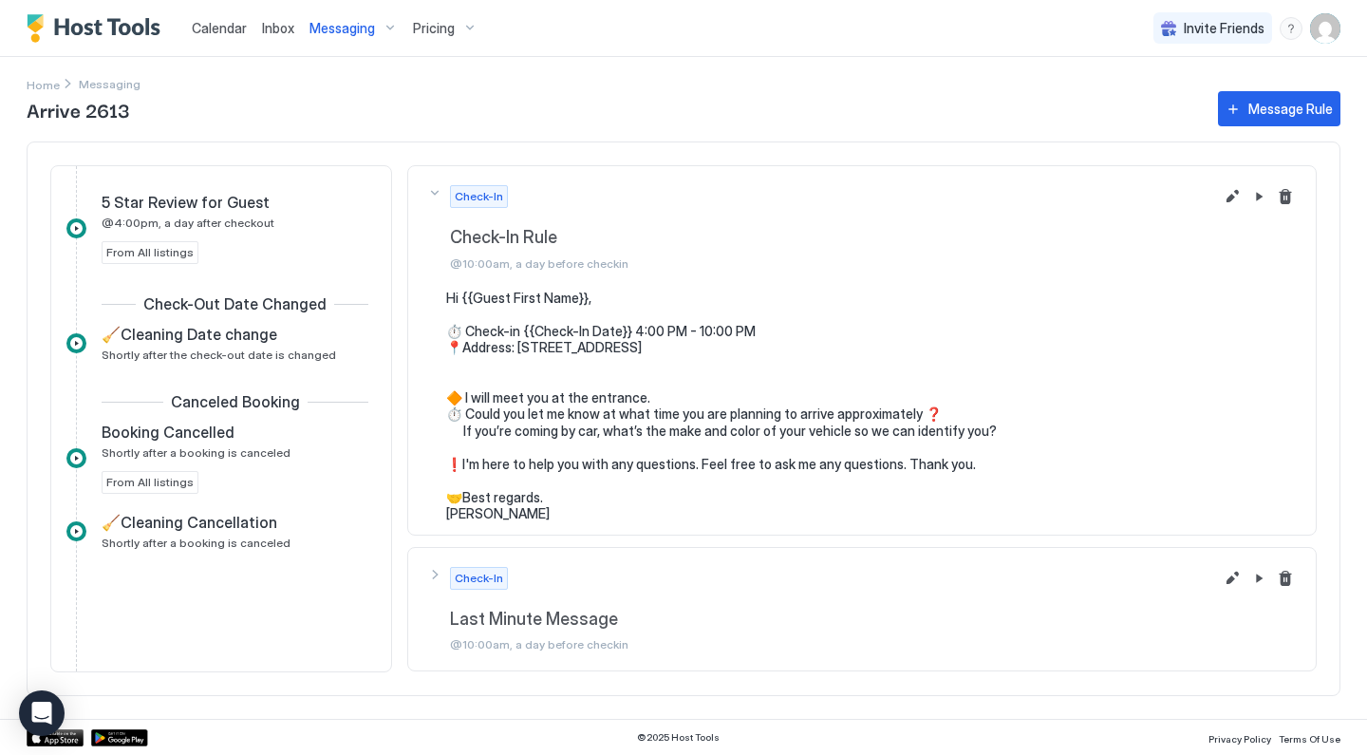
scroll to position [936, 0]
click at [1312, 116] on div "Message Rule" at bounding box center [1290, 109] width 84 height 20
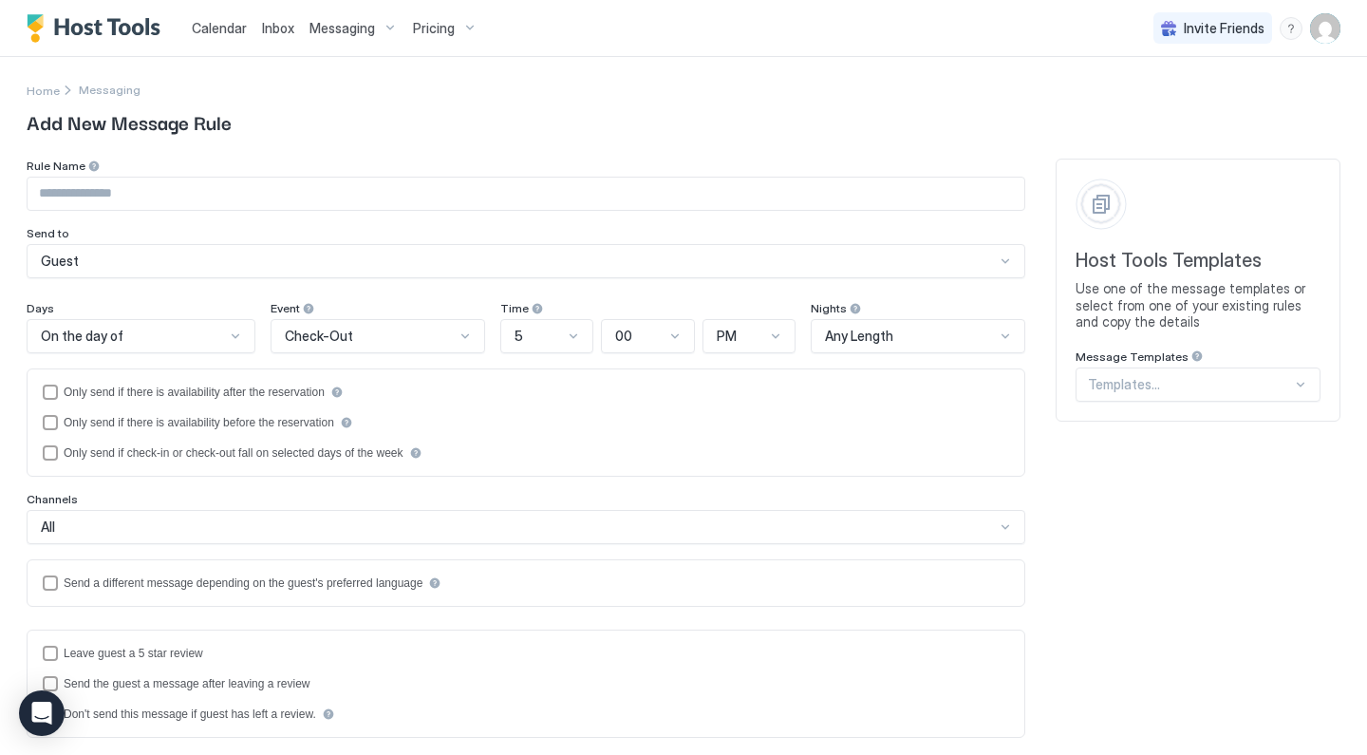
click at [649, 200] on input "Input Field" at bounding box center [526, 193] width 997 height 32
type input "**********"
click at [175, 331] on div "On the day of" at bounding box center [133, 335] width 184 height 17
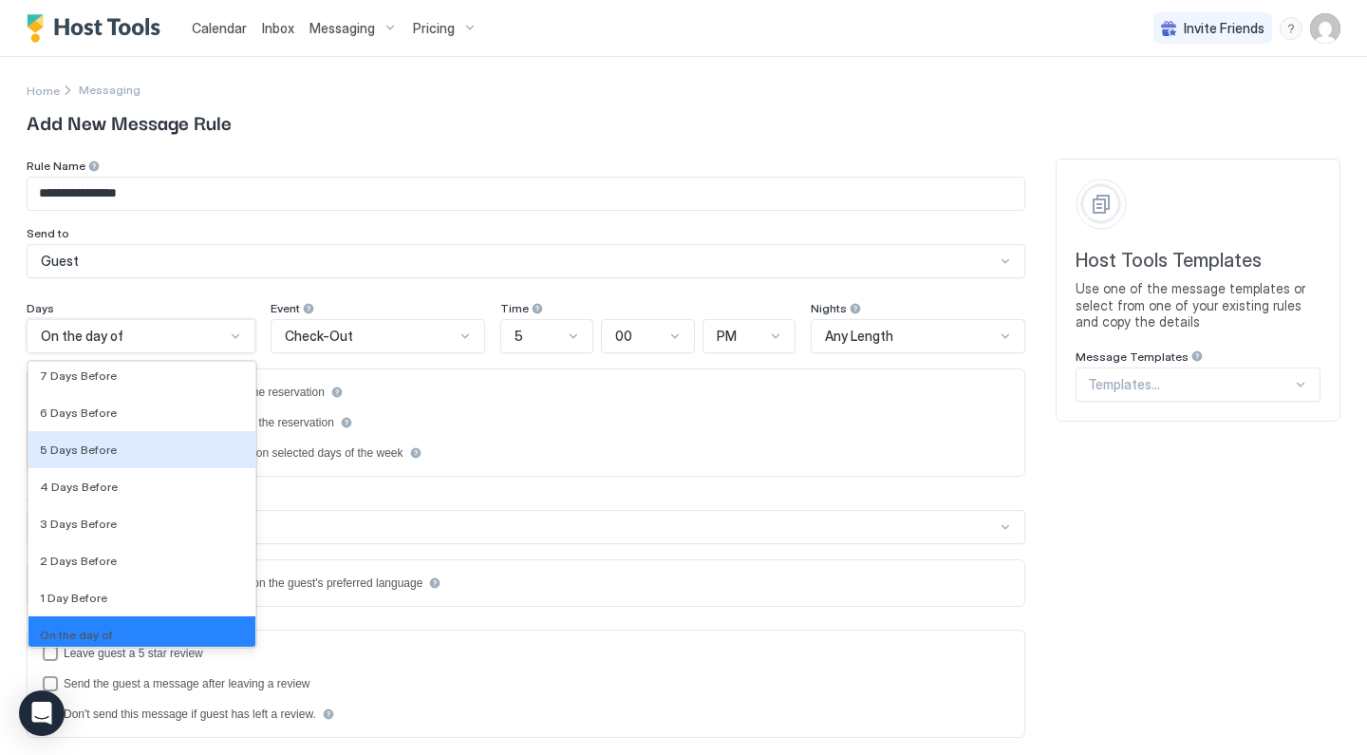
scroll to position [2789, 0]
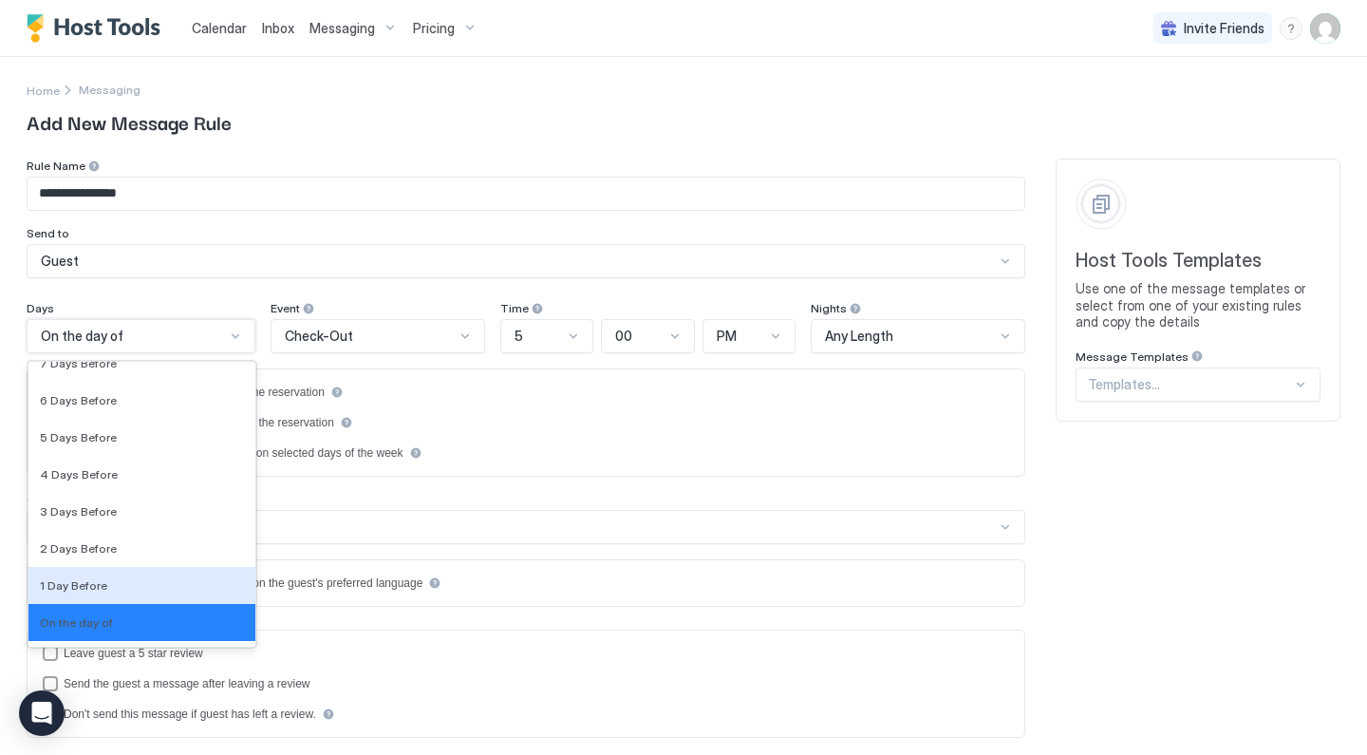
click at [118, 577] on div "1 Day Before" at bounding box center [141, 585] width 227 height 37
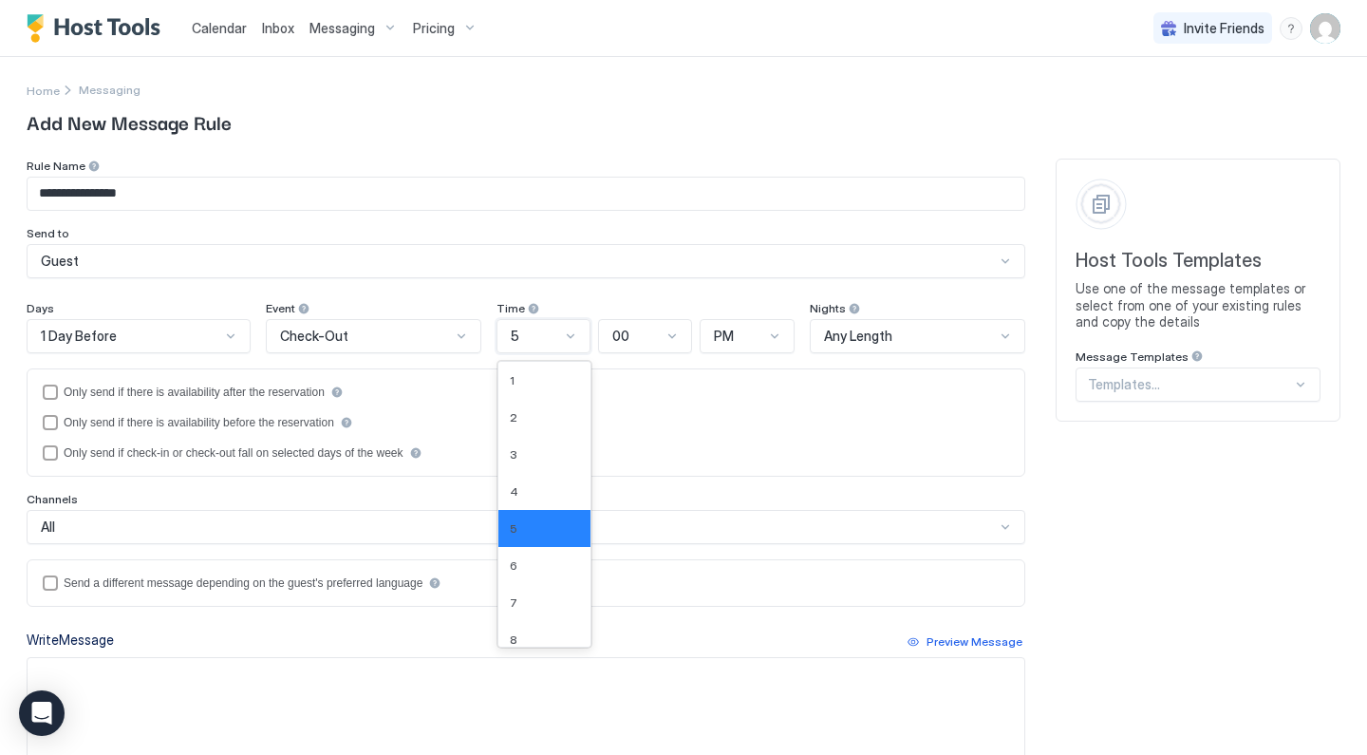
click at [520, 344] on div "5" at bounding box center [535, 335] width 49 height 17
click at [531, 631] on div "12" at bounding box center [544, 628] width 69 height 14
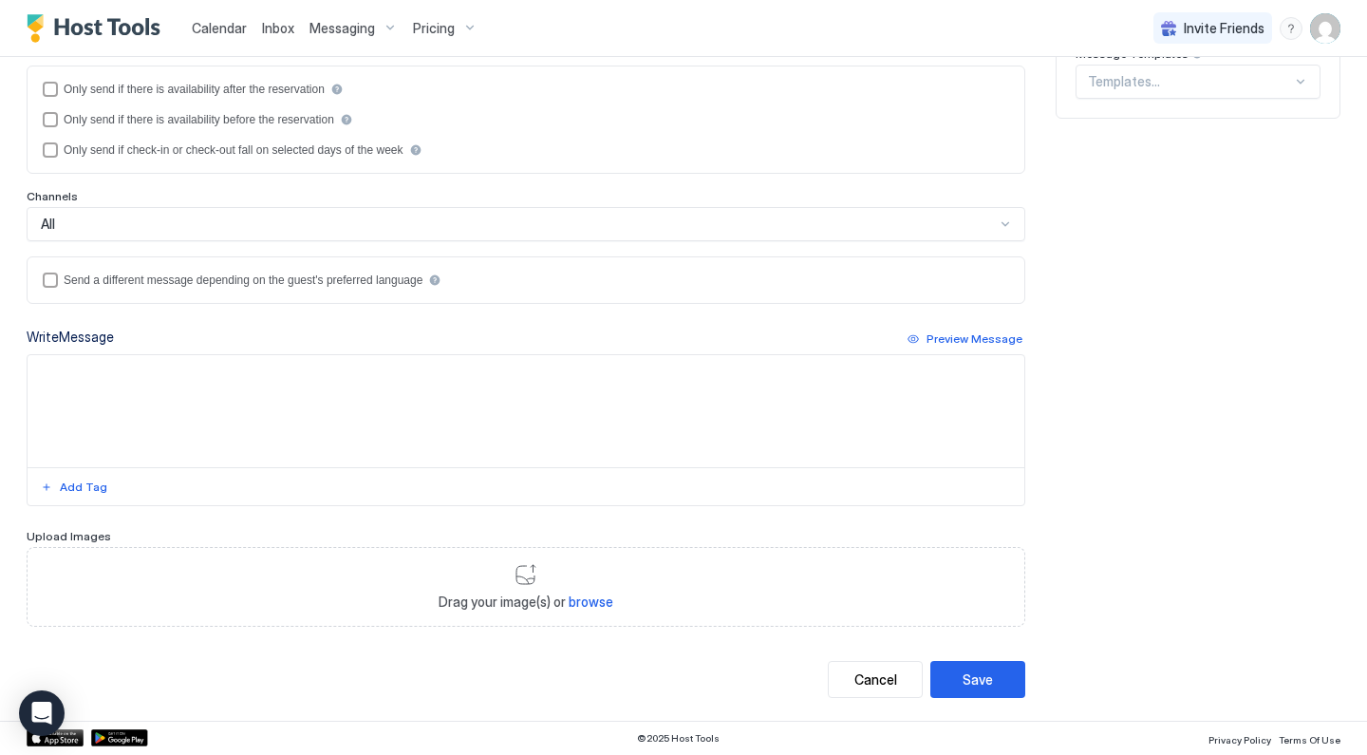
scroll to position [302, 0]
click at [457, 416] on textarea "Input Field" at bounding box center [526, 412] width 997 height 112
paste textarea "**********"
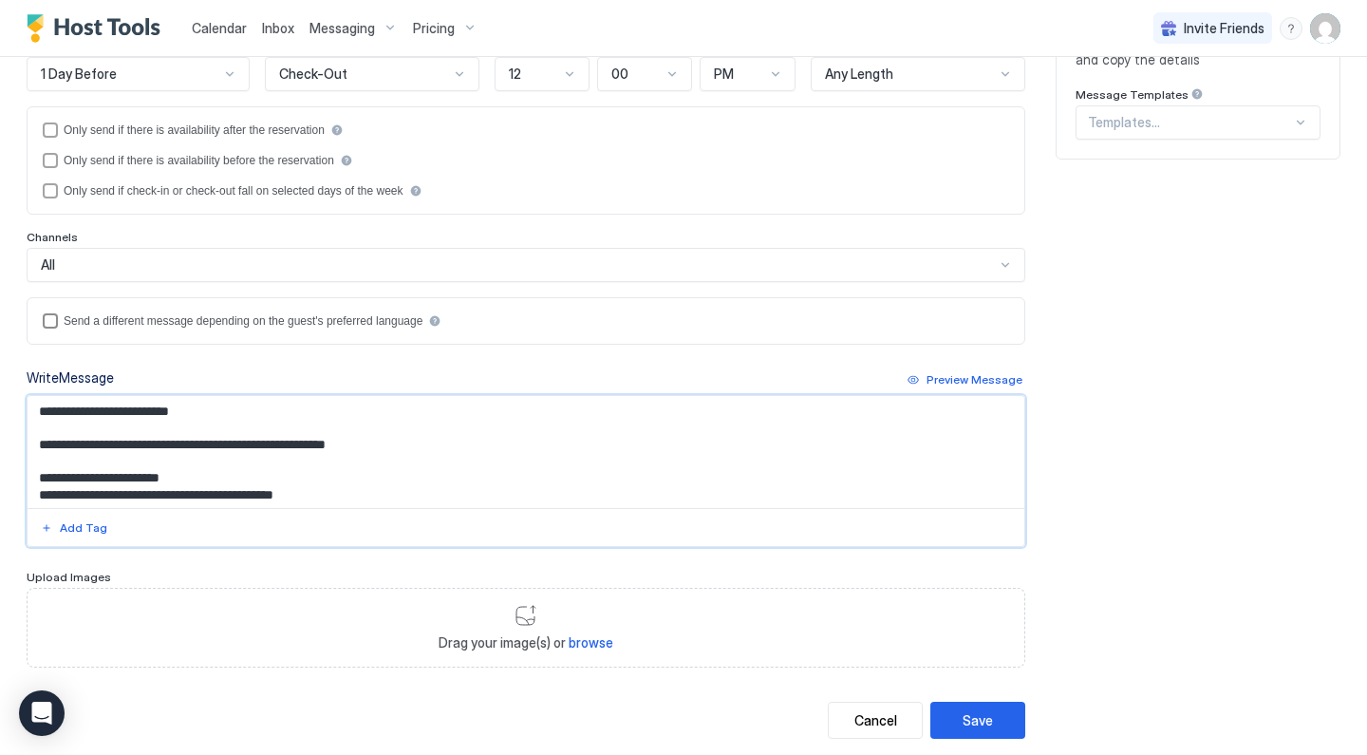
scroll to position [243, 0]
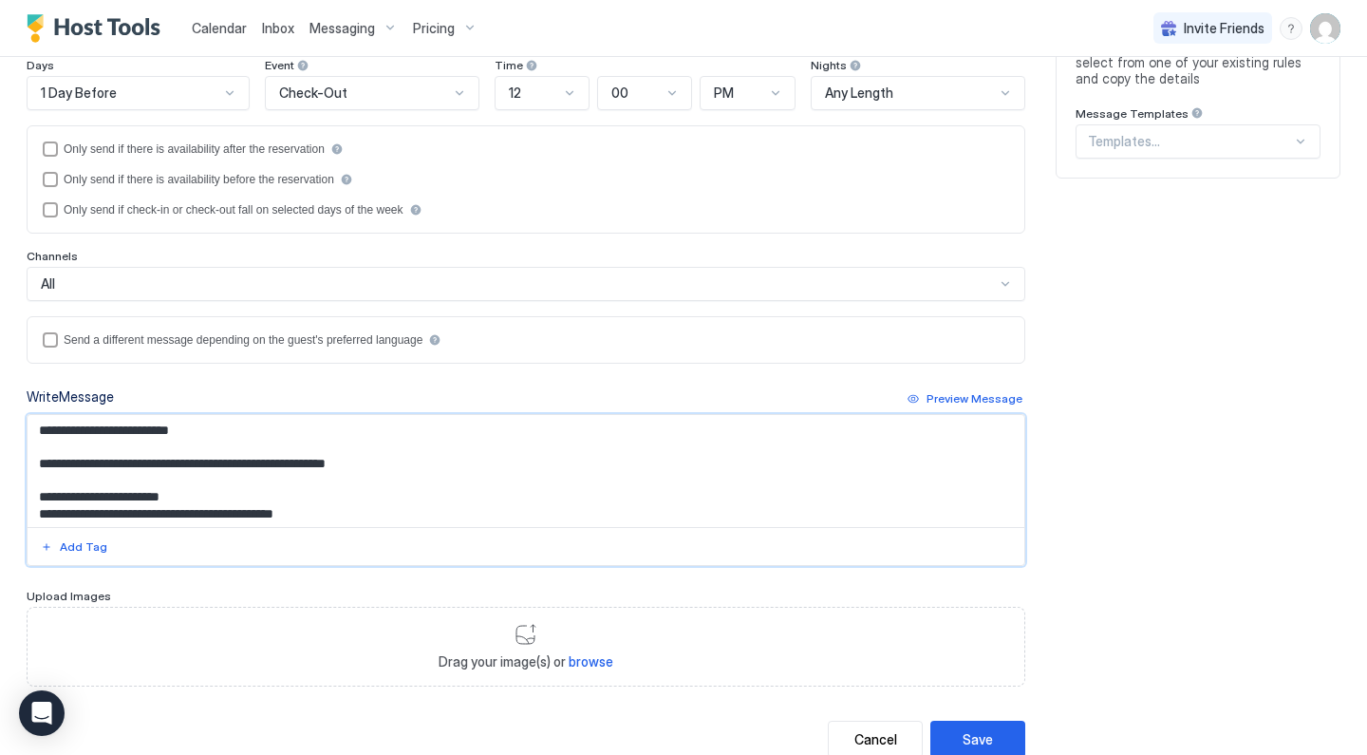
type textarea "**********"
click at [494, 291] on div "All" at bounding box center [518, 283] width 954 height 17
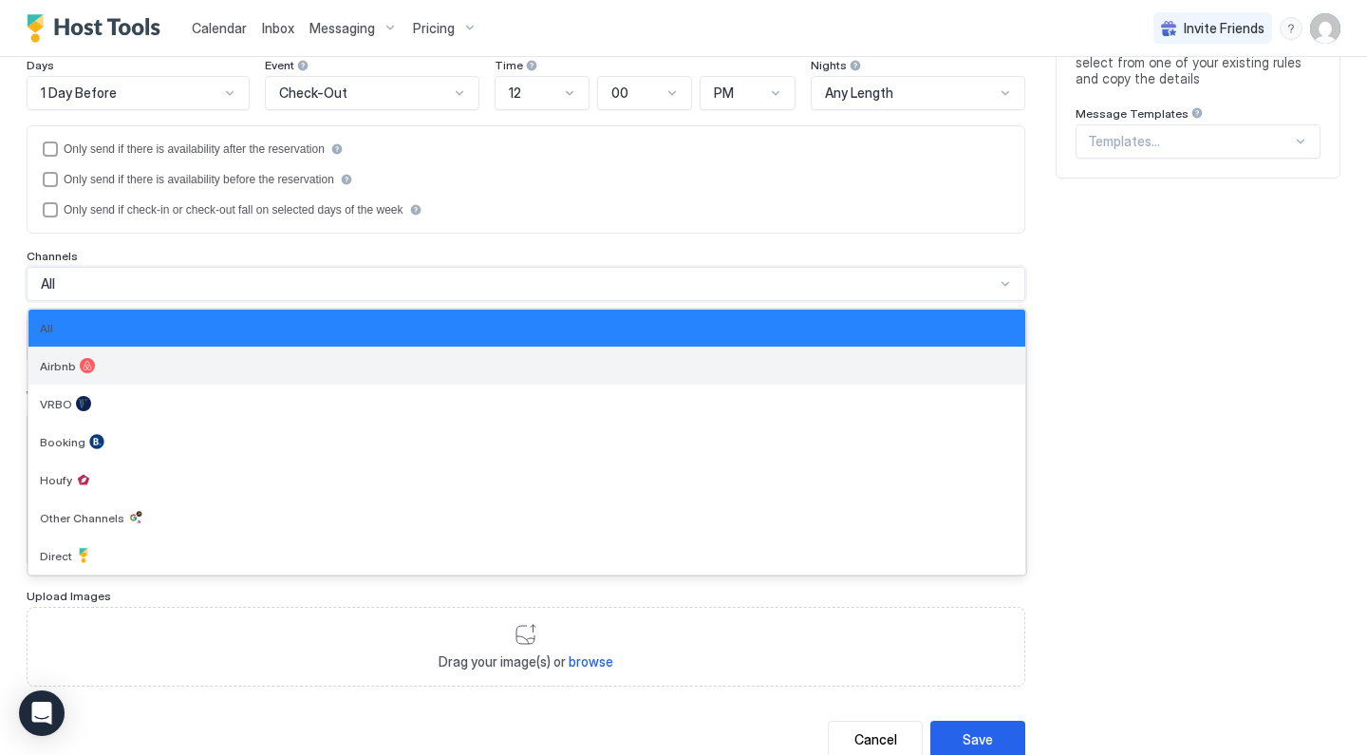
click at [356, 352] on div "Airbnb" at bounding box center [526, 365] width 997 height 38
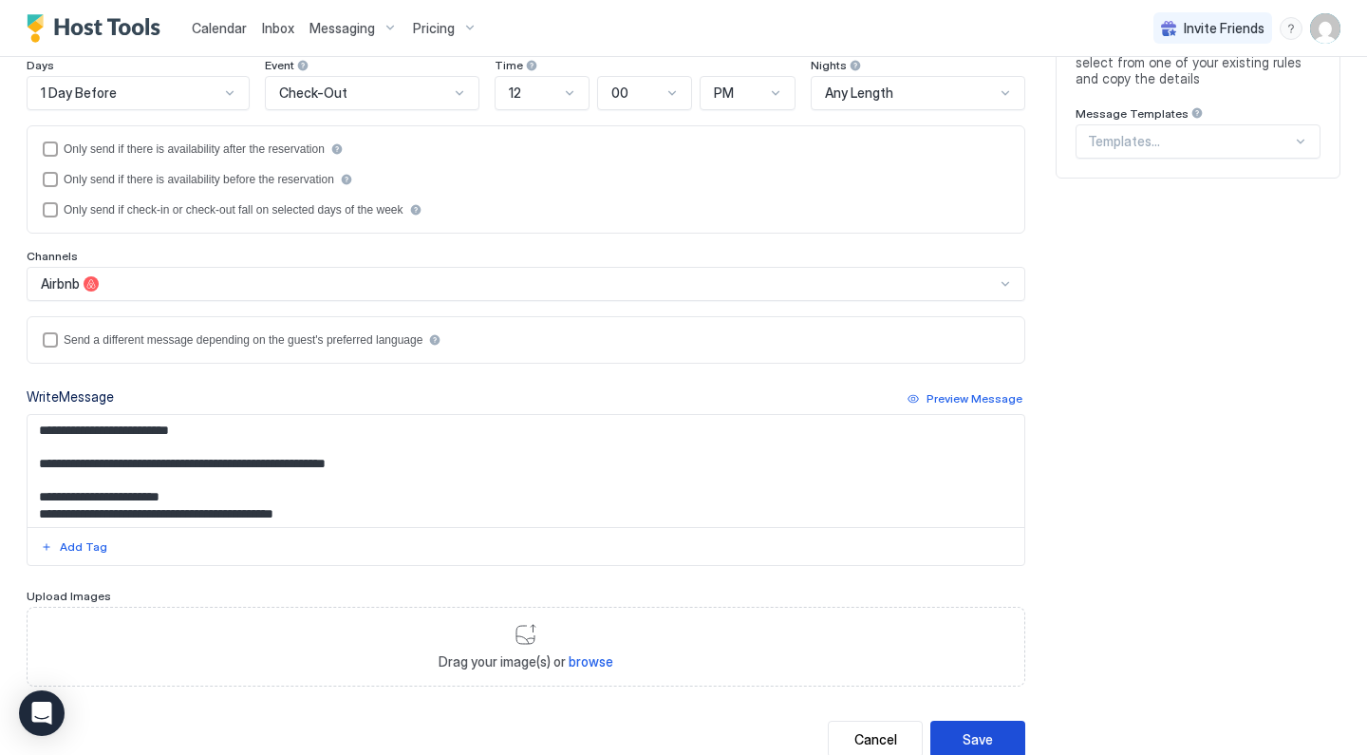
click at [979, 736] on div "Save" at bounding box center [977, 739] width 30 height 20
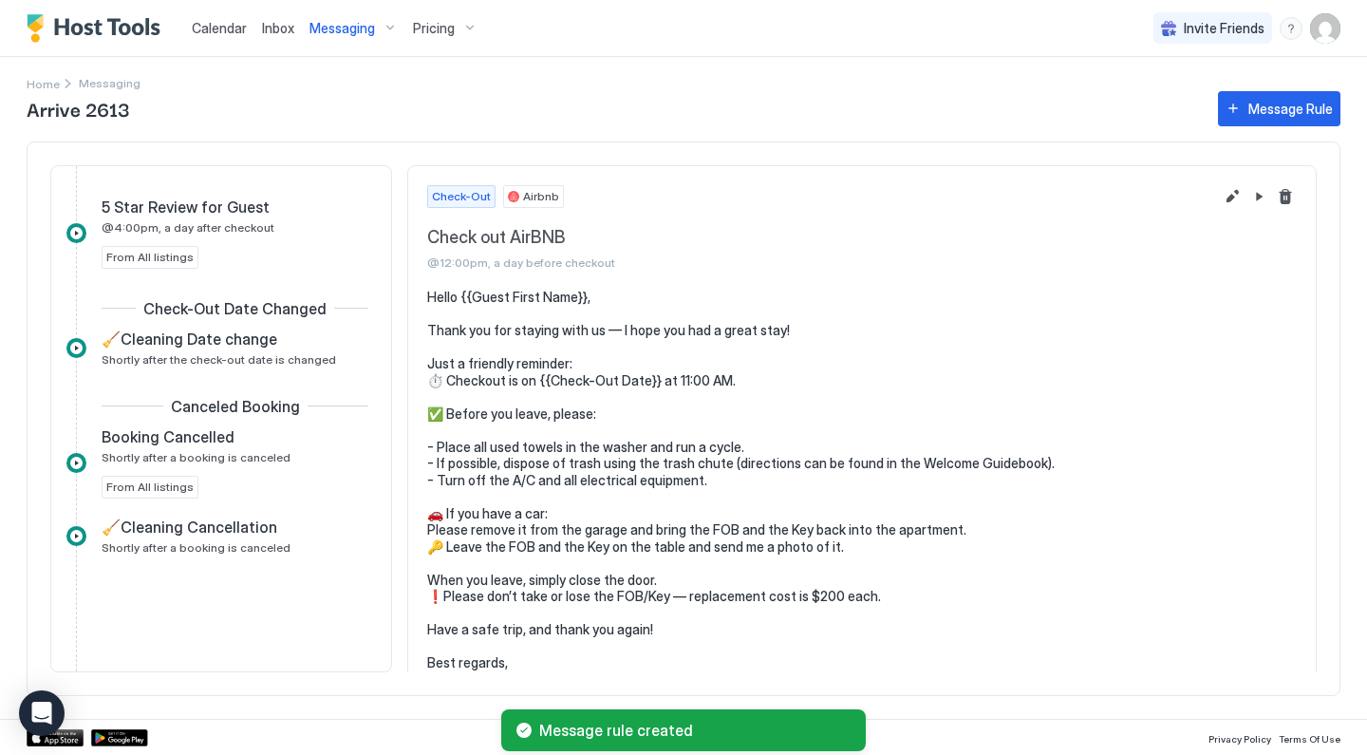
scroll to position [989, 0]
click at [1288, 114] on div "Message Rule" at bounding box center [1290, 109] width 84 height 20
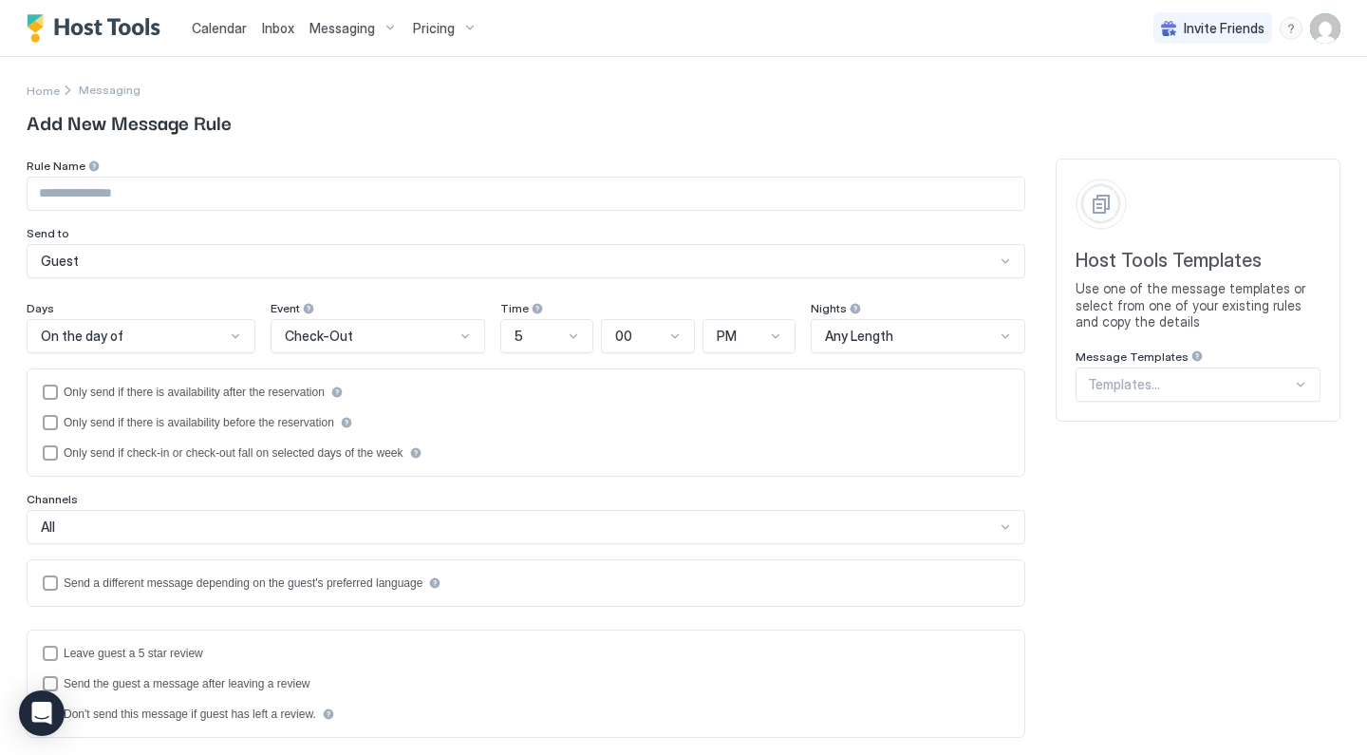
click at [501, 190] on input "Input Field" at bounding box center [526, 193] width 997 height 32
type input "**********"
click at [168, 335] on div "On the day of" at bounding box center [133, 335] width 184 height 17
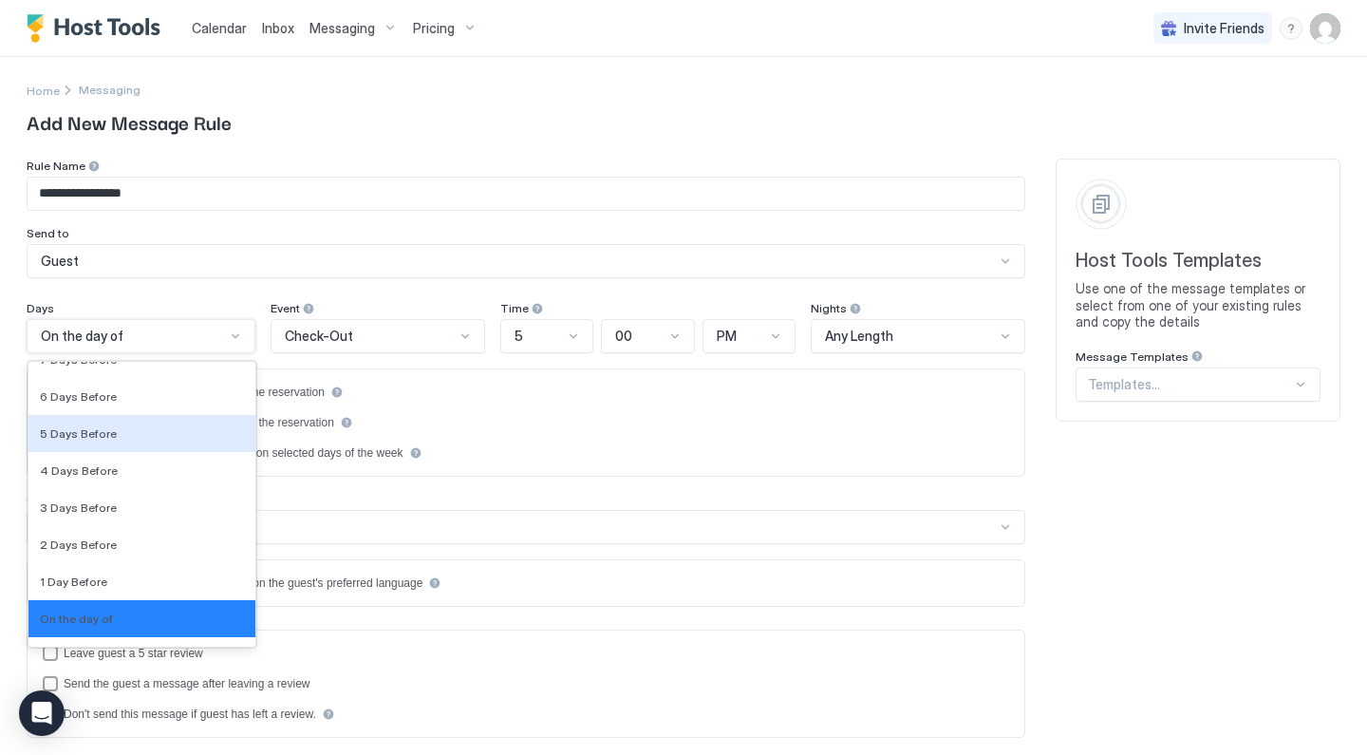
scroll to position [2798, 0]
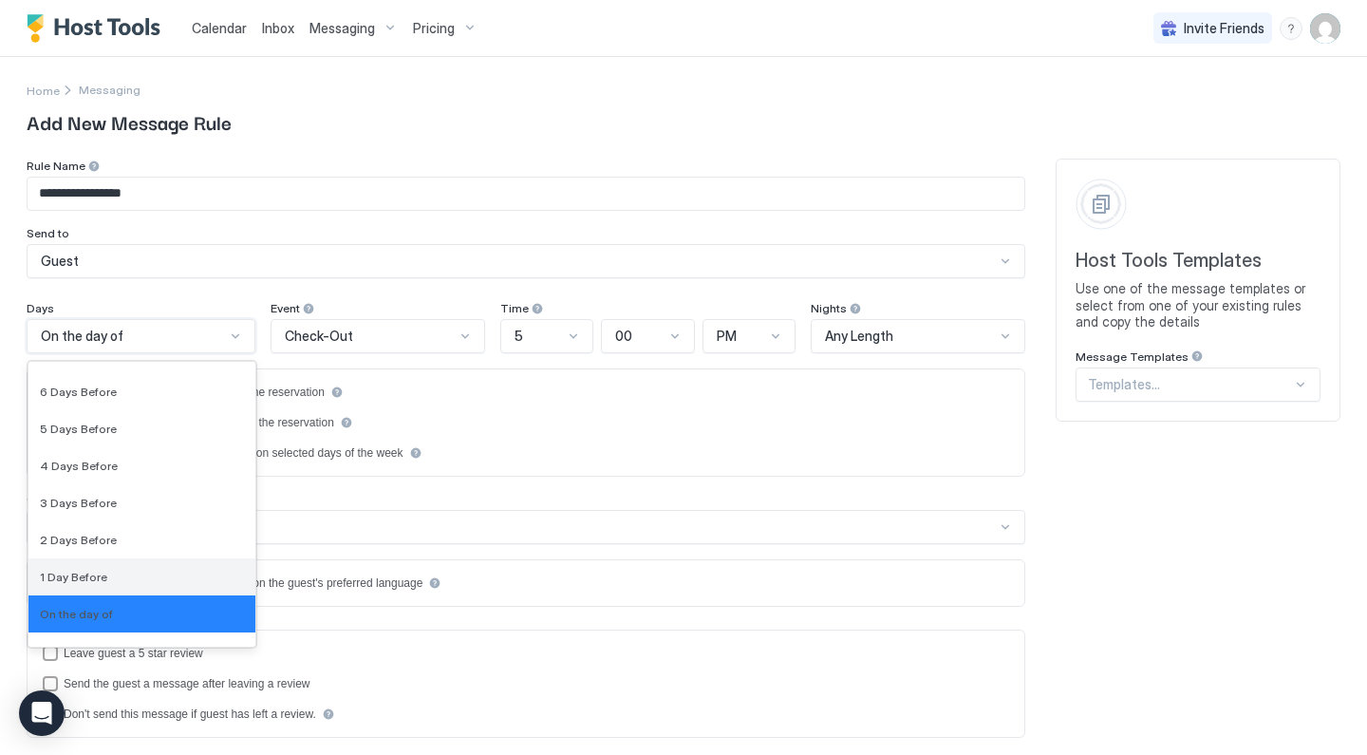
click at [108, 570] on div "1 Day Before" at bounding box center [142, 576] width 204 height 14
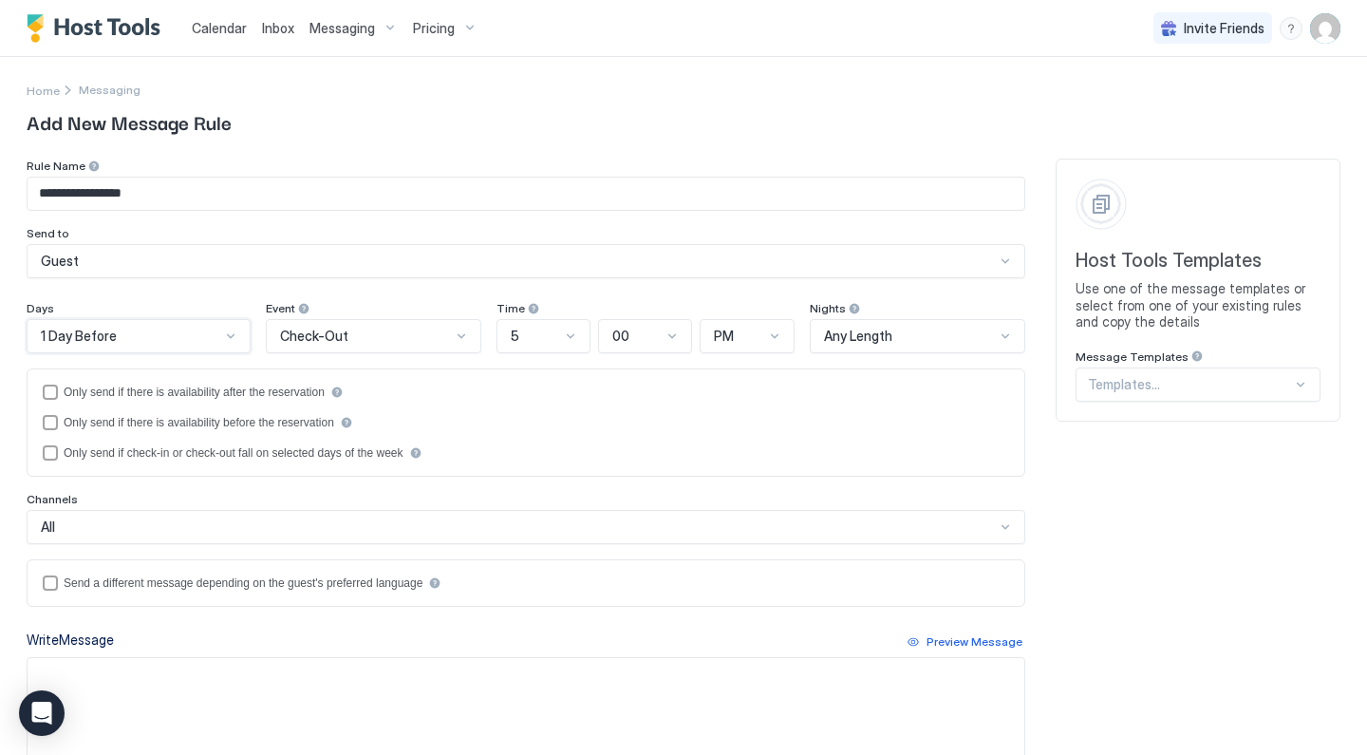
click at [541, 329] on div "5" at bounding box center [535, 335] width 49 height 17
click at [533, 625] on div "12" at bounding box center [544, 628] width 69 height 14
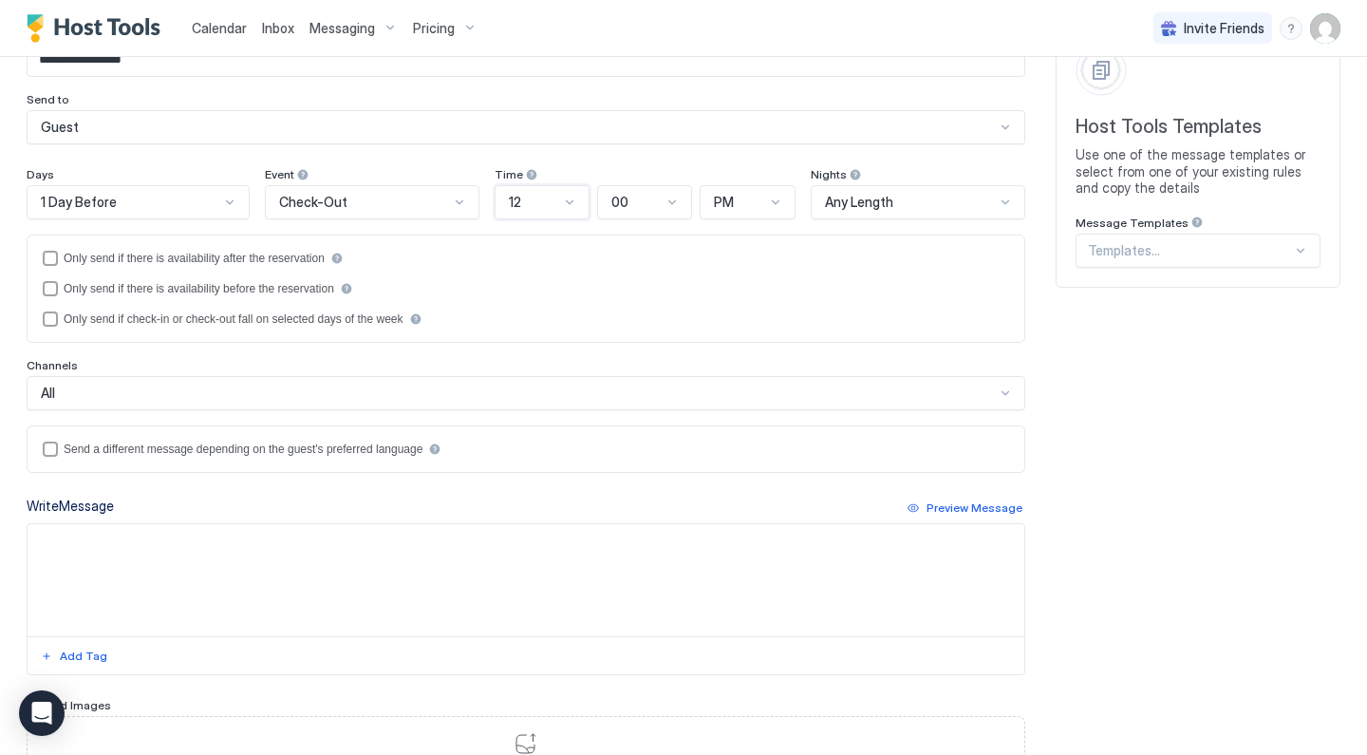
scroll to position [161, 0]
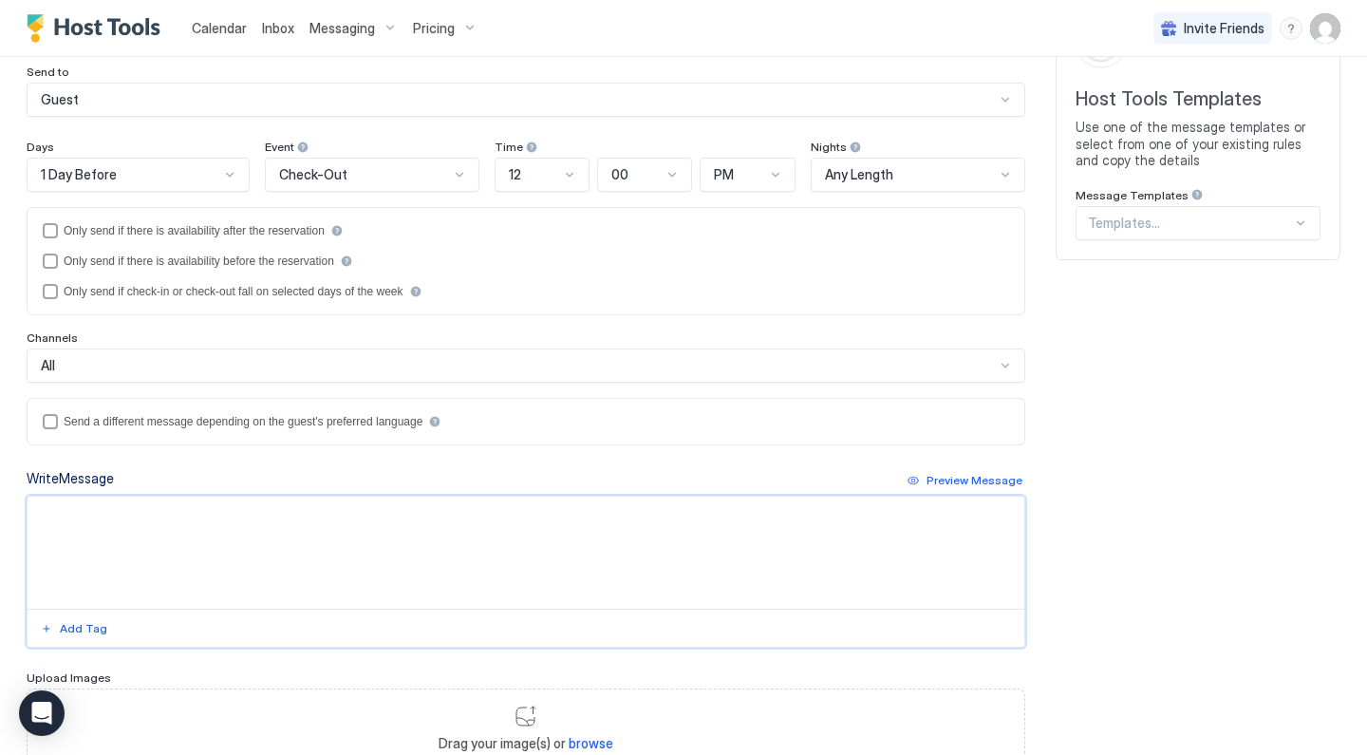
click at [394, 552] on textarea "Input Field" at bounding box center [526, 552] width 997 height 112
paste textarea "**********"
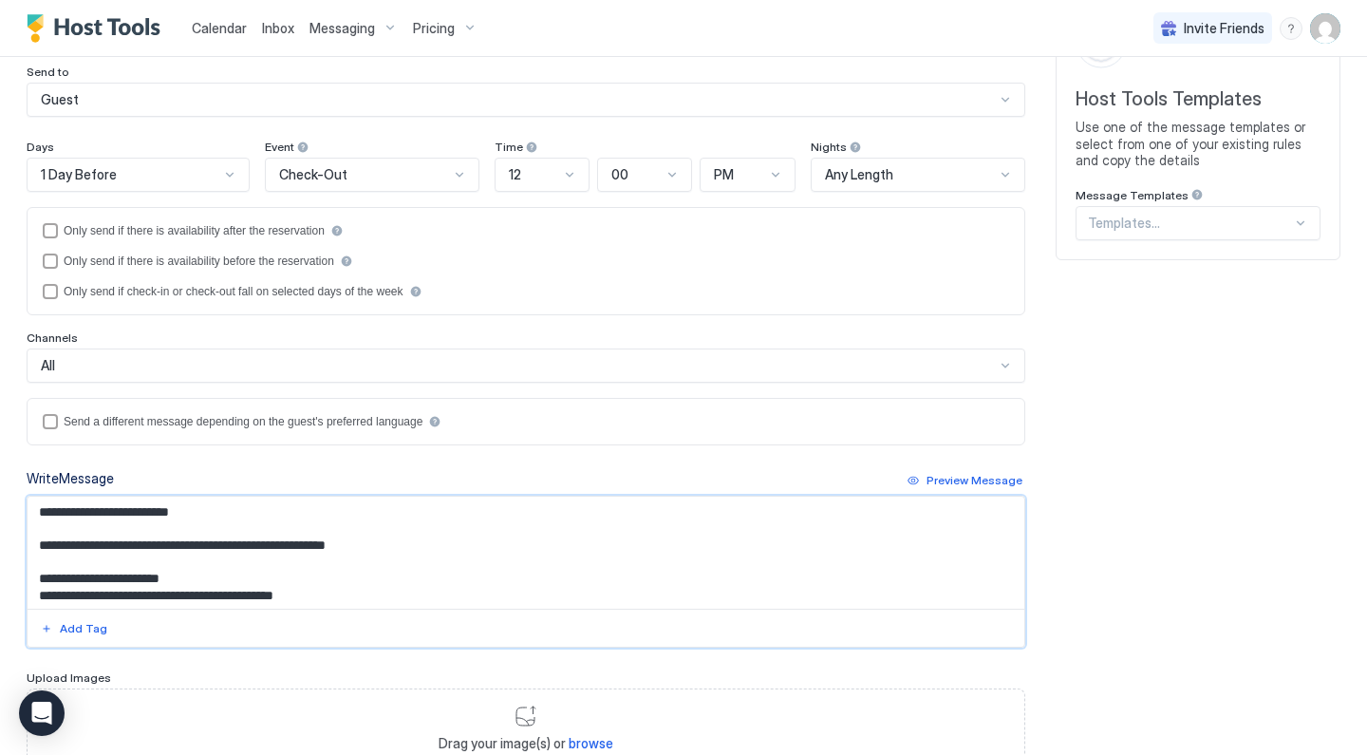
scroll to position [0, 0]
type textarea "**********"
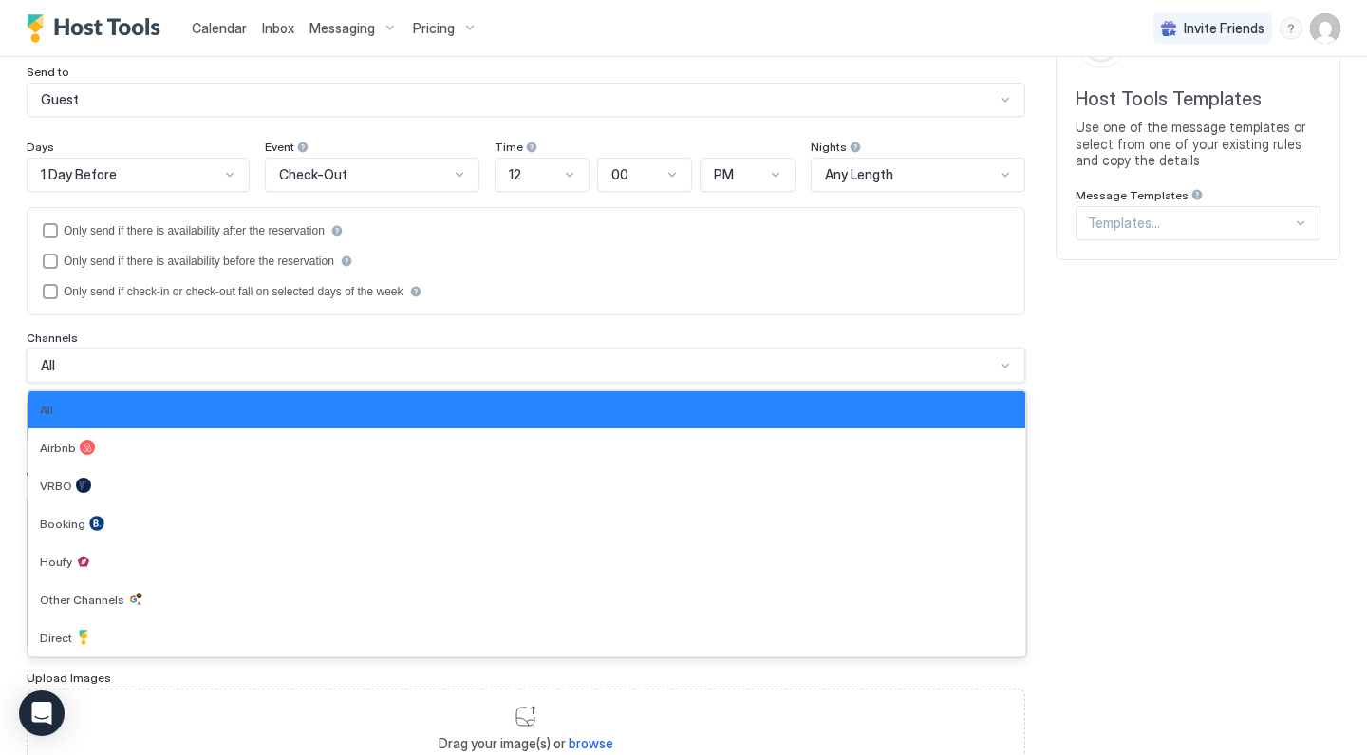
click at [368, 367] on div "All" at bounding box center [518, 365] width 954 height 17
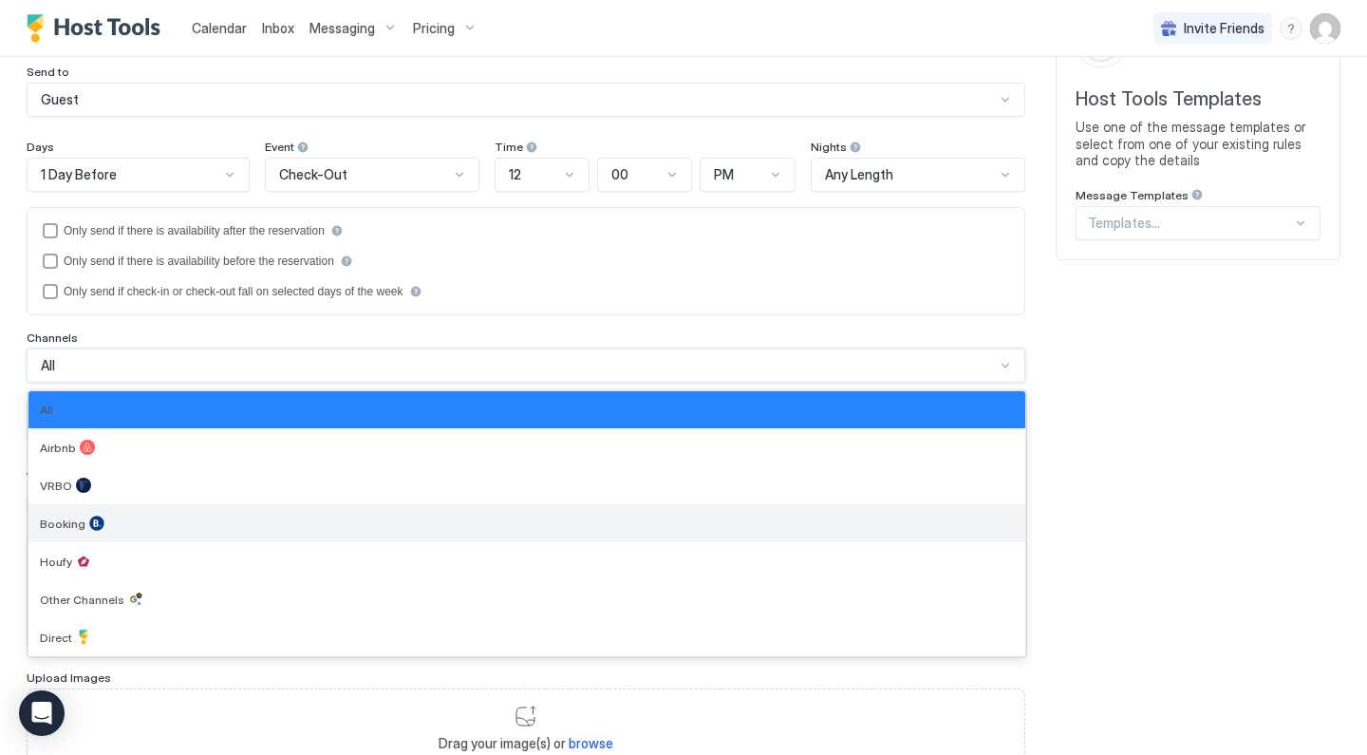
click at [154, 519] on div "Booking" at bounding box center [527, 522] width 974 height 15
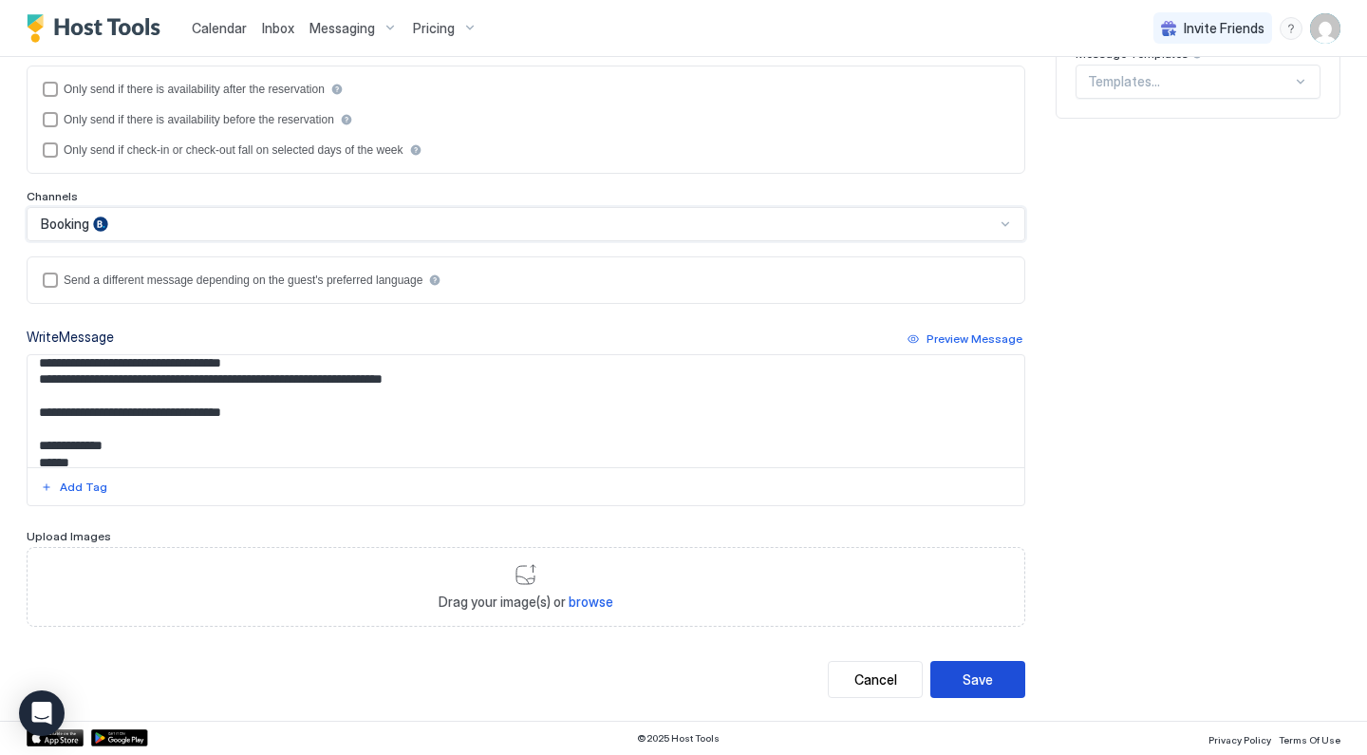
scroll to position [302, 0]
click at [996, 679] on button "Save" at bounding box center [977, 680] width 95 height 37
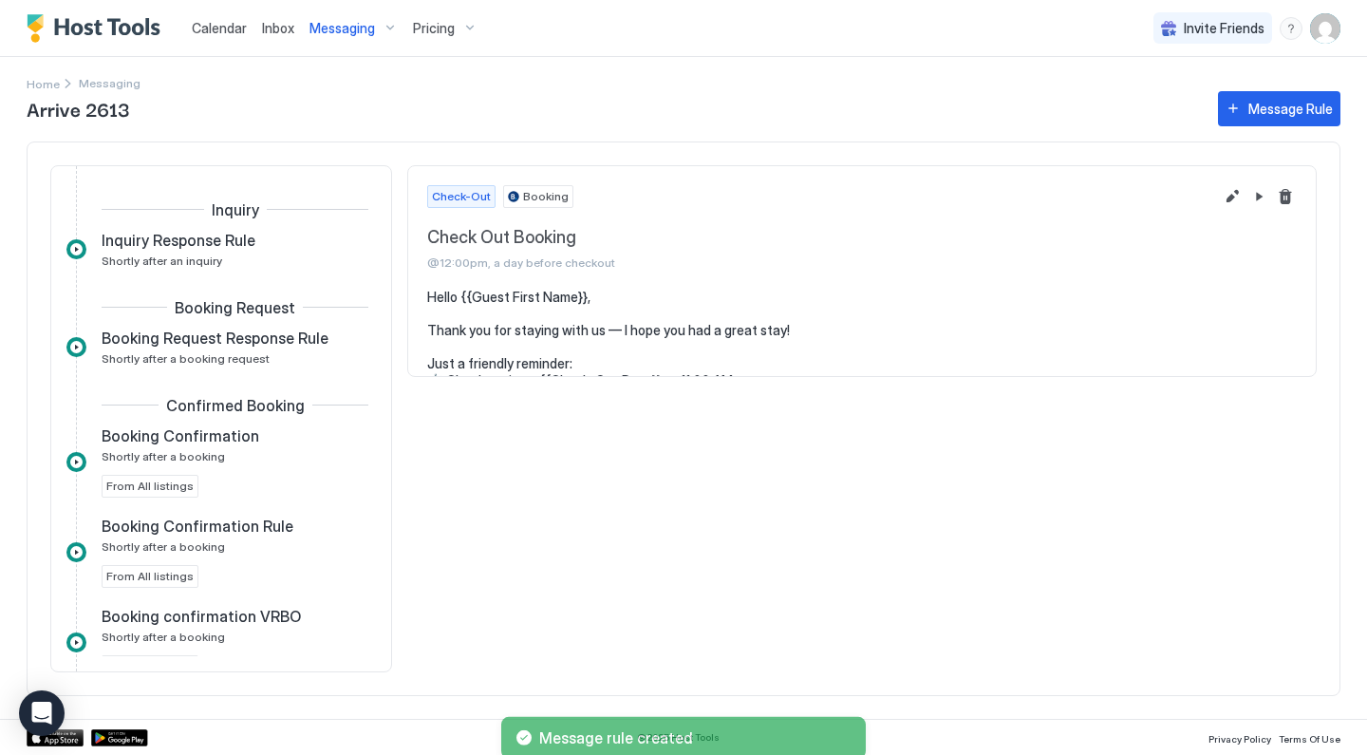
scroll to position [604, 0]
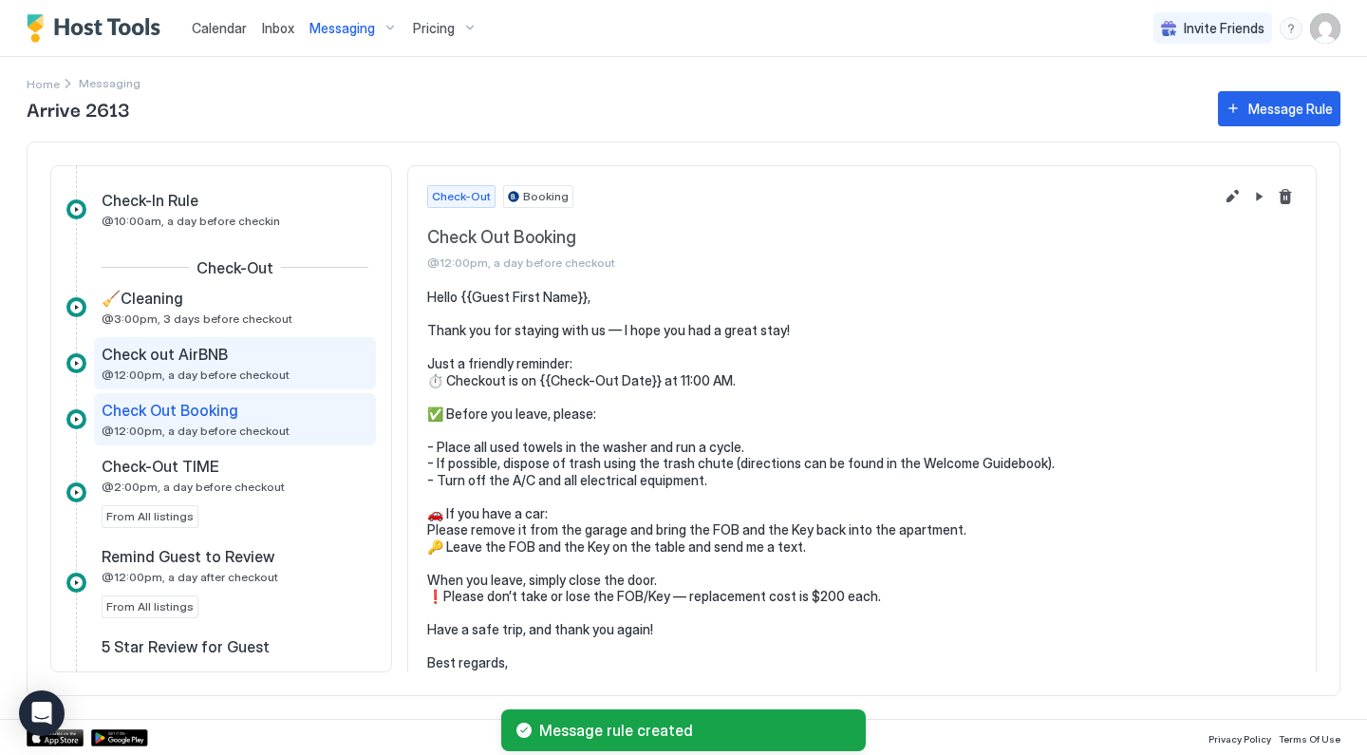
click at [262, 377] on span "@12:00pm, a day before checkout" at bounding box center [196, 374] width 188 height 14
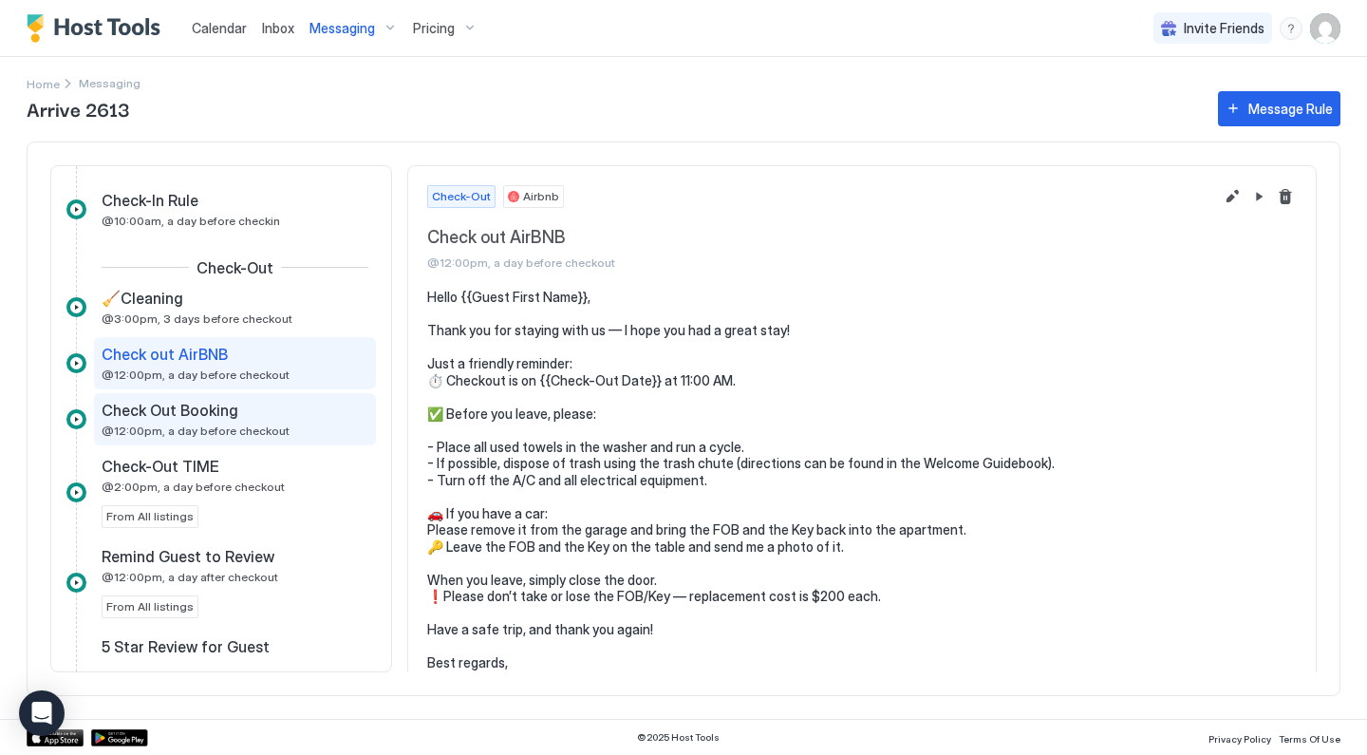
click at [294, 430] on div "Check Out Booking @12:00pm, a day before checkout" at bounding box center [222, 419] width 240 height 37
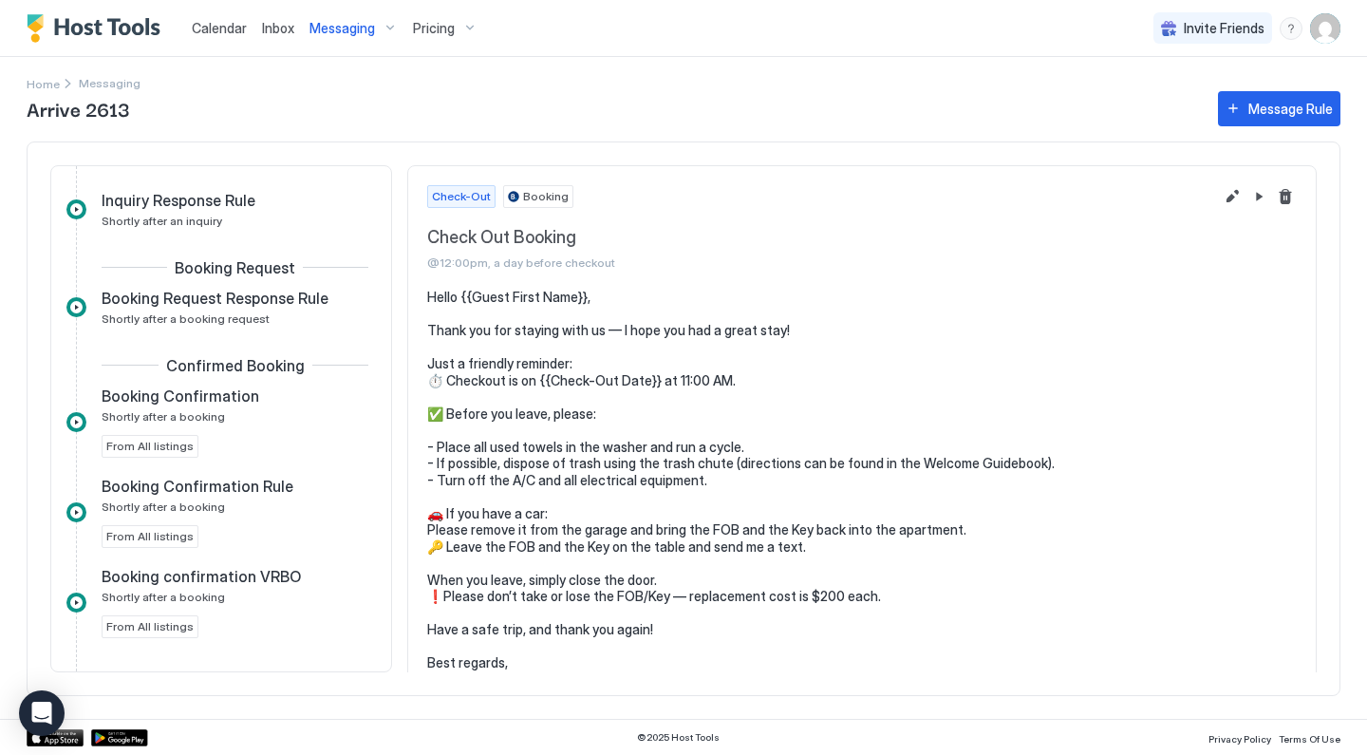
scroll to position [37, 0]
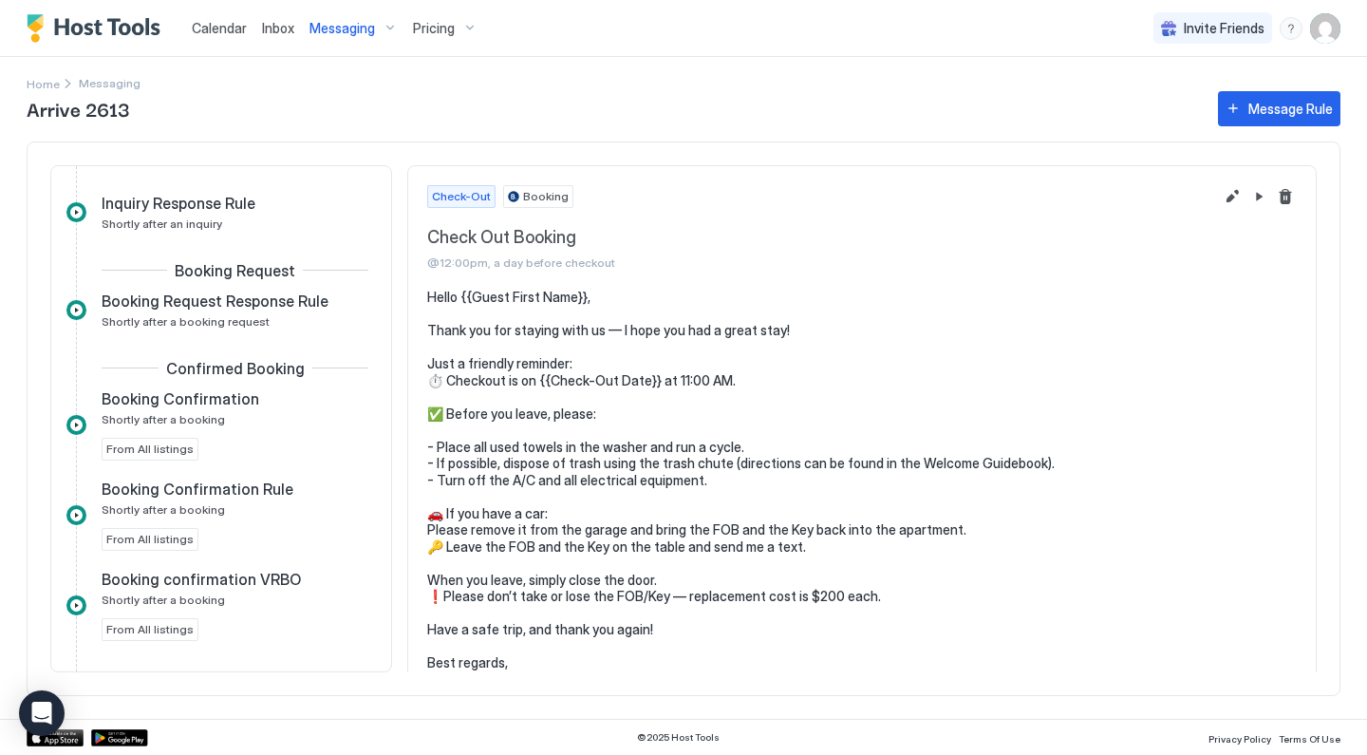
click at [390, 25] on div "Messaging" at bounding box center [353, 28] width 103 height 32
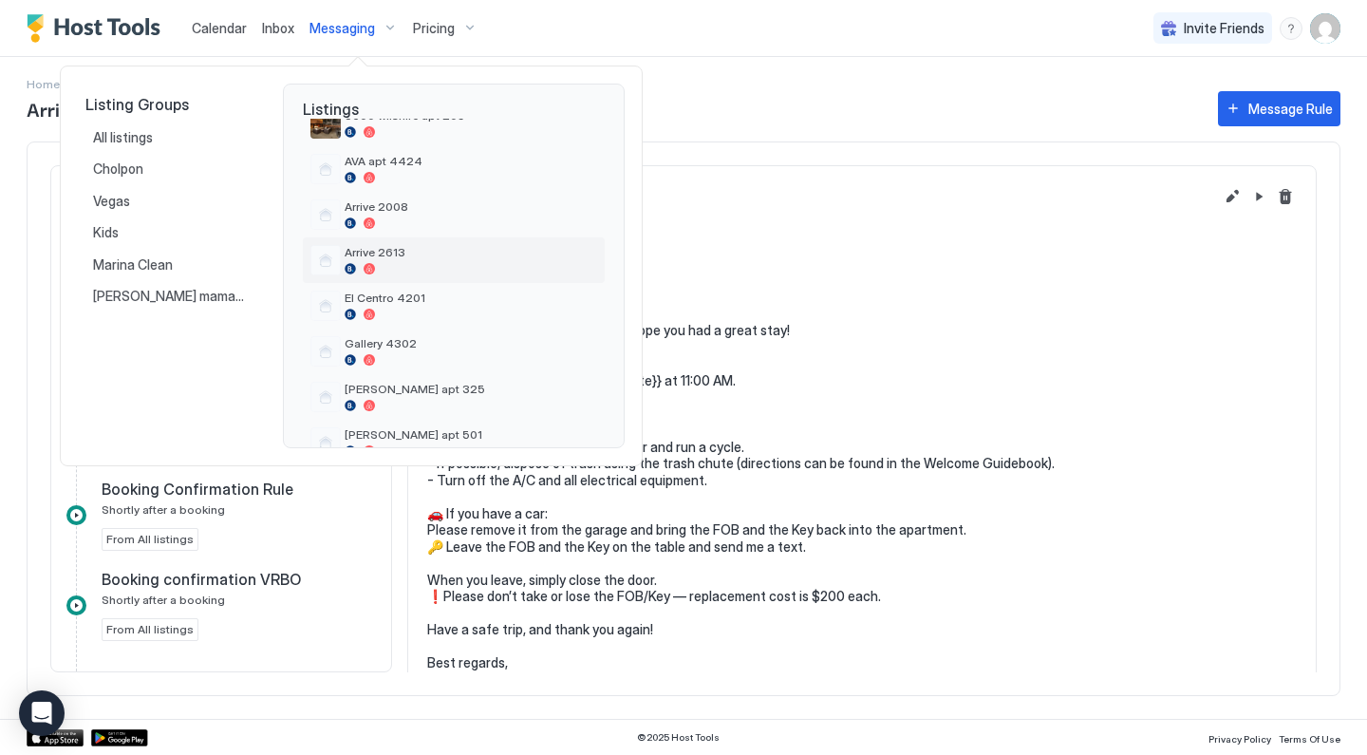
scroll to position [369, 0]
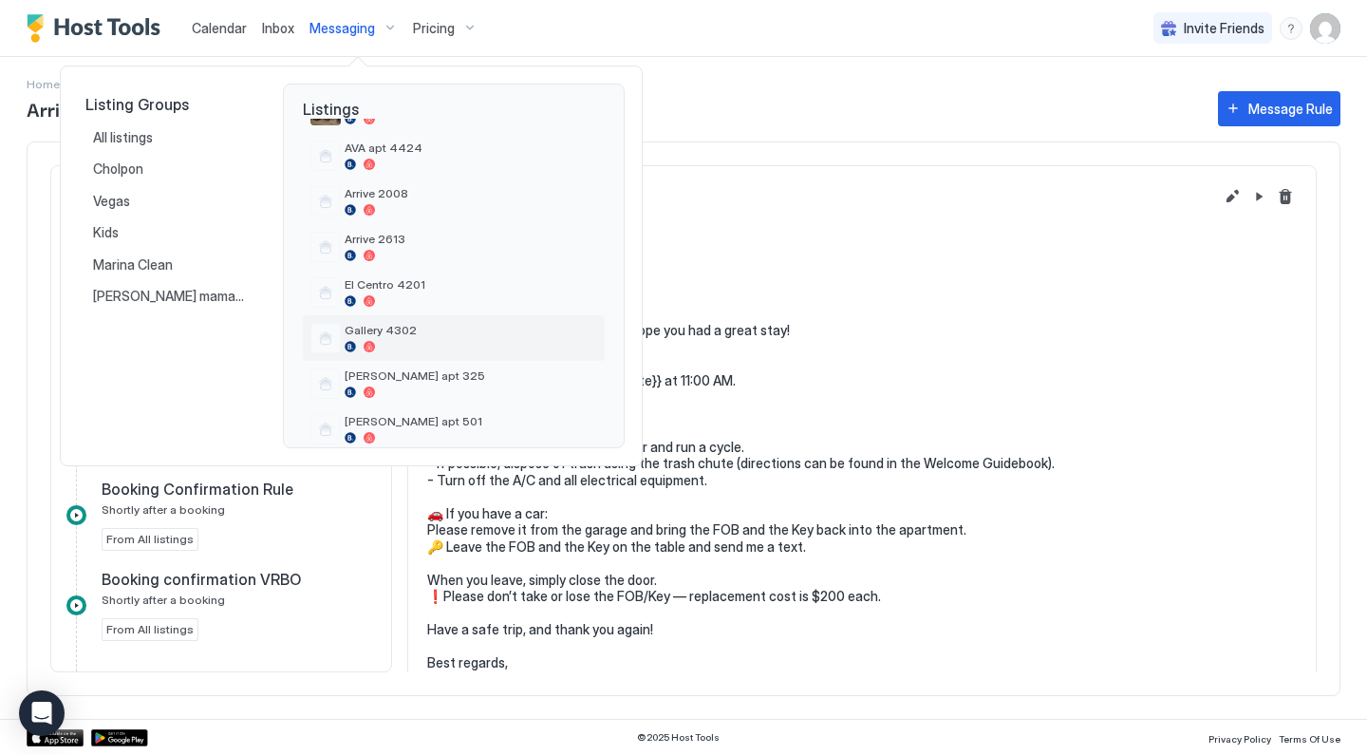
click at [401, 332] on span "Gallery 4302" at bounding box center [471, 330] width 252 height 14
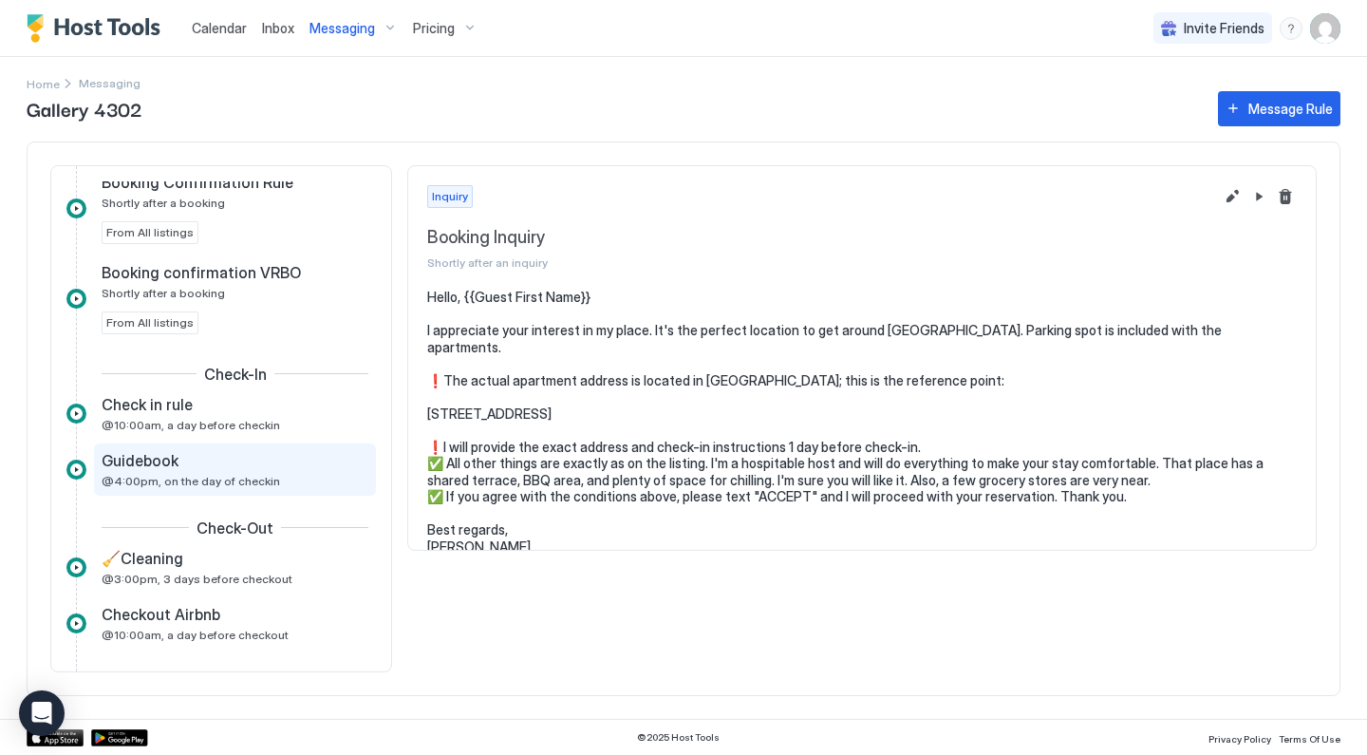
scroll to position [358, 0]
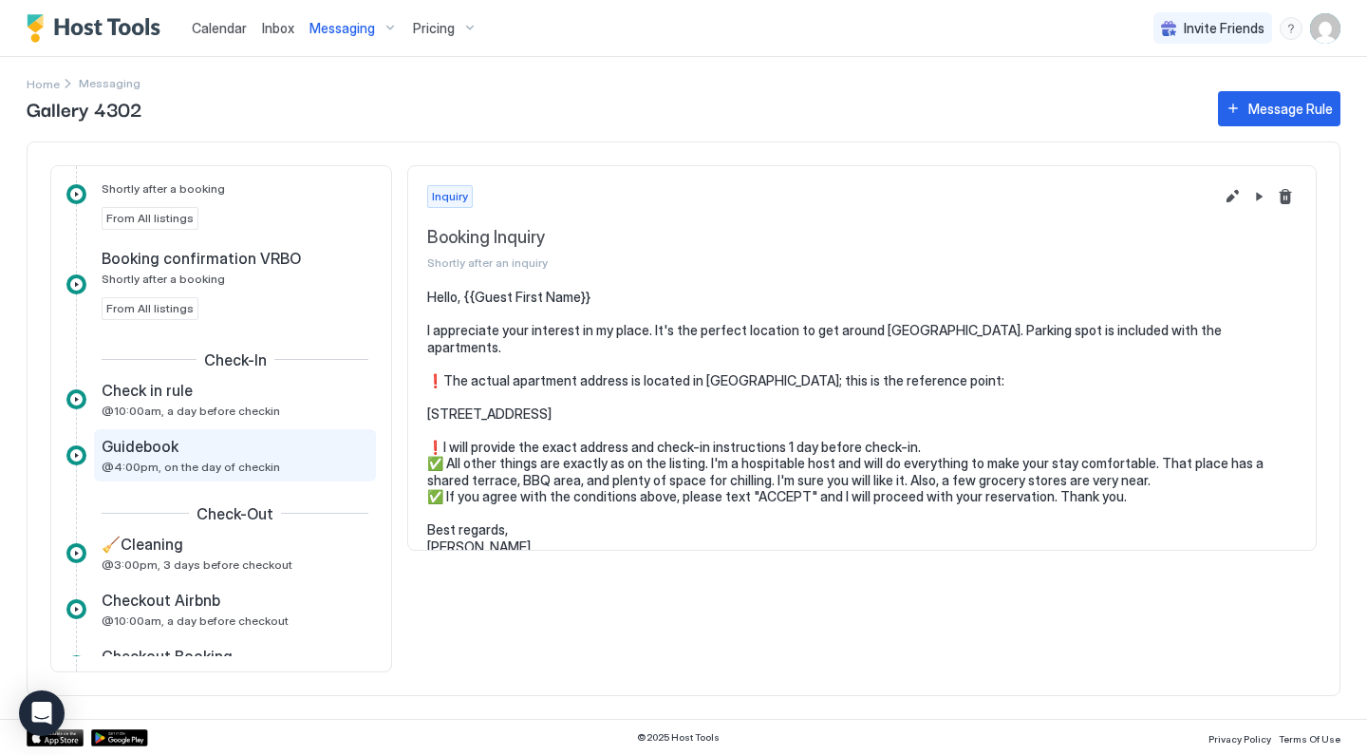
click at [212, 458] on div "Guidebook @4:00pm, on the day of checkin" at bounding box center [222, 455] width 240 height 37
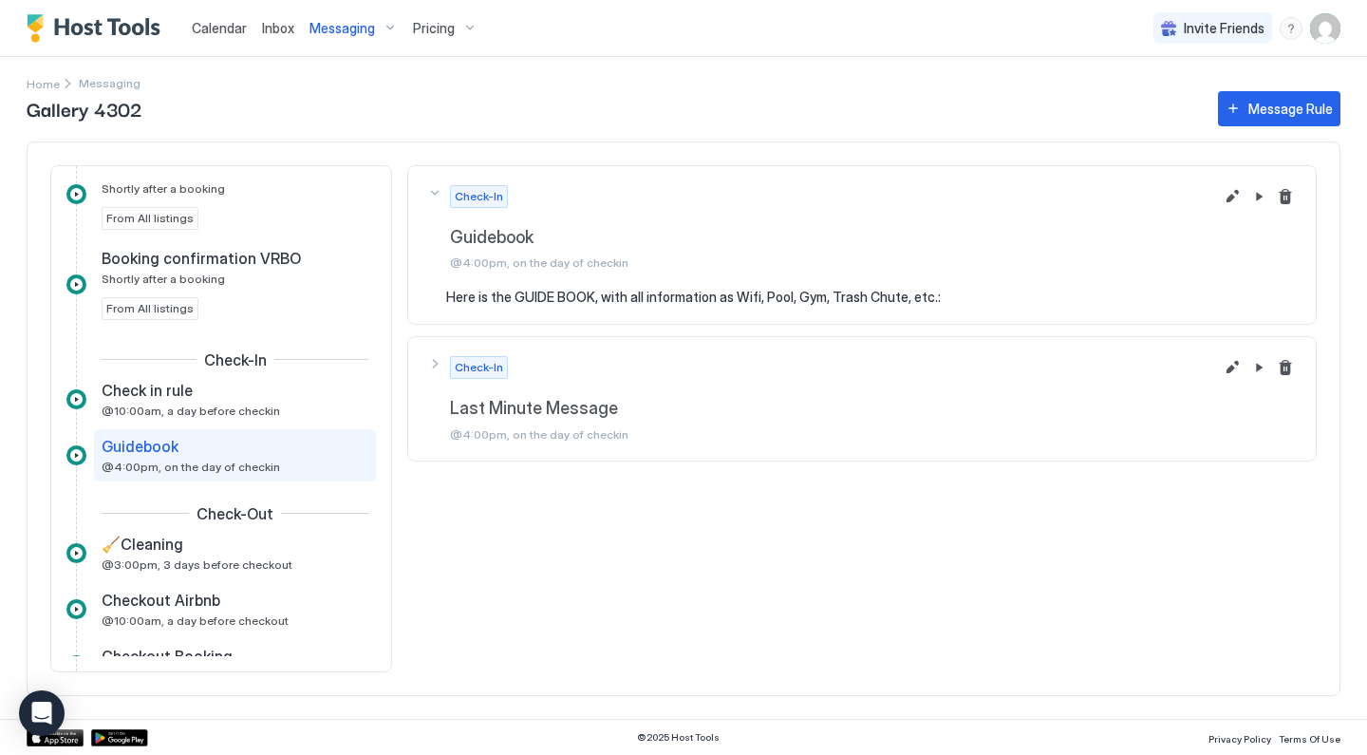
click at [886, 293] on pre "Here is the GUIDE BOOK, with all information as Wifi, Pool, Gym, Trash Chute, e…" at bounding box center [871, 297] width 850 height 17
click at [944, 295] on pre "Here is the GUIDE BOOK, with all information as Wifi, Pool, Gym, Trash Chute, e…" at bounding box center [871, 297] width 850 height 17
